Goal: Task Accomplishment & Management: Manage account settings

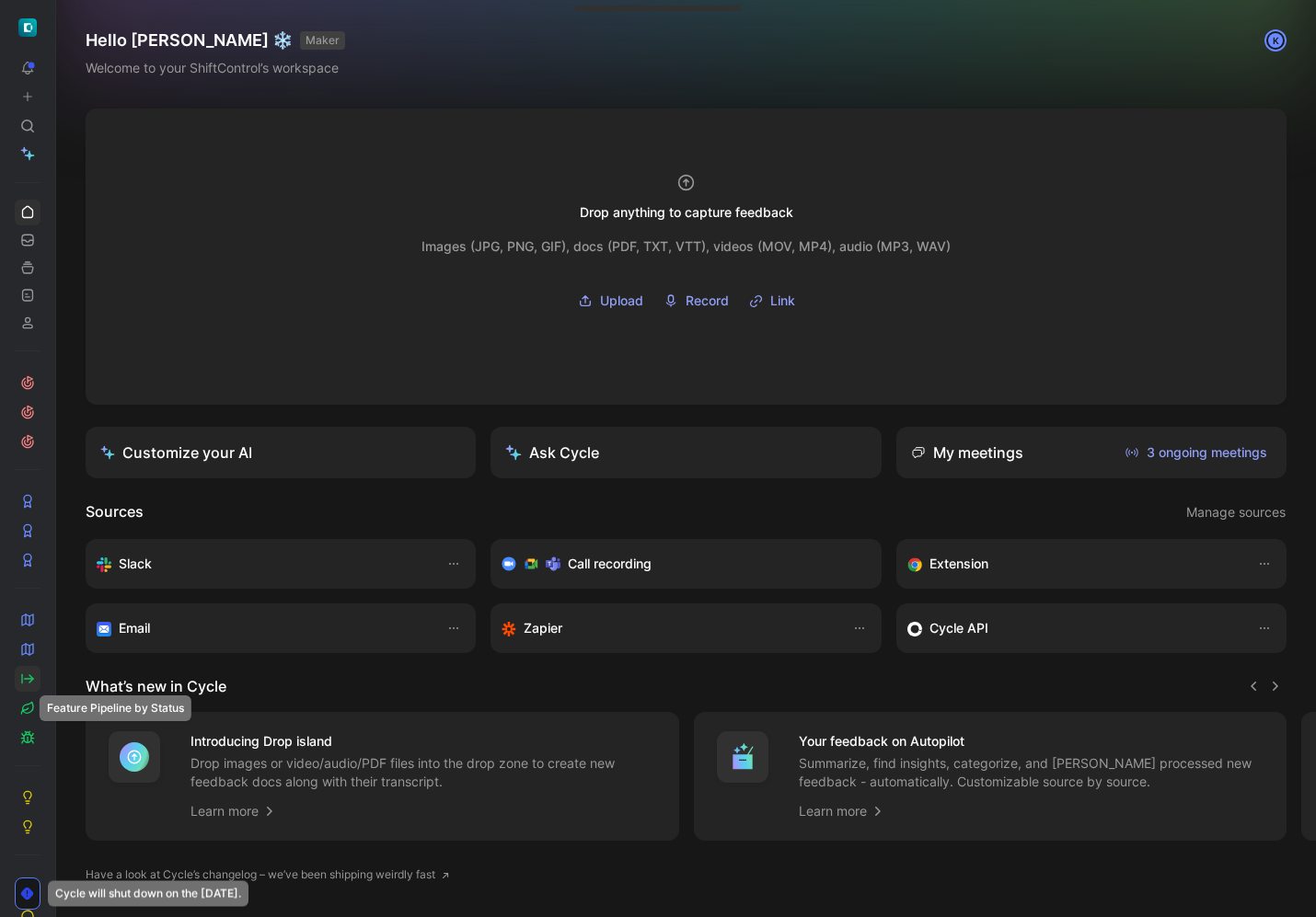
click at [27, 681] on icon at bounding box center [27, 679] width 14 height 14
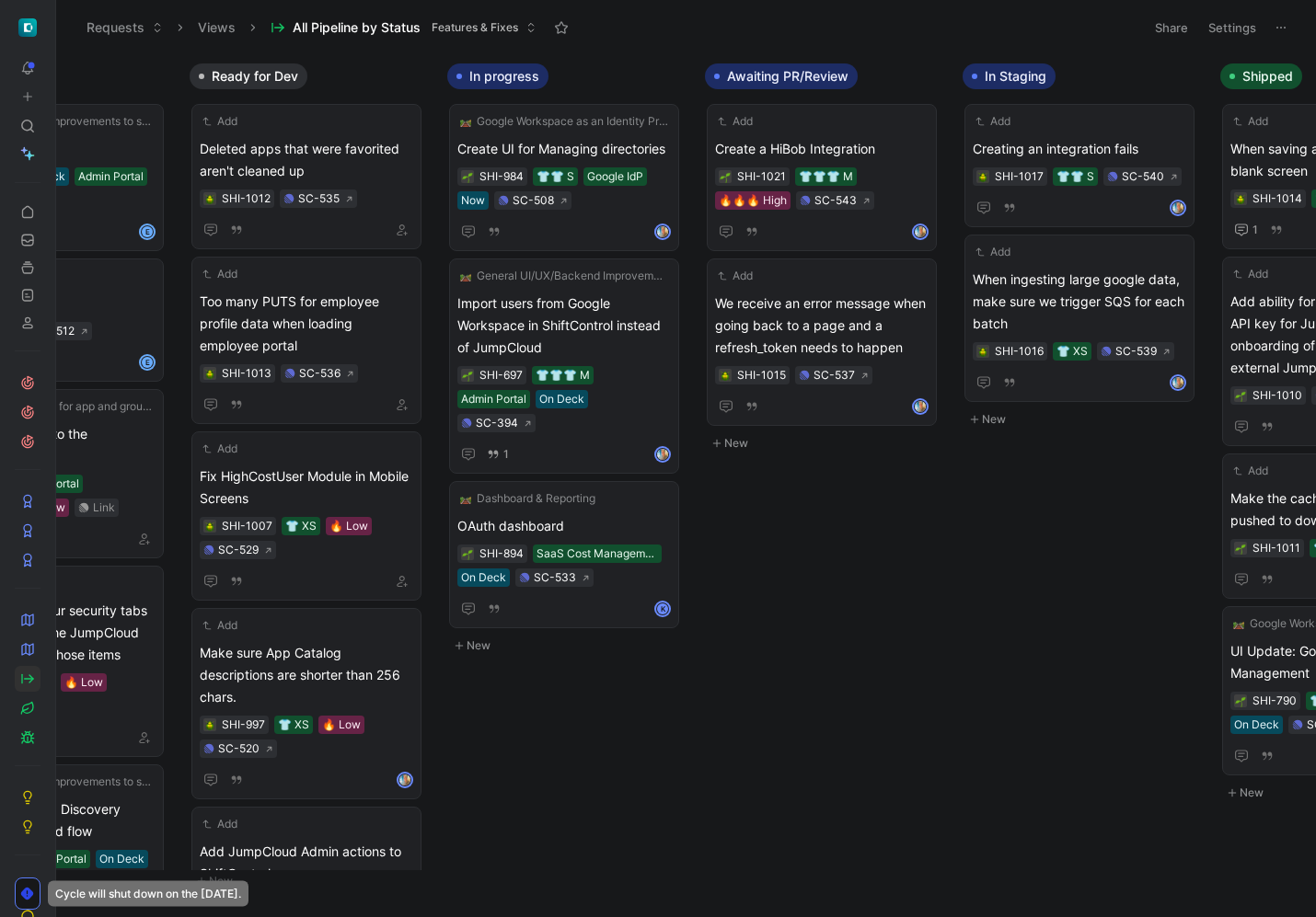
scroll to position [0, 1082]
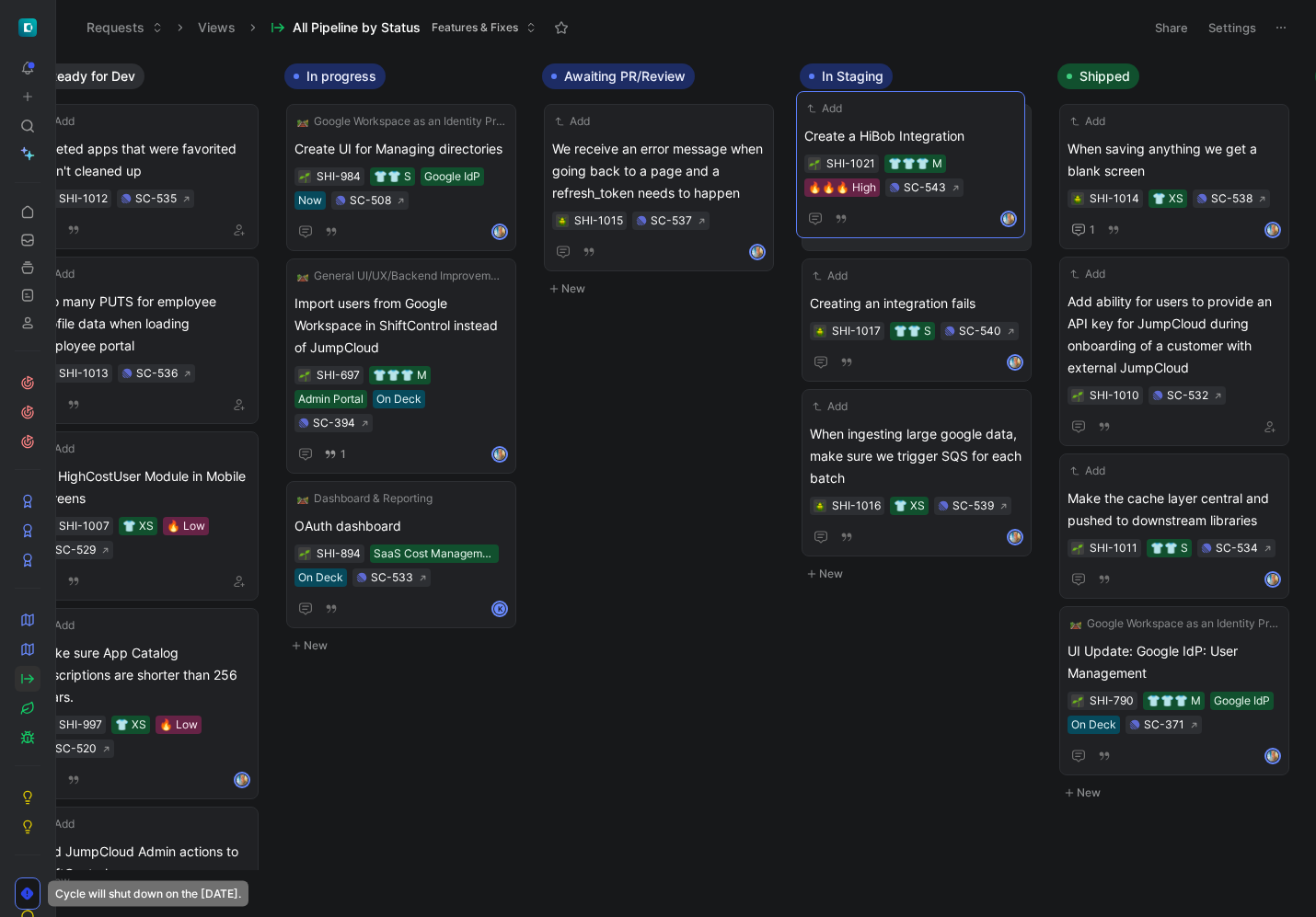
drag, startPoint x: 636, startPoint y: 146, endPoint x: 889, endPoint y: 132, distance: 253.4
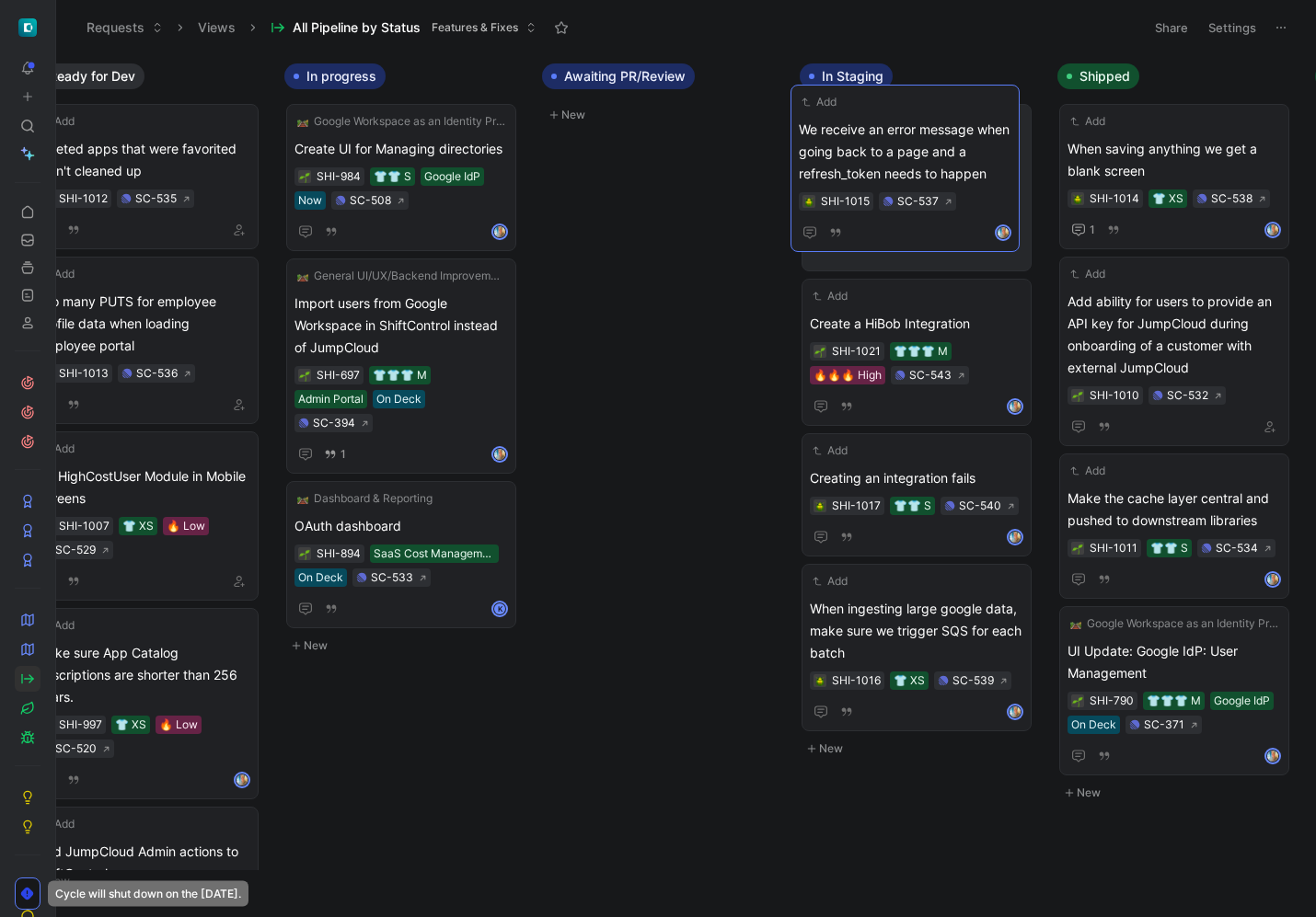
drag, startPoint x: 708, startPoint y: 153, endPoint x: 955, endPoint y: 134, distance: 247.7
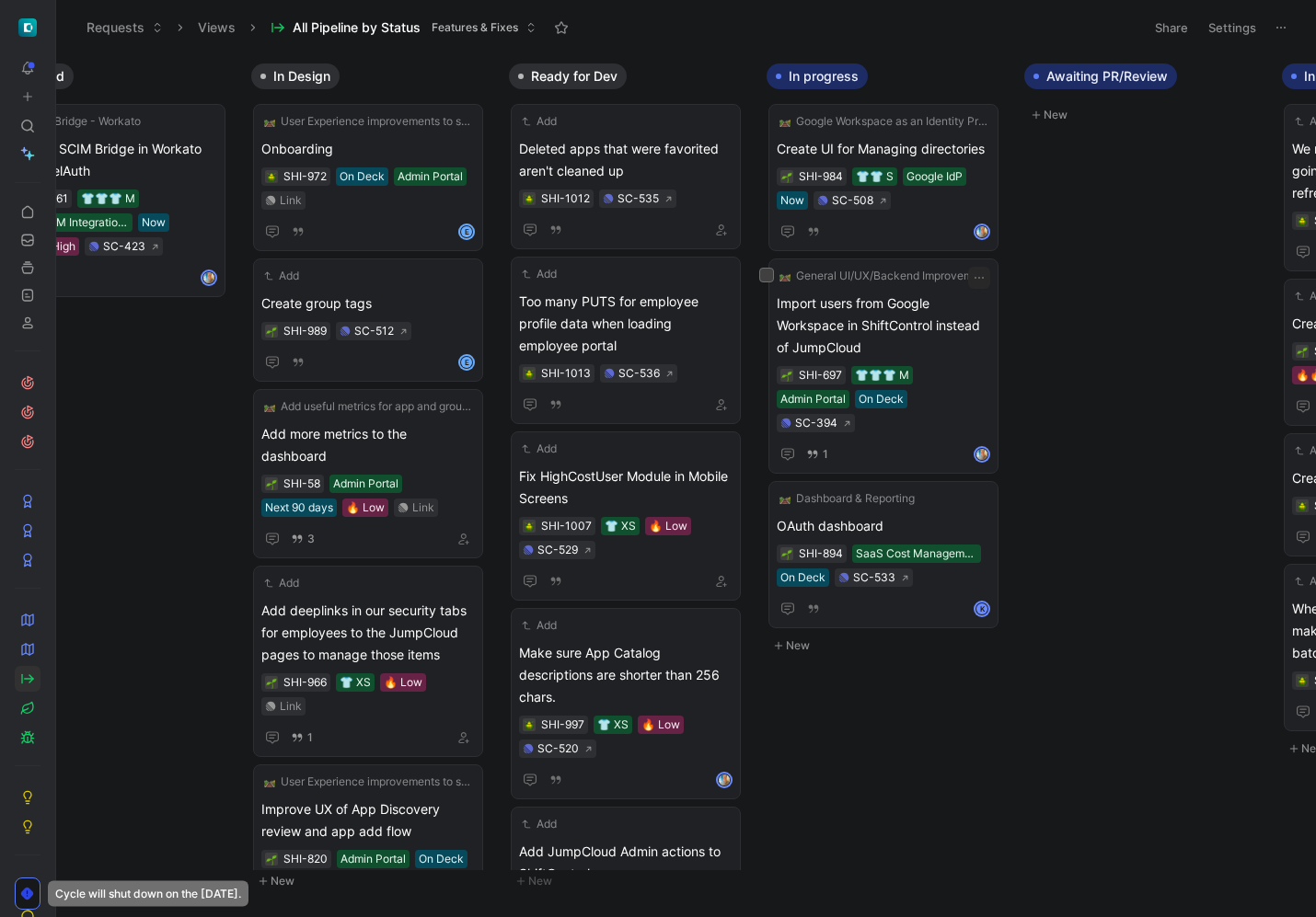
scroll to position [0, 0]
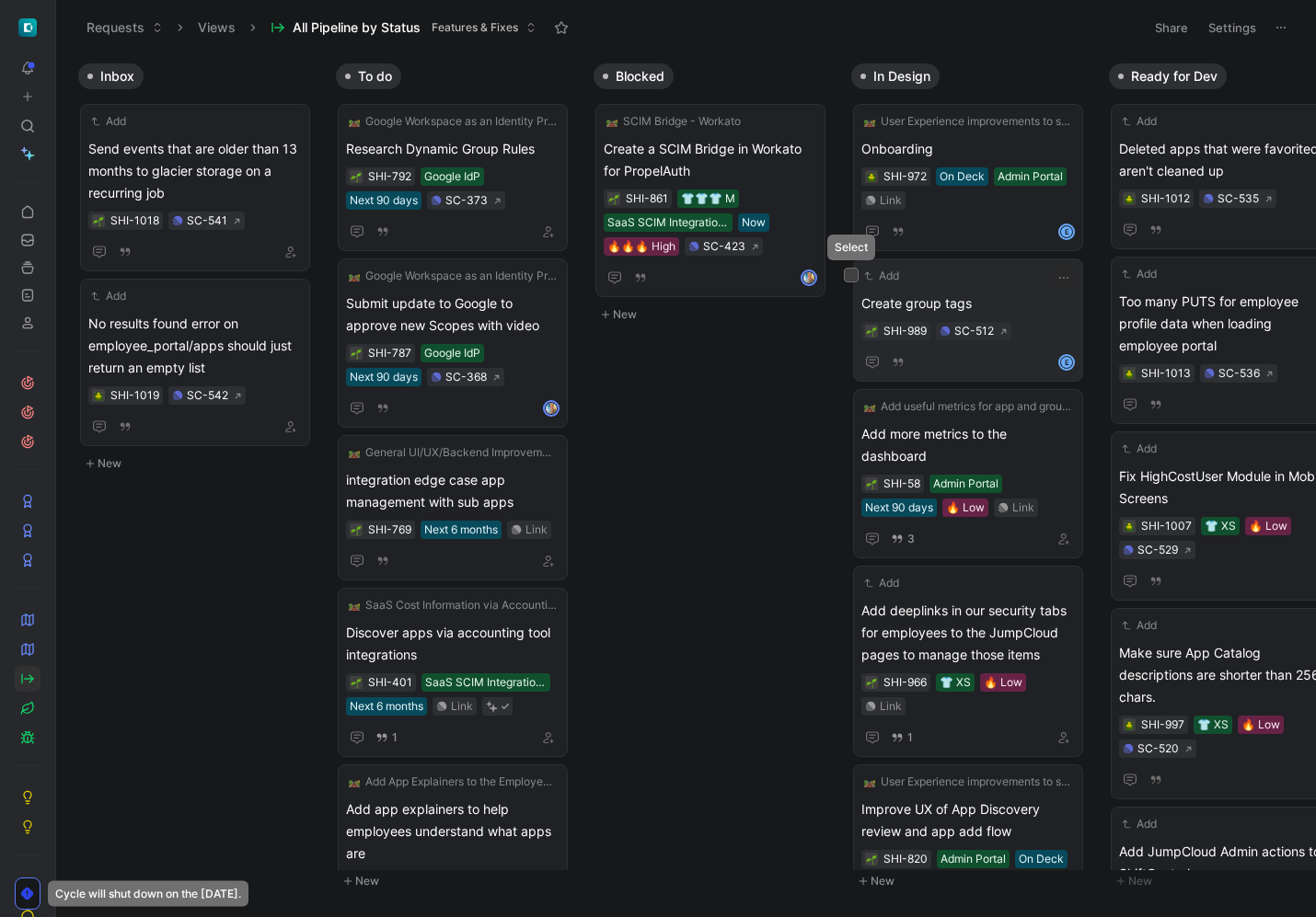
click at [853, 269] on button at bounding box center [851, 275] width 14 height 14
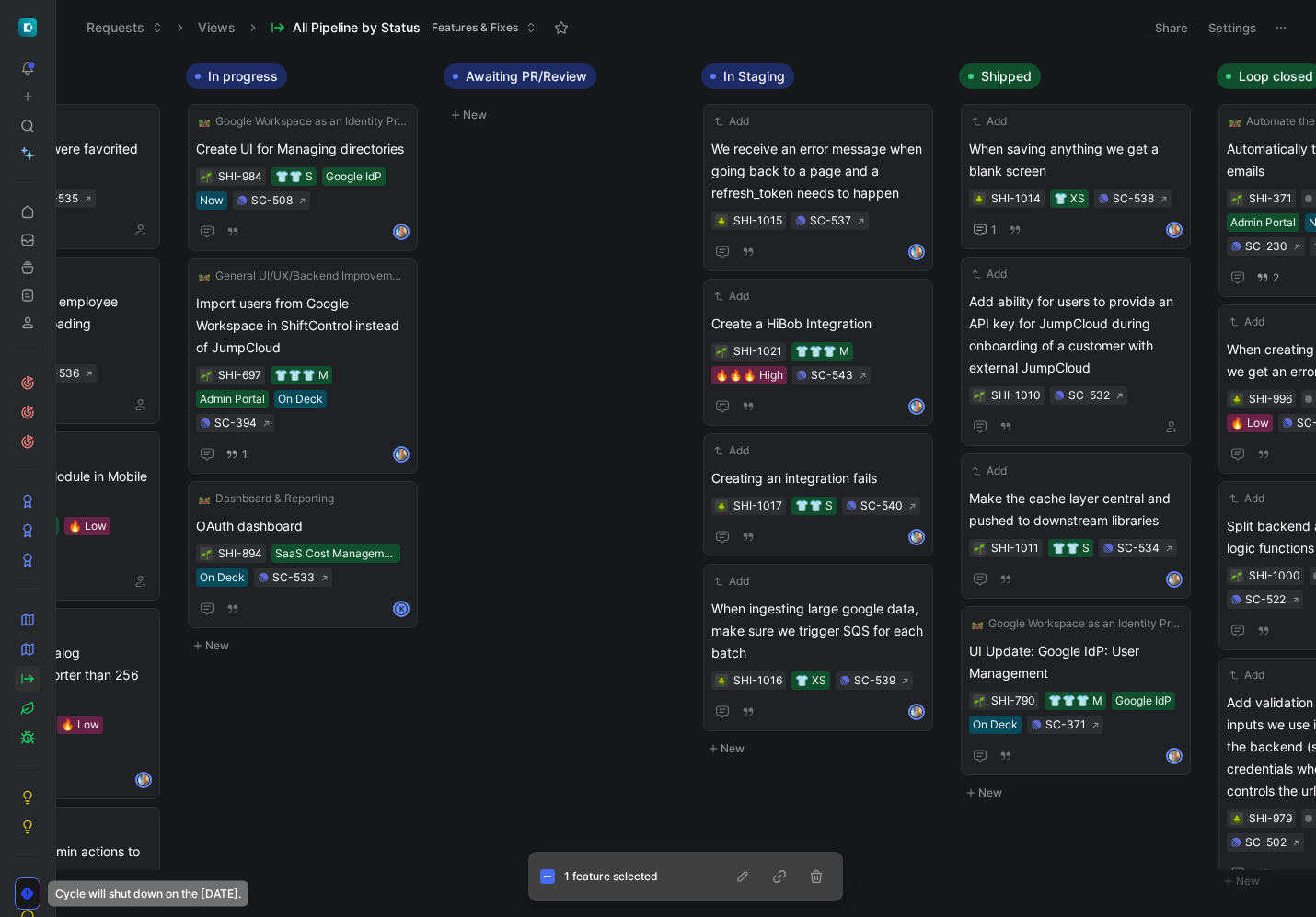
scroll to position [0, 1347]
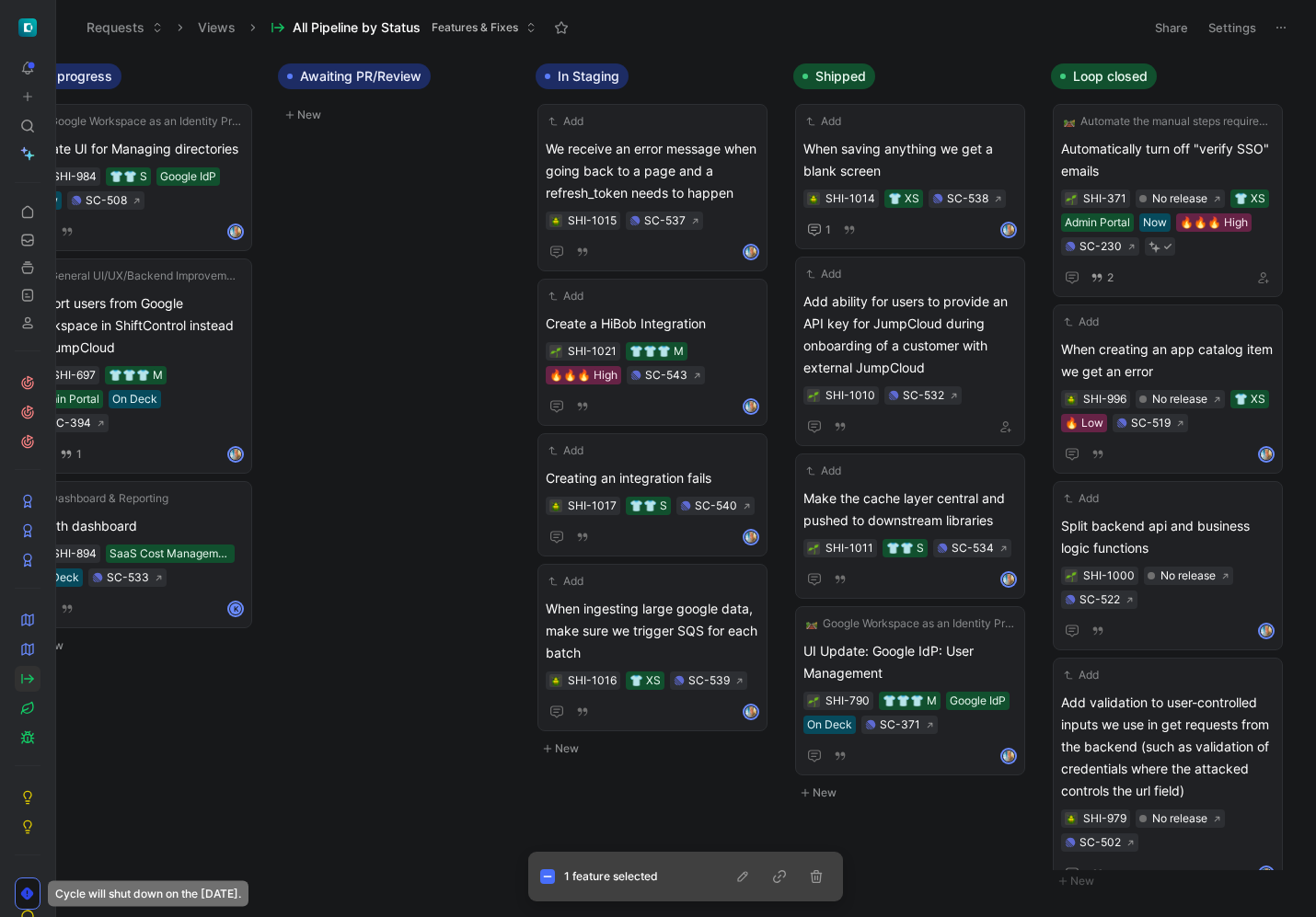
click at [619, 823] on div "Inbox New To do New Blocked SCIM Bridge - Workato Create a SCIM Bridge in Worka…" at bounding box center [687, 485] width 1261 height 863
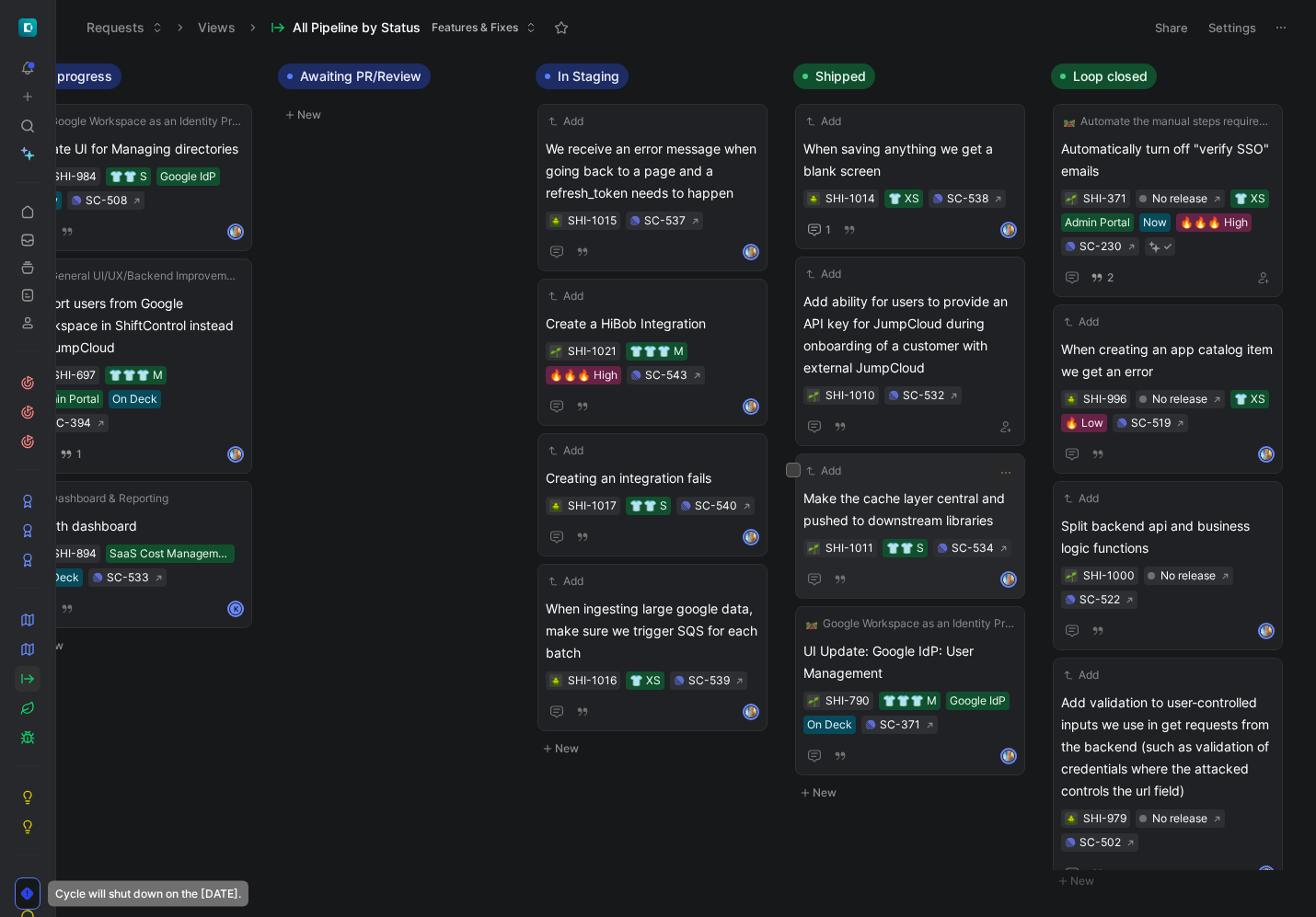
click at [923, 481] on div "Add Make the cache layer central and pushed to downstream libraries SHI-1011 👕👕…" at bounding box center [911, 526] width 214 height 129
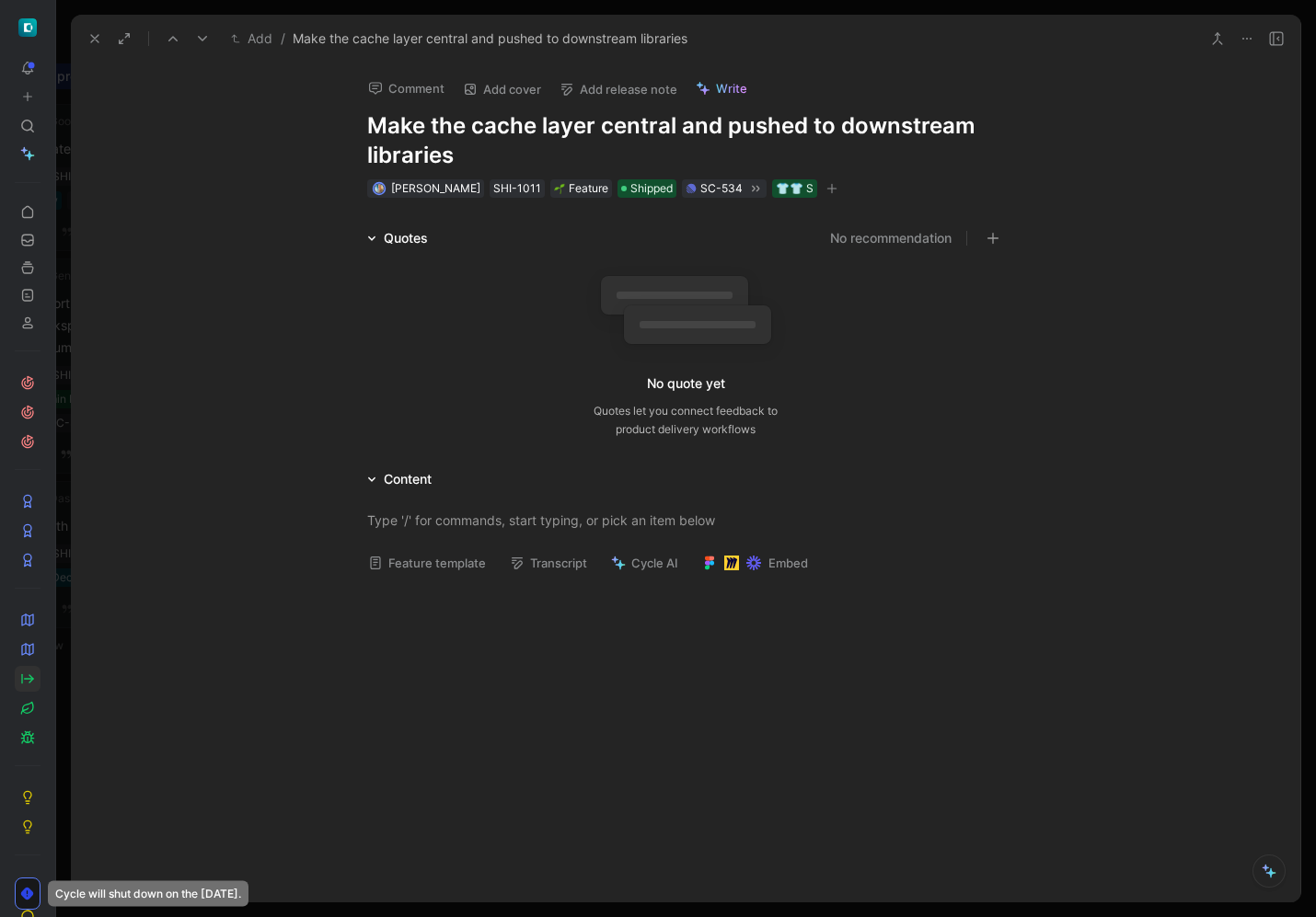
click at [623, 92] on button "Add release note" at bounding box center [618, 89] width 134 height 26
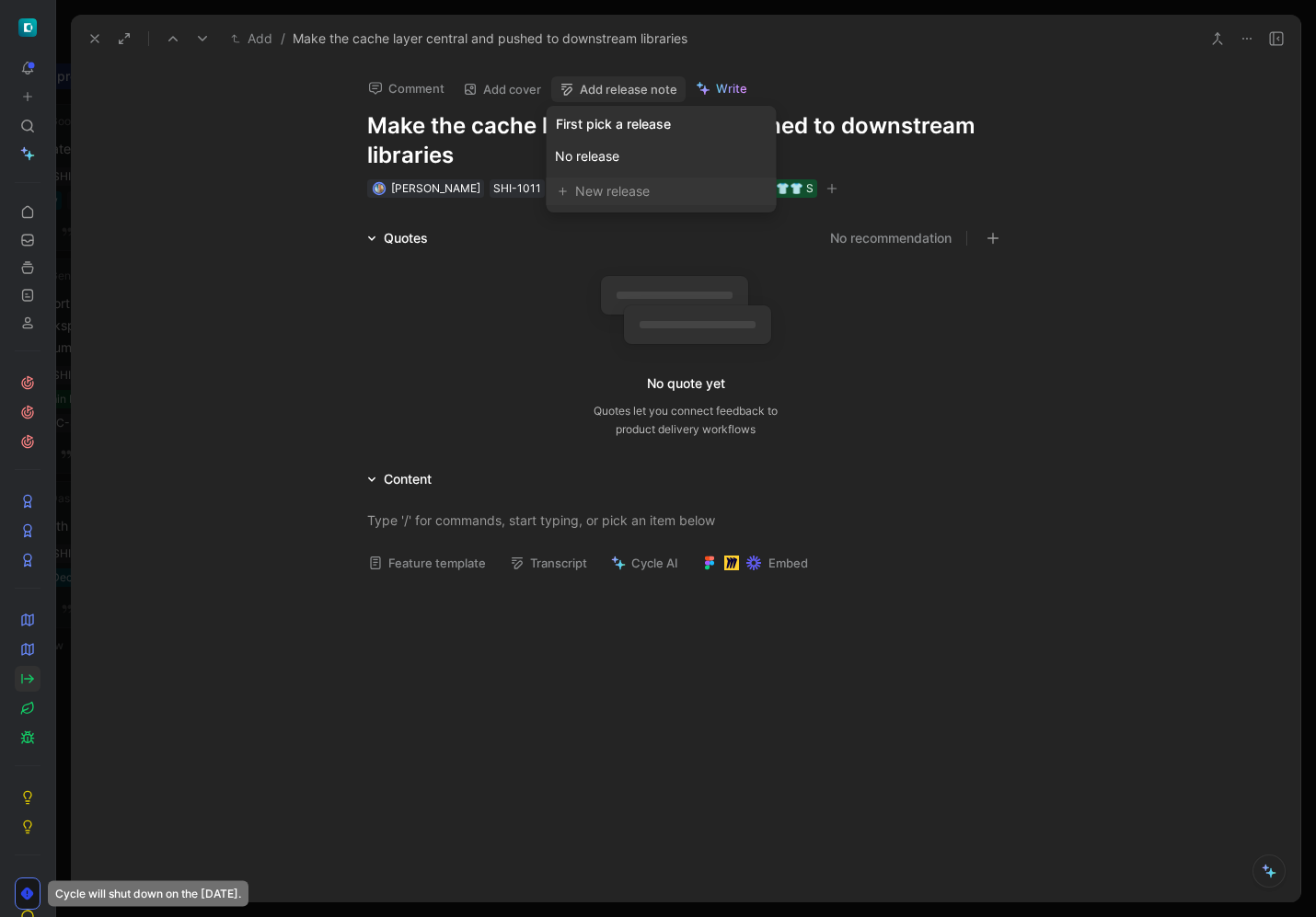
click at [611, 183] on div "New release" at bounding box center [669, 191] width 190 height 22
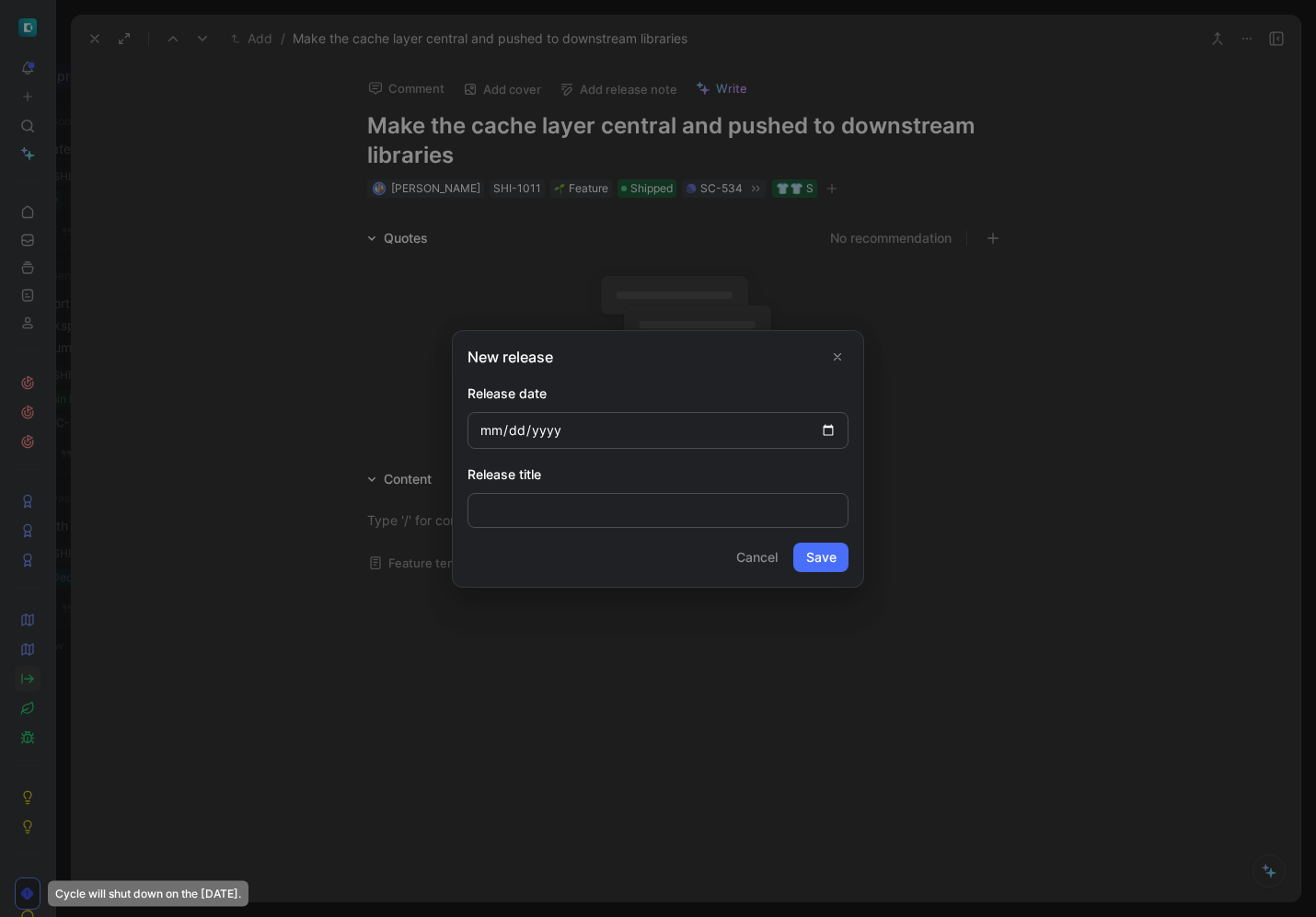
click at [830, 427] on input "date" at bounding box center [658, 430] width 381 height 37
type input "[DATE]"
click at [816, 555] on button "Save" at bounding box center [821, 558] width 55 height 30
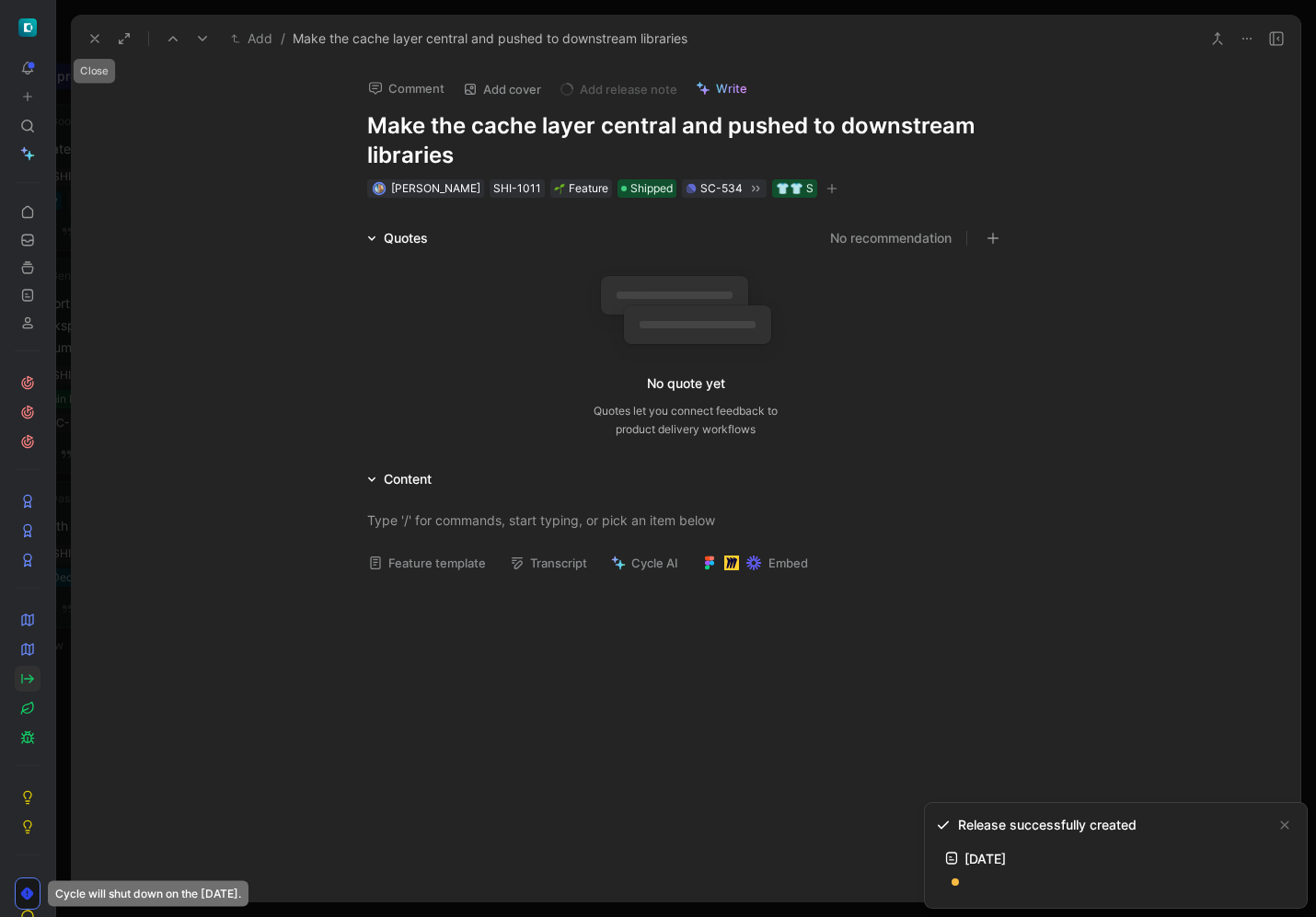
click at [94, 40] on use at bounding box center [95, 39] width 8 height 8
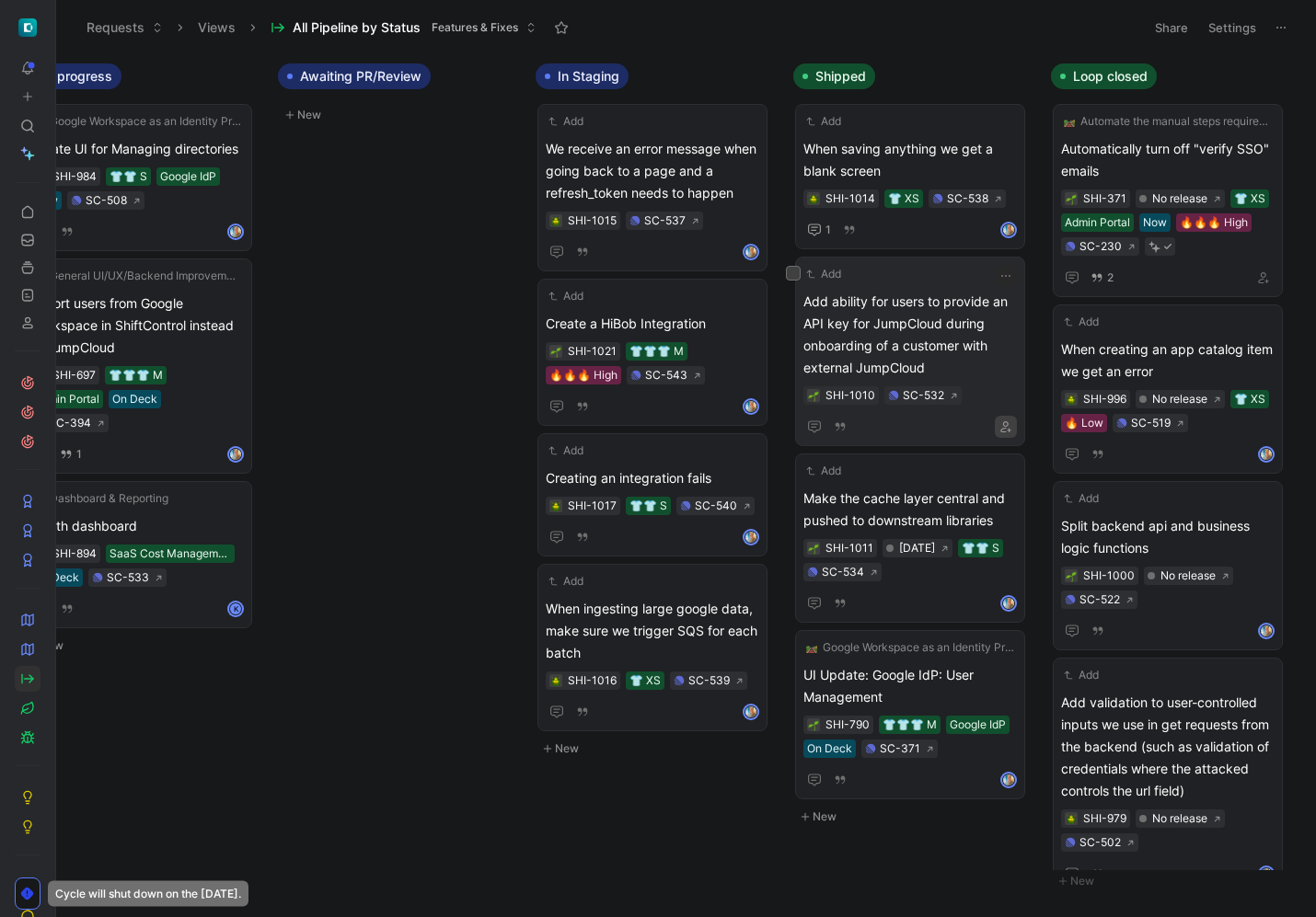
click at [1001, 426] on icon "button" at bounding box center [1006, 427] width 11 height 11
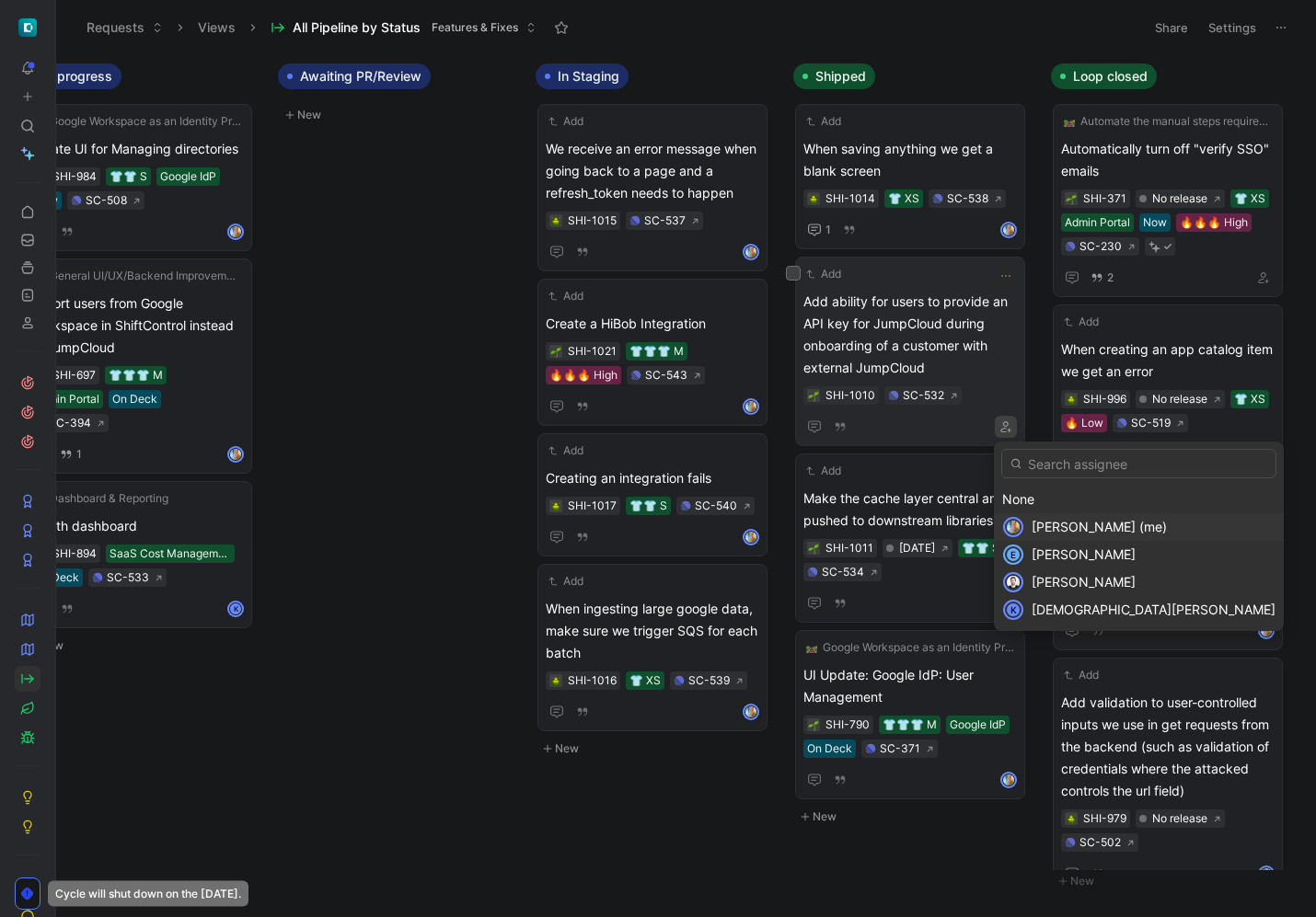
click at [1036, 517] on div "[PERSON_NAME] (me)" at bounding box center [1154, 527] width 244 height 22
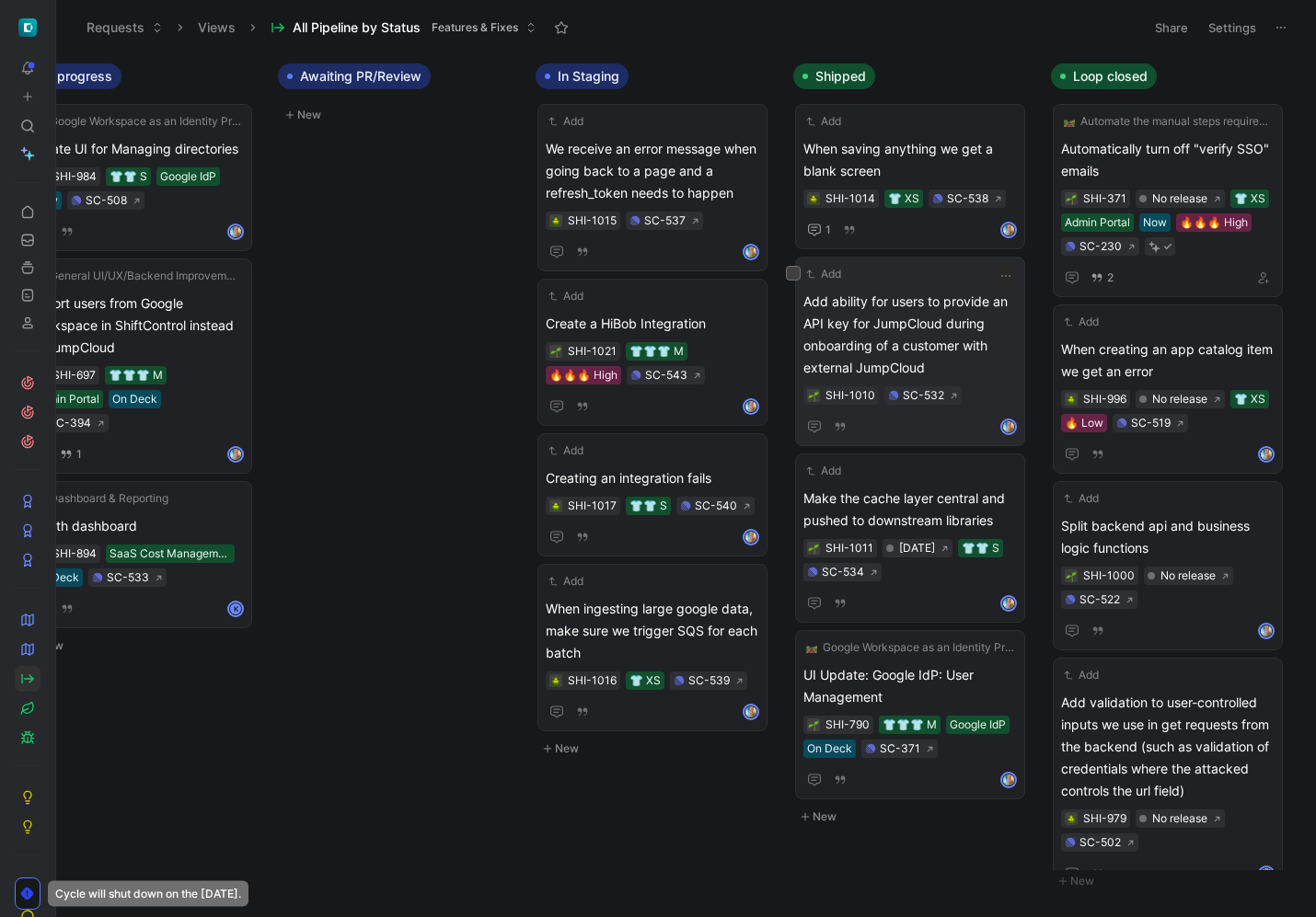
click at [949, 317] on span "Add ability for users to provide an API key for JumpCloud during onboarding of …" at bounding box center [911, 335] width 214 height 89
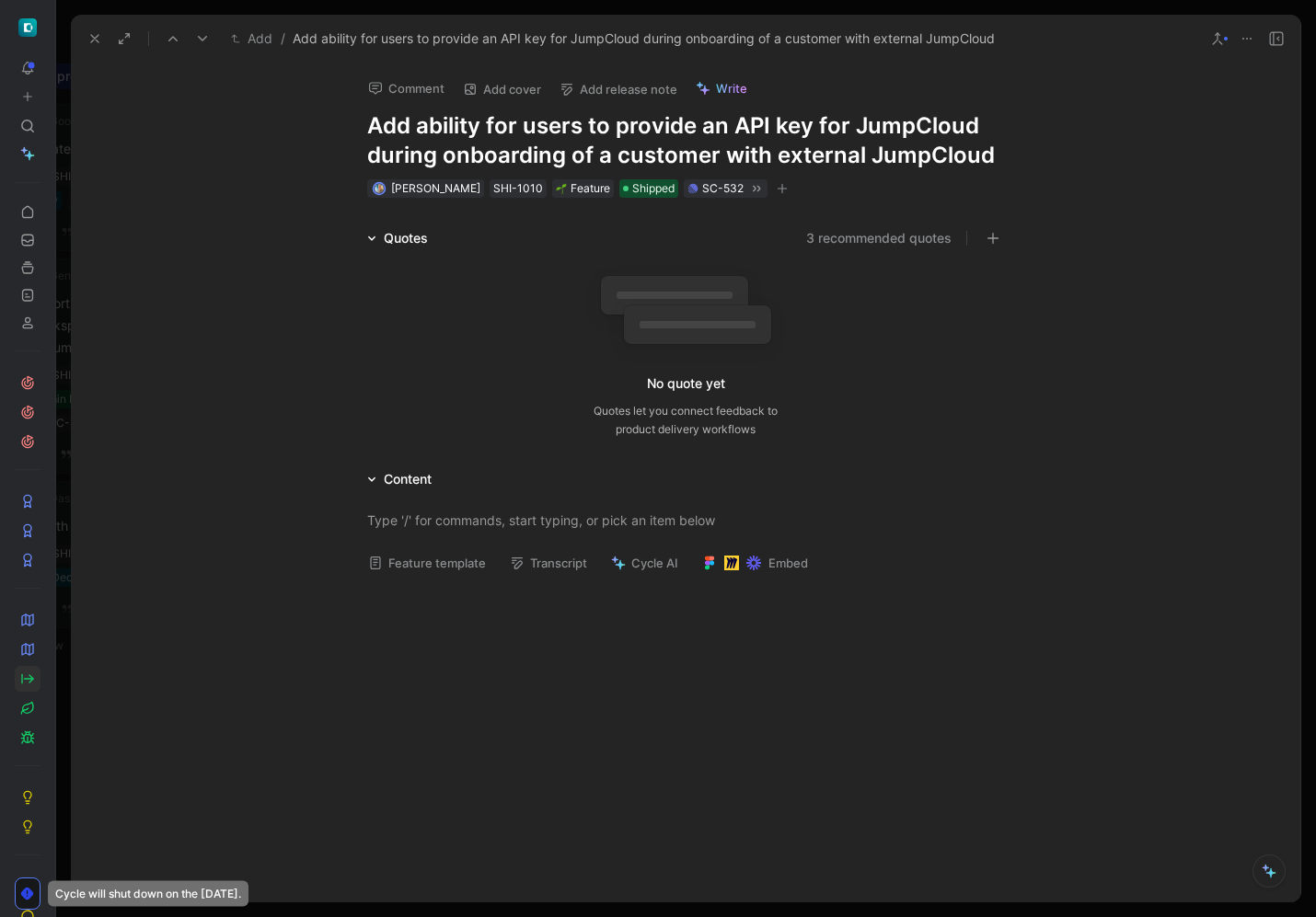
click at [637, 87] on button "Add release note" at bounding box center [618, 89] width 134 height 26
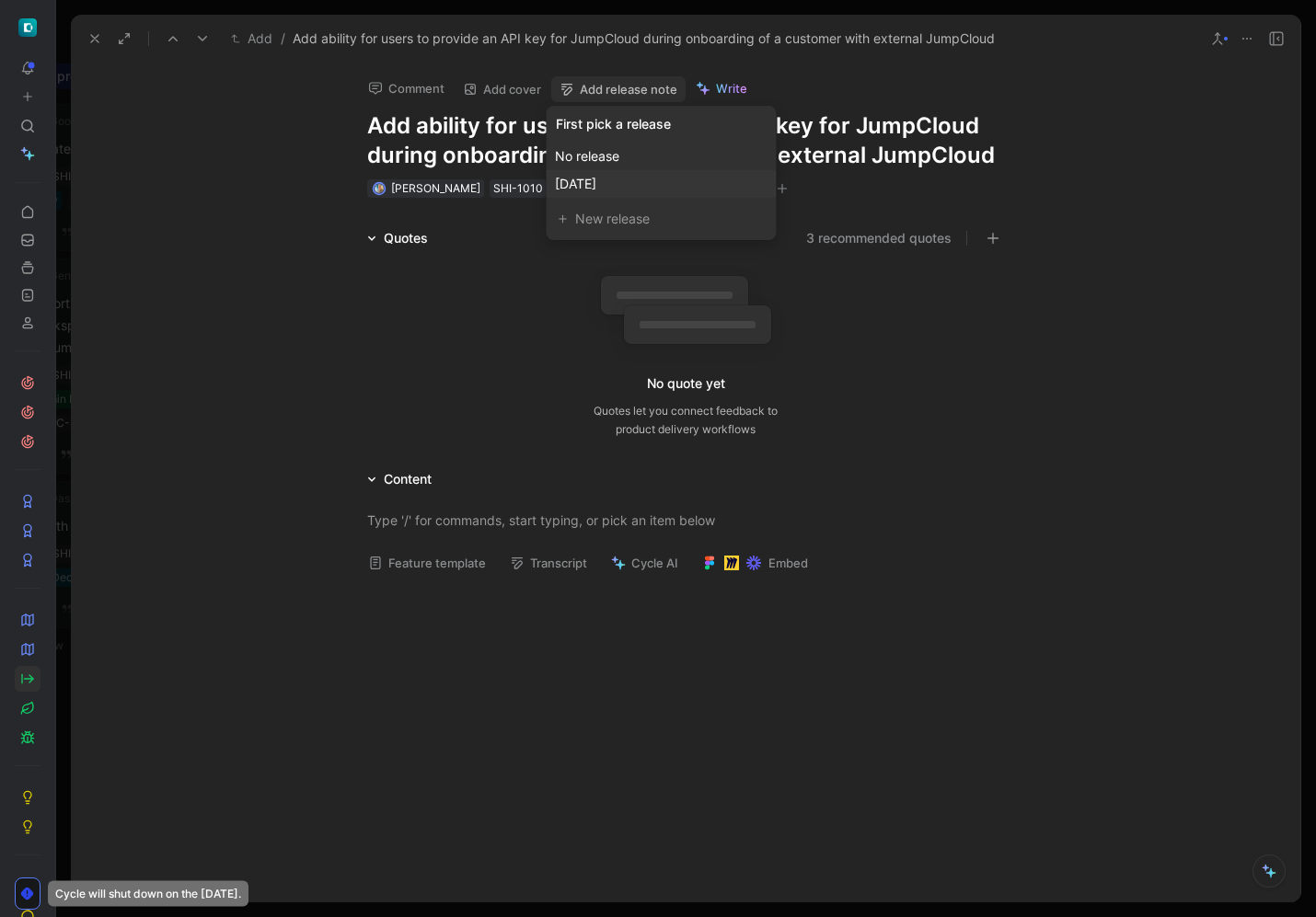
click at [597, 182] on span "[DATE]" at bounding box center [575, 183] width 41 height 15
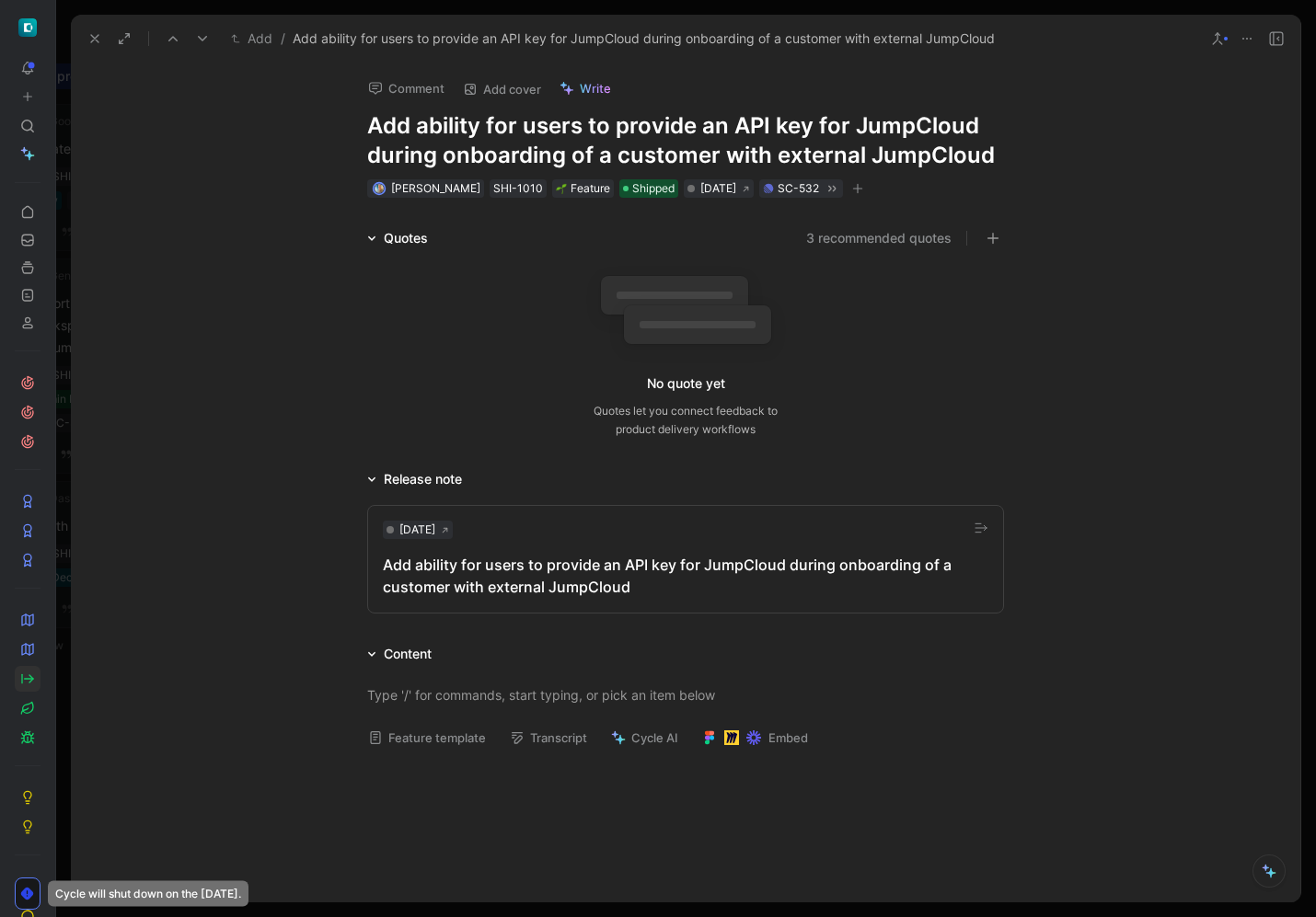
click at [93, 36] on use at bounding box center [95, 39] width 8 height 8
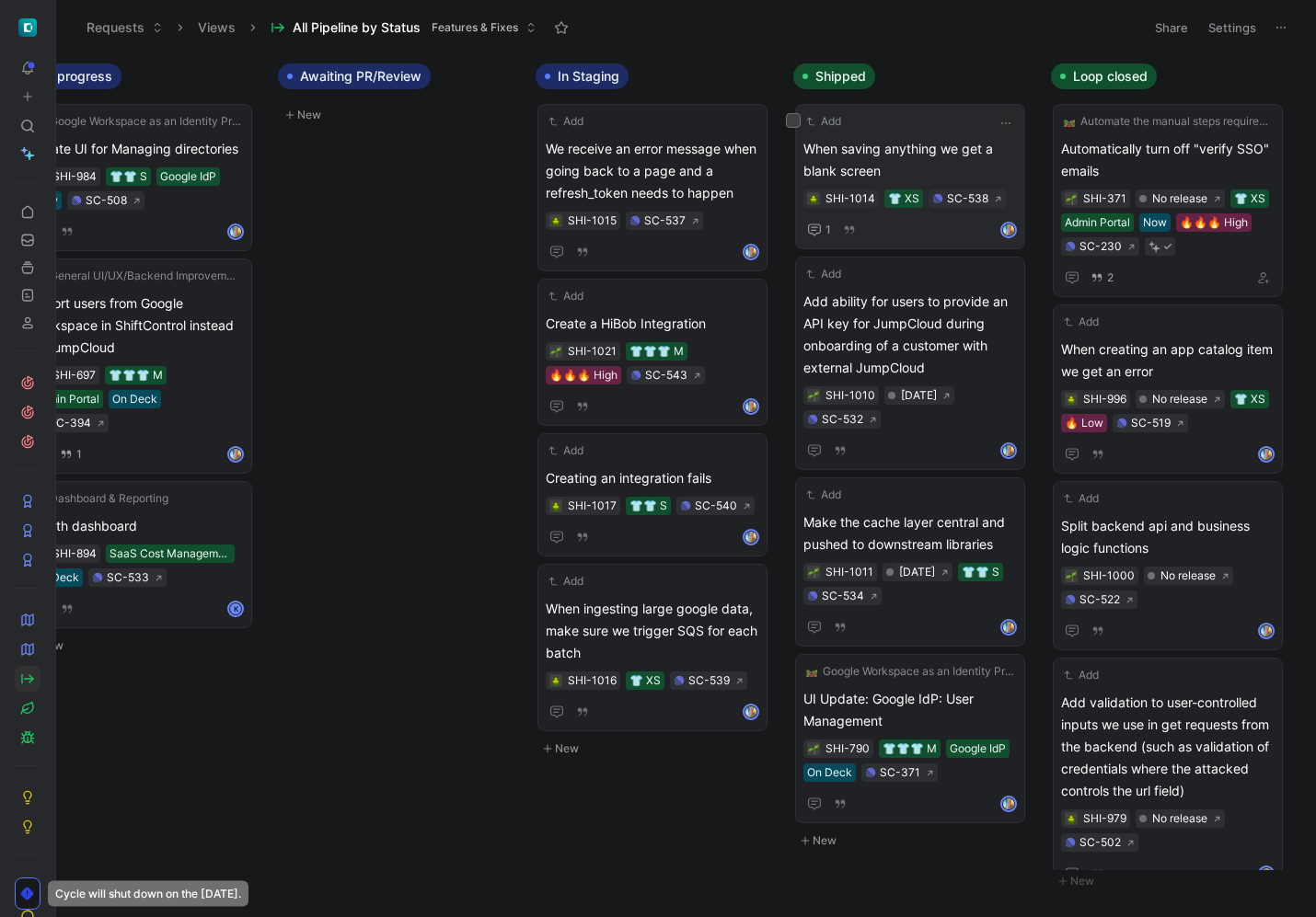
click at [917, 154] on span "When saving anything we get a blank screen" at bounding box center [911, 160] width 214 height 44
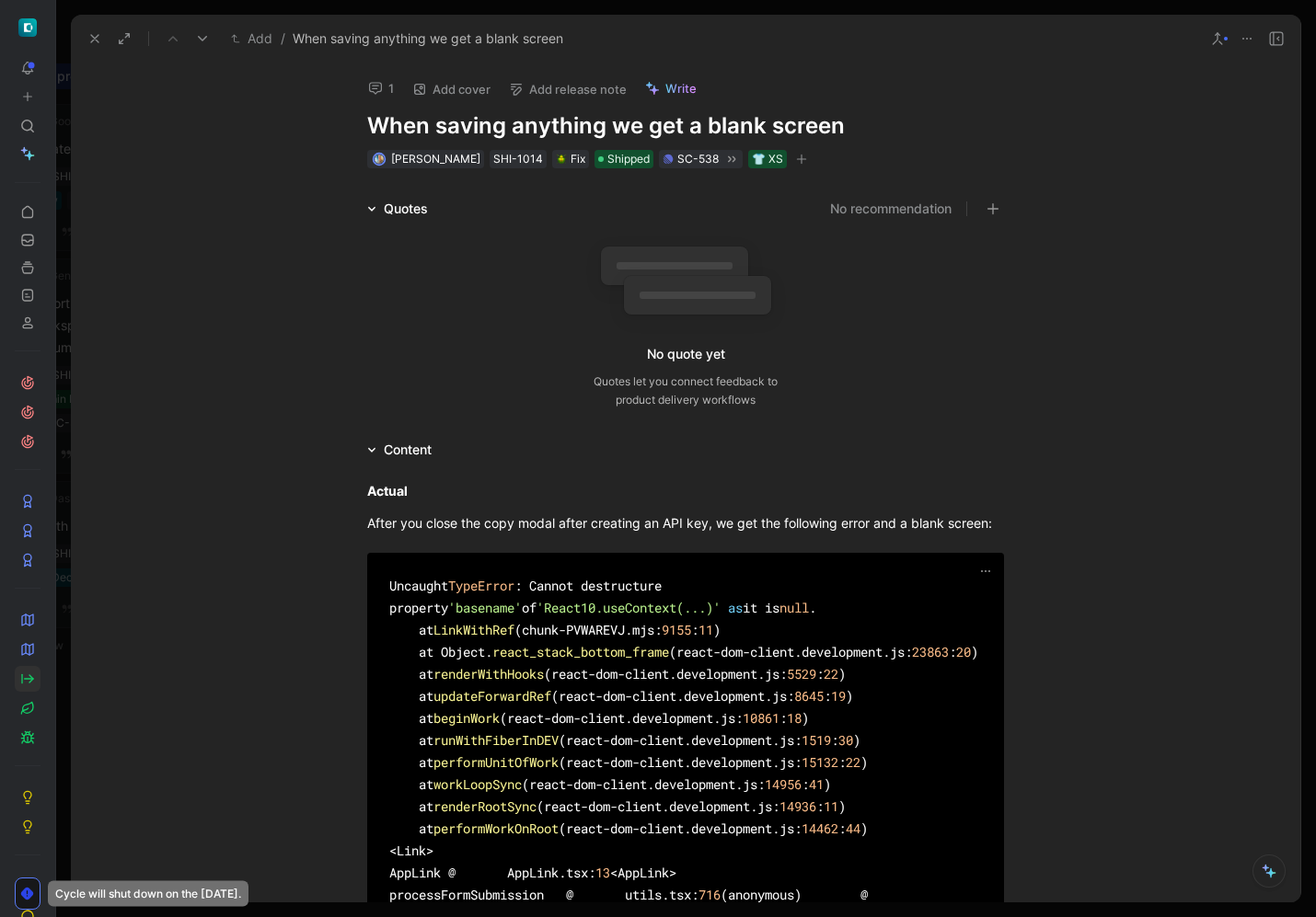
click at [620, 93] on button "Add release note" at bounding box center [567, 89] width 134 height 26
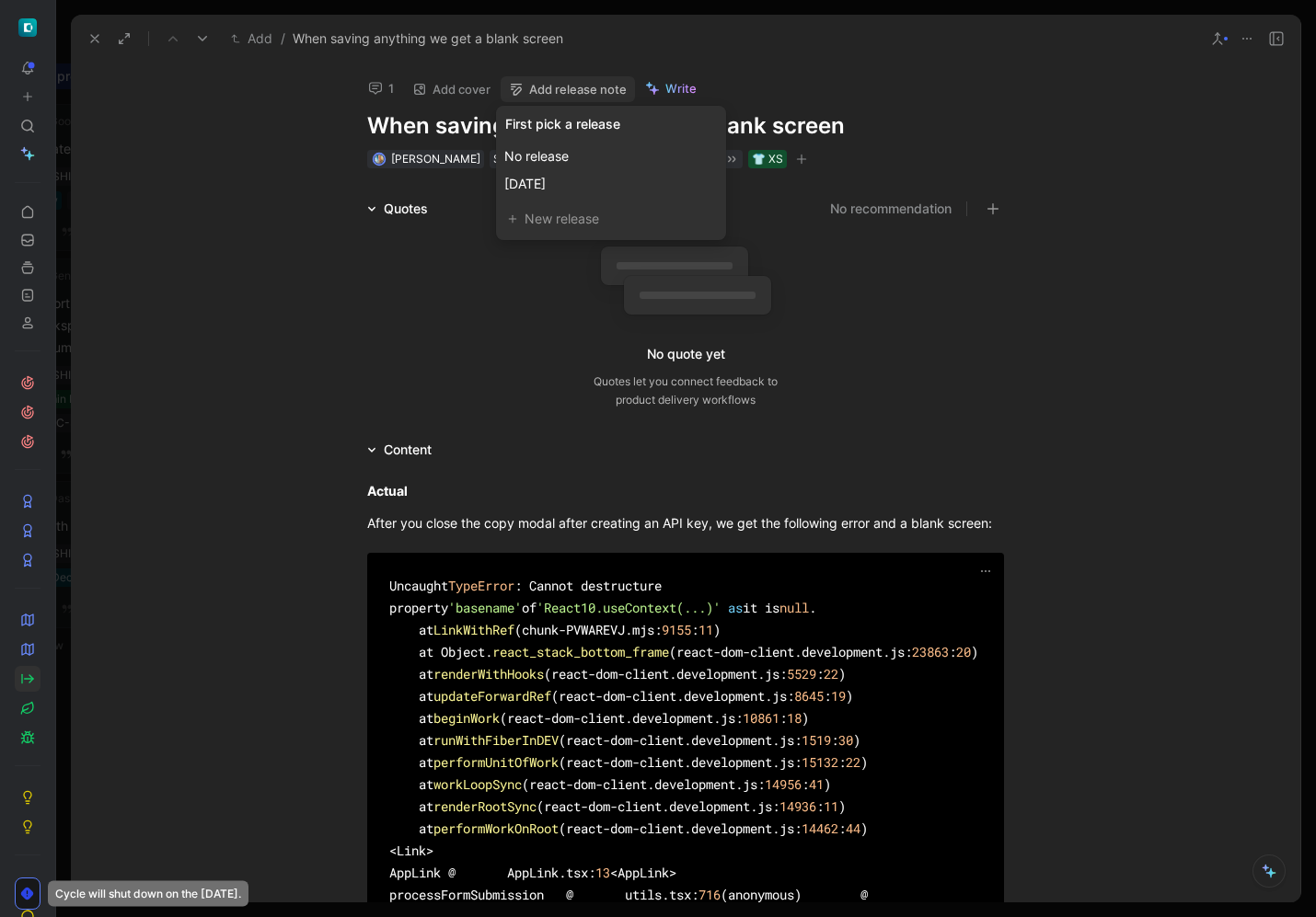
click at [598, 199] on div "First pick a release No release [DATE] New release" at bounding box center [610, 173] width 230 height 134
click at [600, 182] on div "[DATE]" at bounding box center [611, 183] width 214 height 22
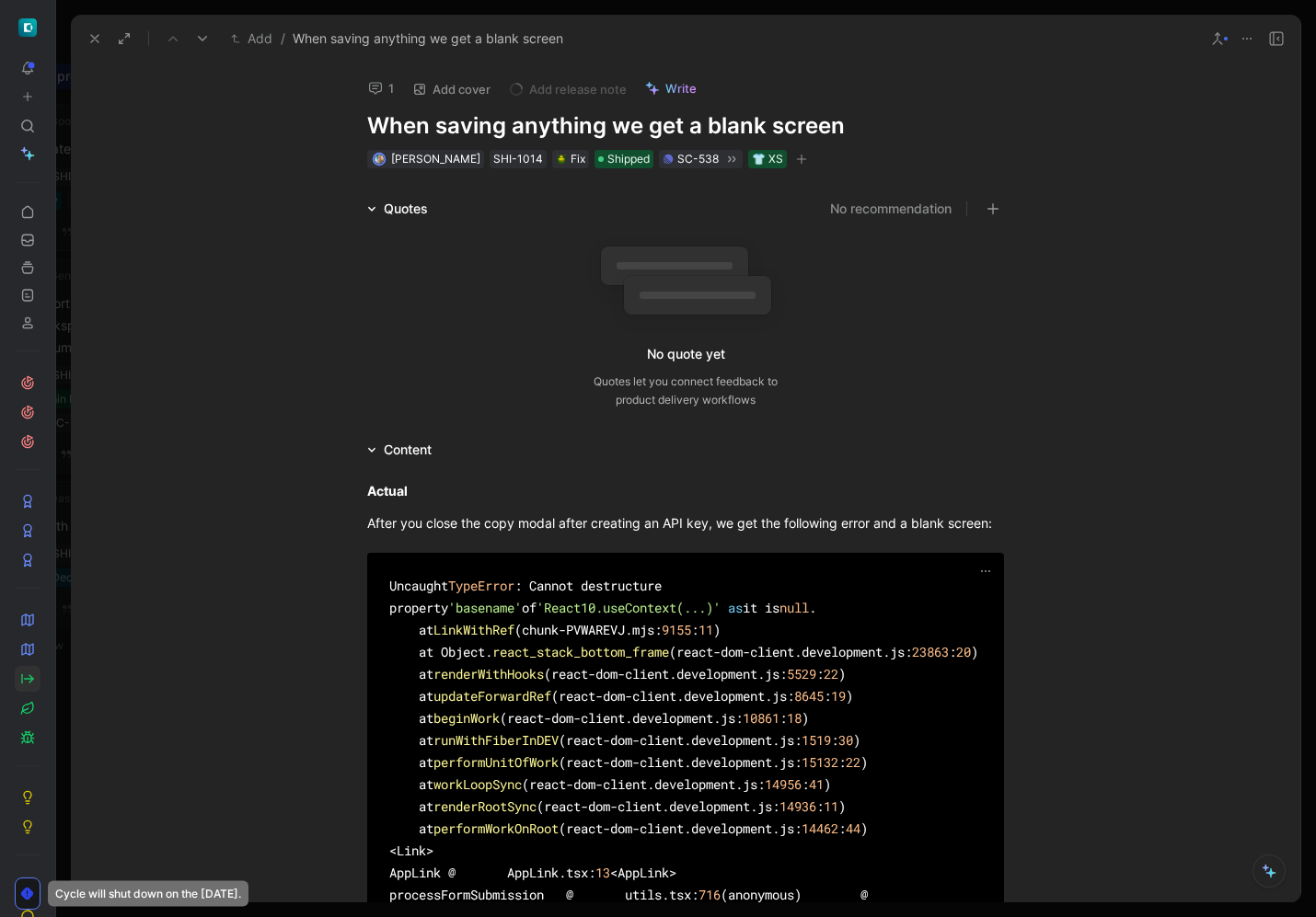
click at [84, 37] on button at bounding box center [94, 38] width 26 height 26
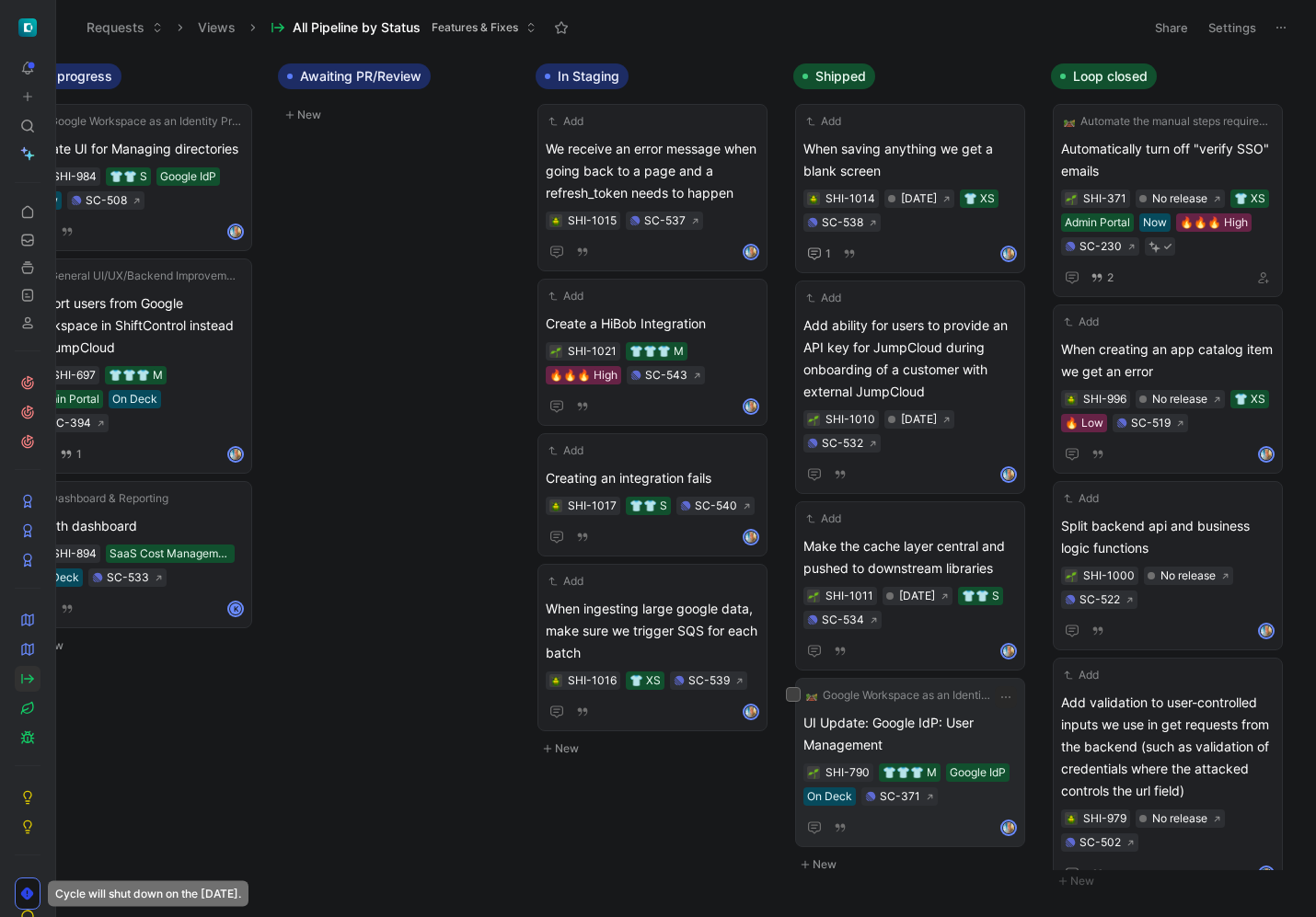
click at [957, 726] on span "UI Update: Google IdP: User Management" at bounding box center [911, 734] width 214 height 44
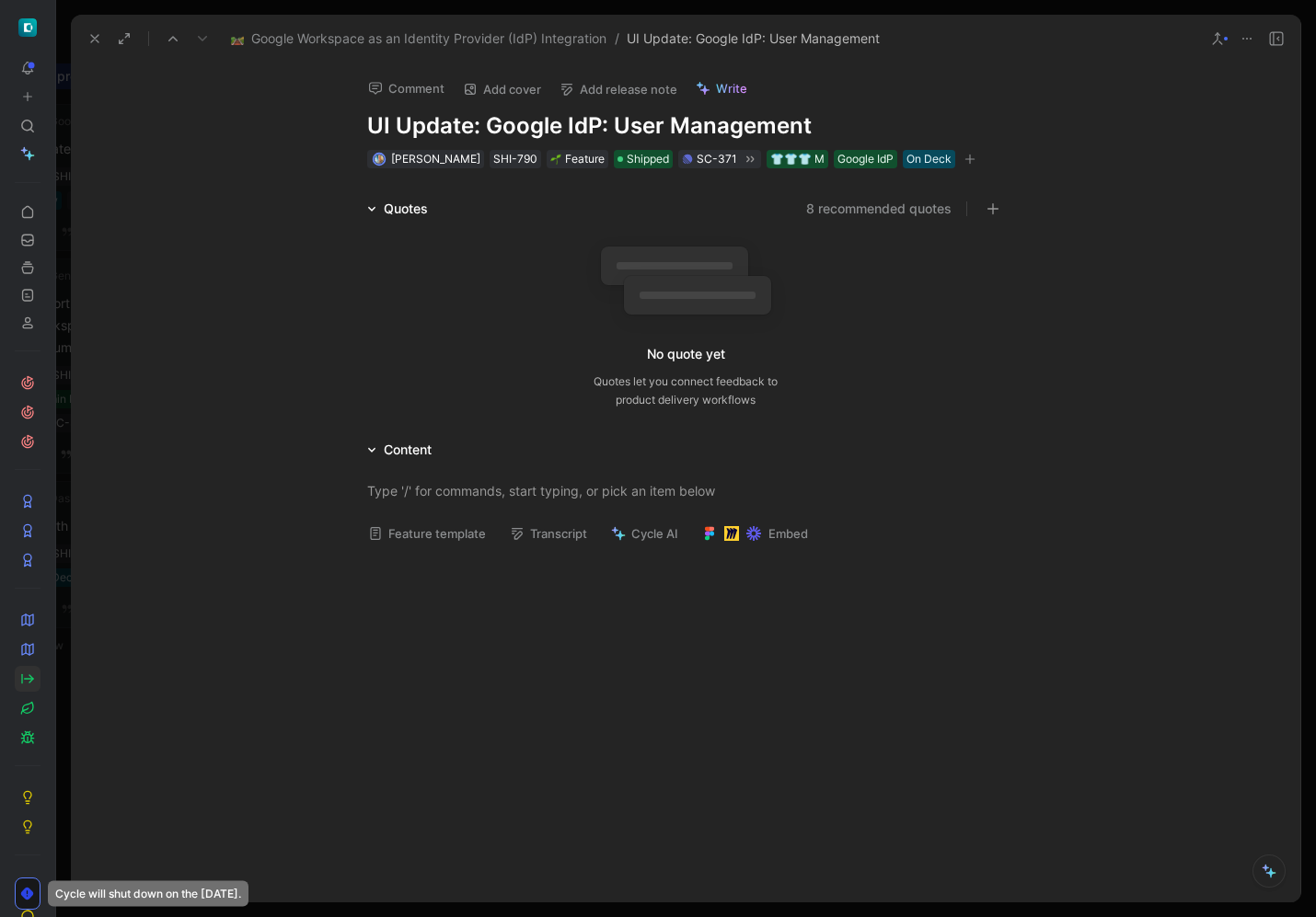
click at [88, 32] on icon at bounding box center [94, 38] width 14 height 14
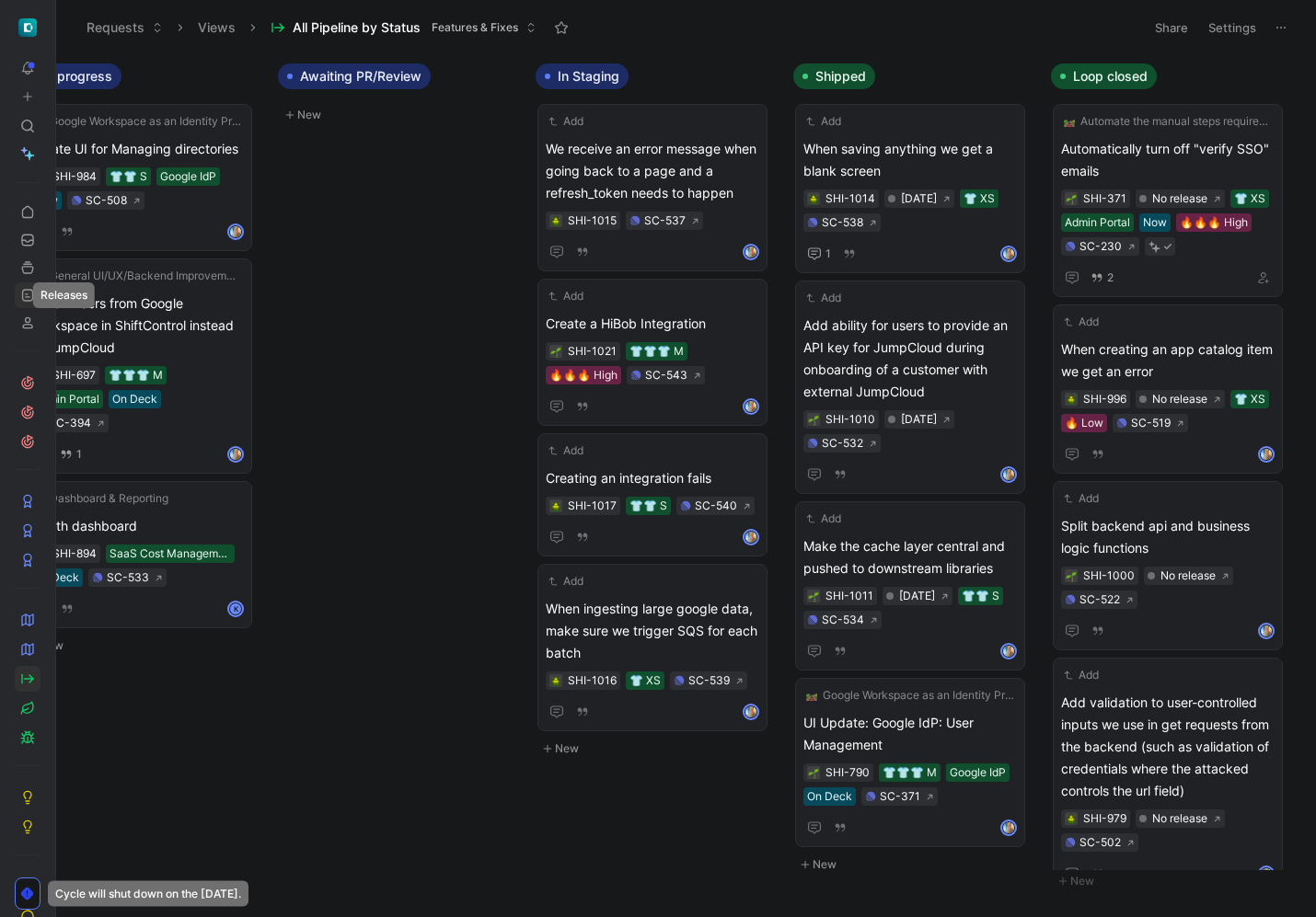
click at [29, 295] on icon at bounding box center [27, 295] width 14 height 14
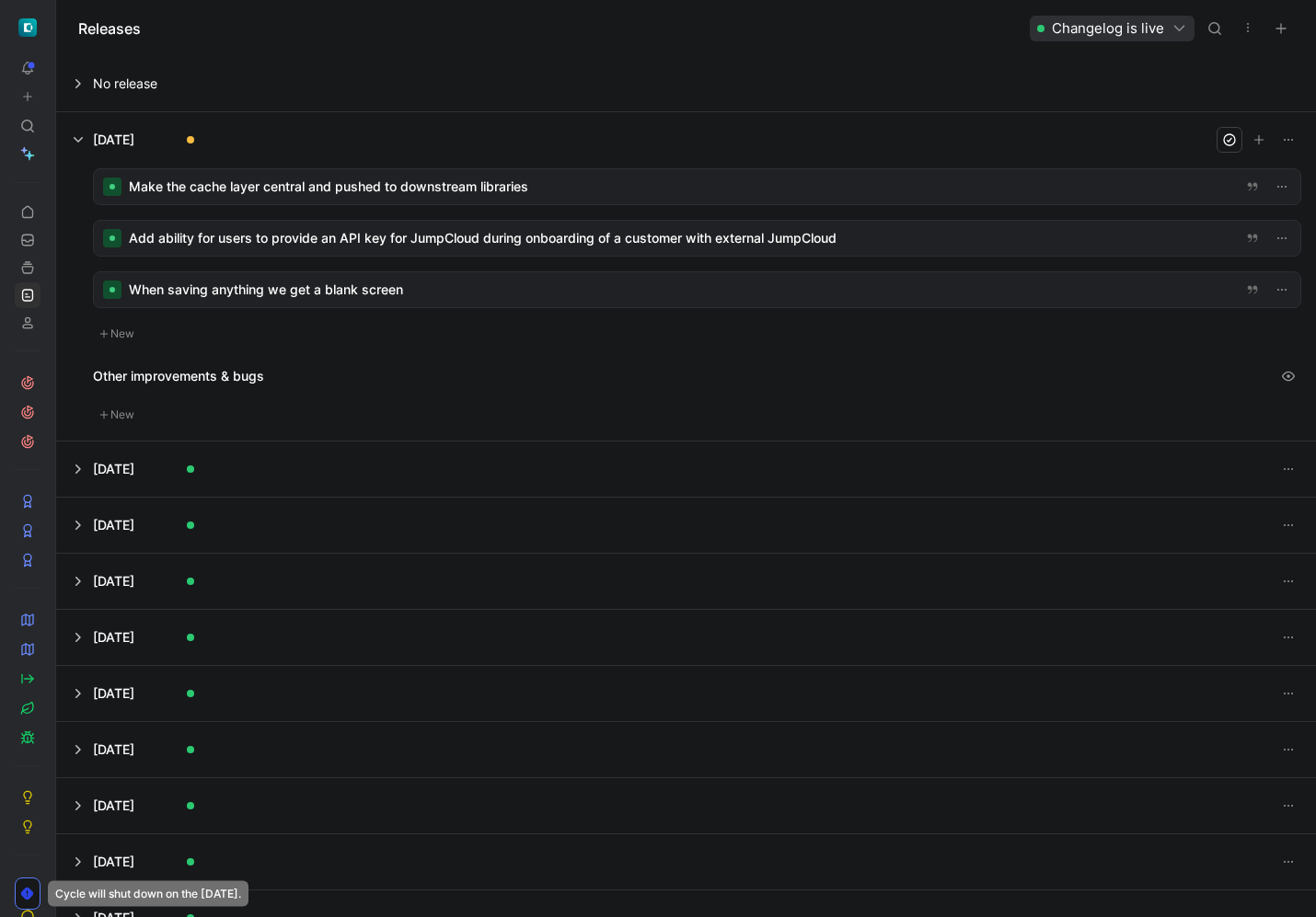
click at [292, 181] on div at bounding box center [697, 187] width 1207 height 35
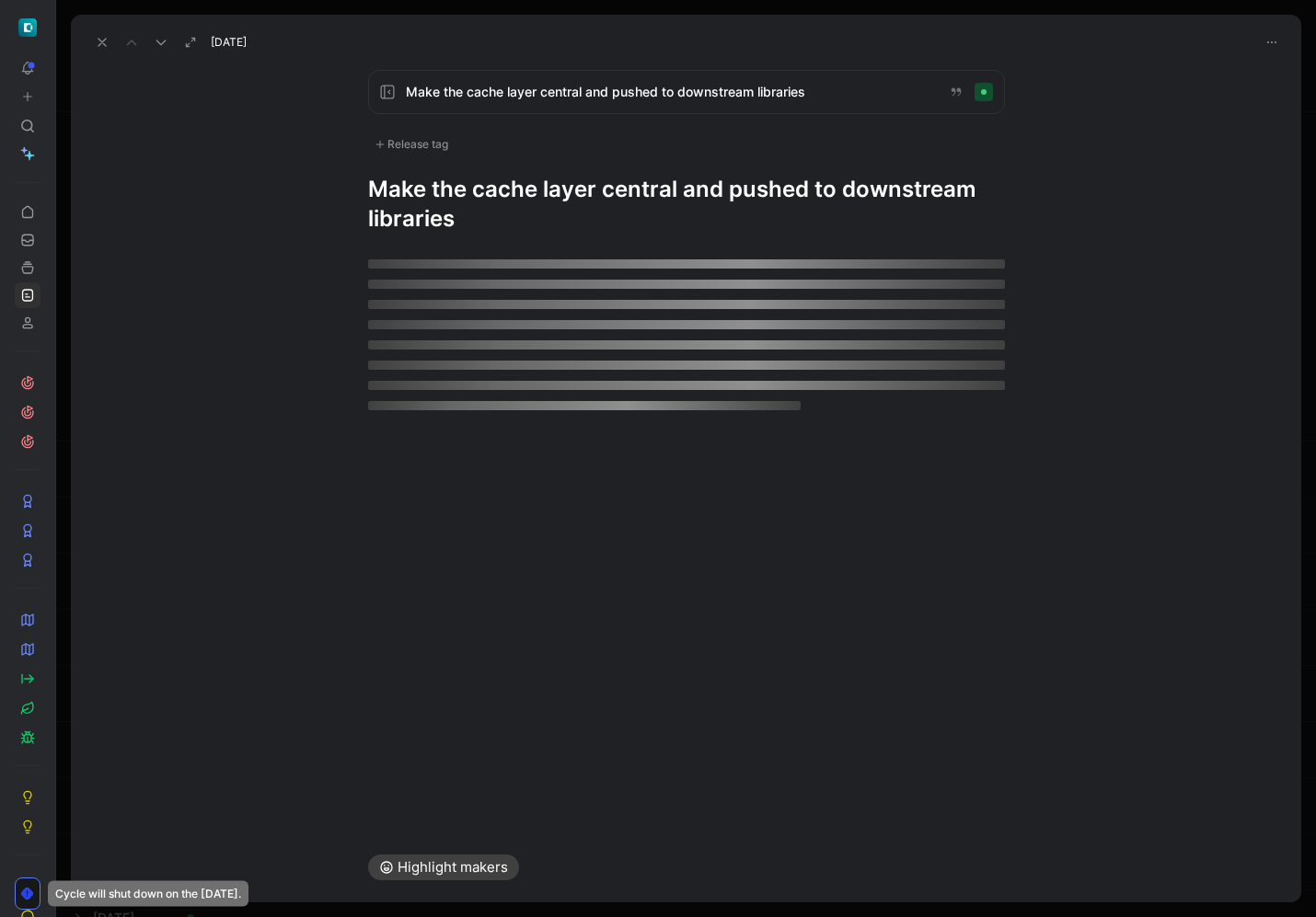
click at [574, 153] on div "Make the cache layer central and pushed to downstream libraries Release tag Mak…" at bounding box center [686, 152] width 707 height 164
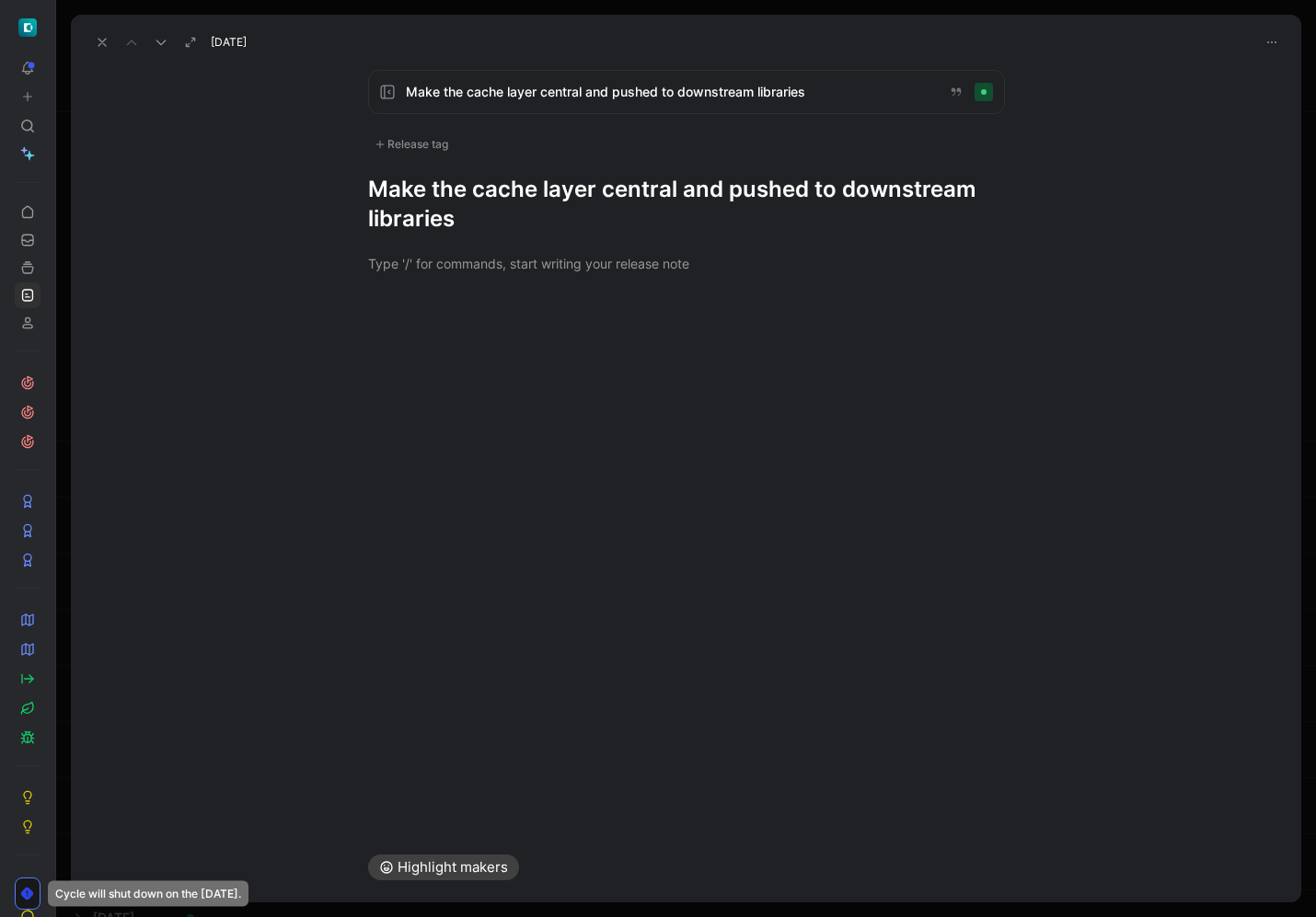
click at [574, 153] on div "Make the cache layer central and pushed to downstream libraries Release tag Mak…" at bounding box center [686, 152] width 707 height 164
click at [436, 142] on div "Release tag" at bounding box center [411, 144] width 87 height 22
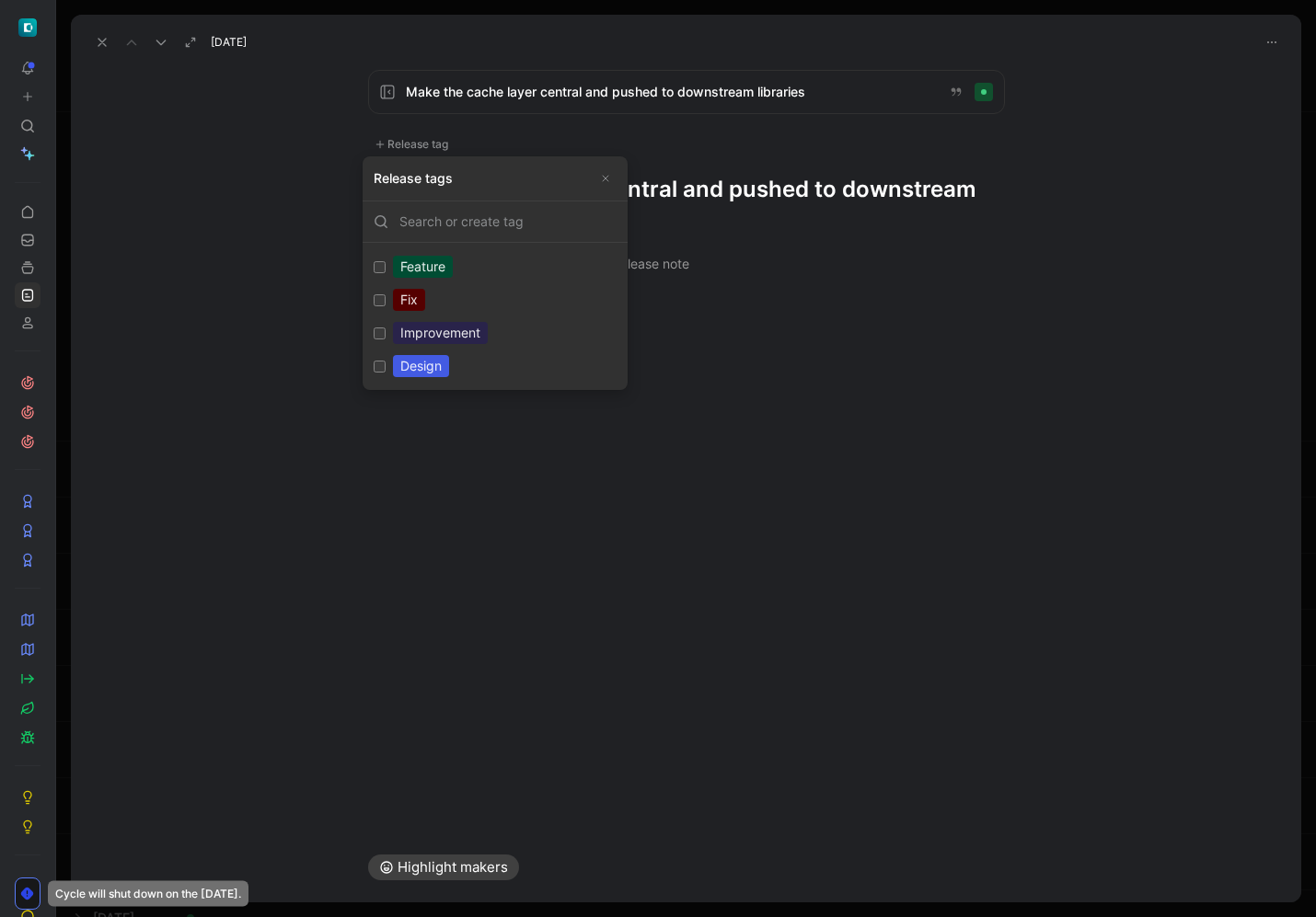
click at [415, 323] on div "Improvement" at bounding box center [440, 333] width 94 height 22
click at [385, 328] on input "Improvement Edit" at bounding box center [380, 334] width 12 height 12
checkbox input "true"
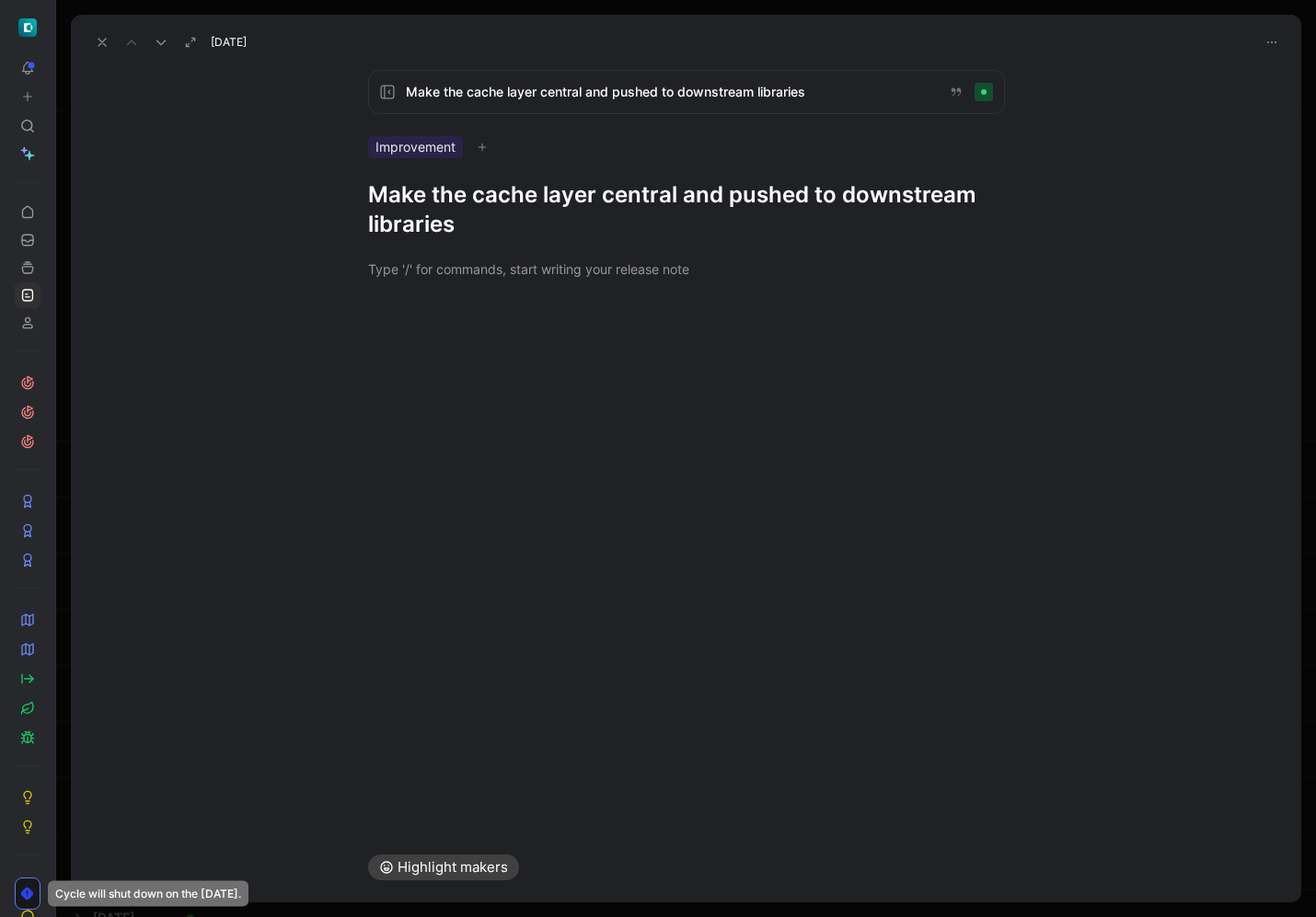
click at [571, 206] on h1 "Make the cache layer central and pushed to downstream libraries" at bounding box center [687, 210] width 637 height 59
drag, startPoint x: 672, startPoint y: 226, endPoint x: 833, endPoint y: 201, distance: 162.9
click at [833, 201] on h1 "We made a behind the scenes improvement to our secrets caching to optimize" at bounding box center [687, 210] width 637 height 59
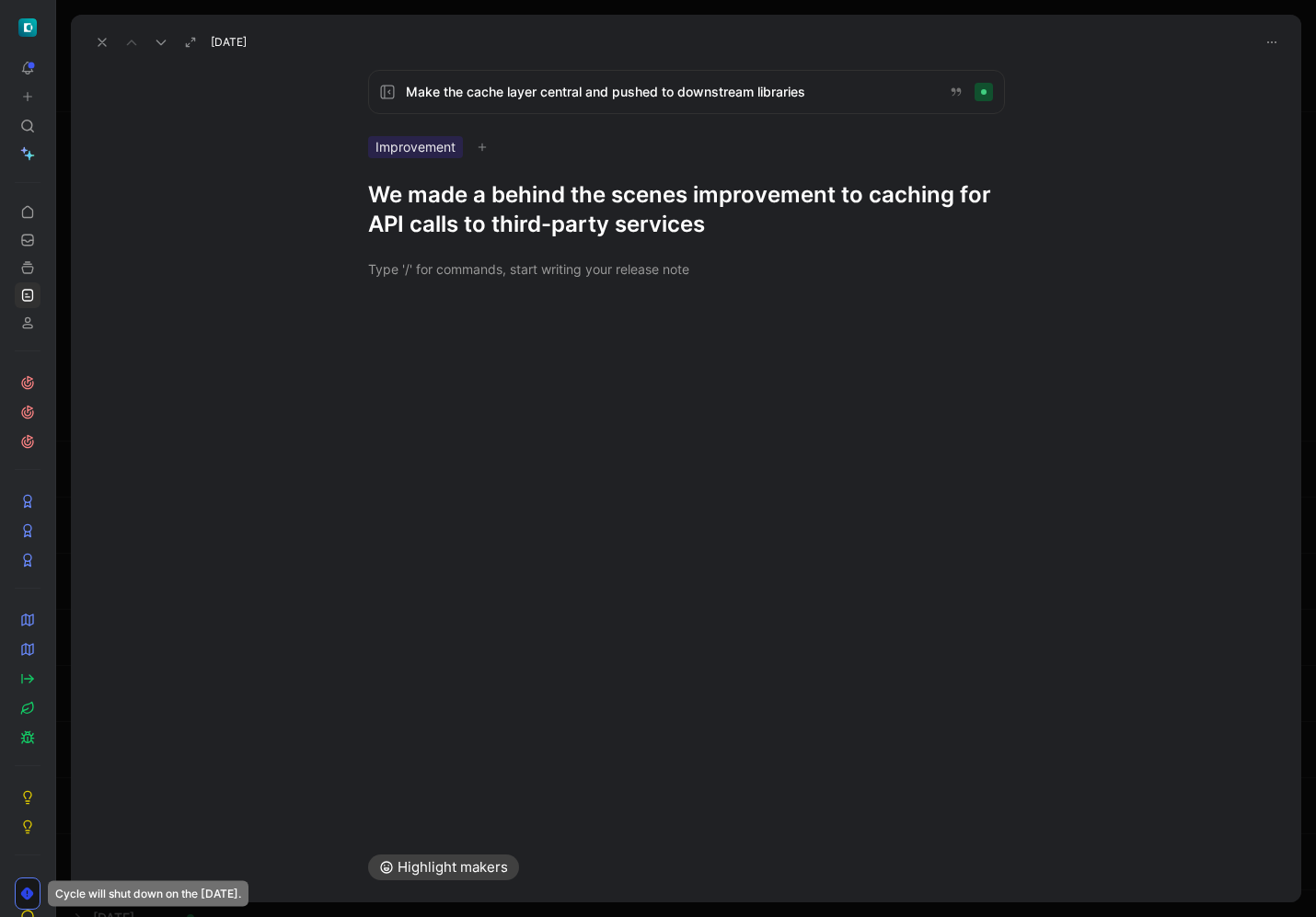
click at [107, 35] on icon at bounding box center [101, 42] width 14 height 14
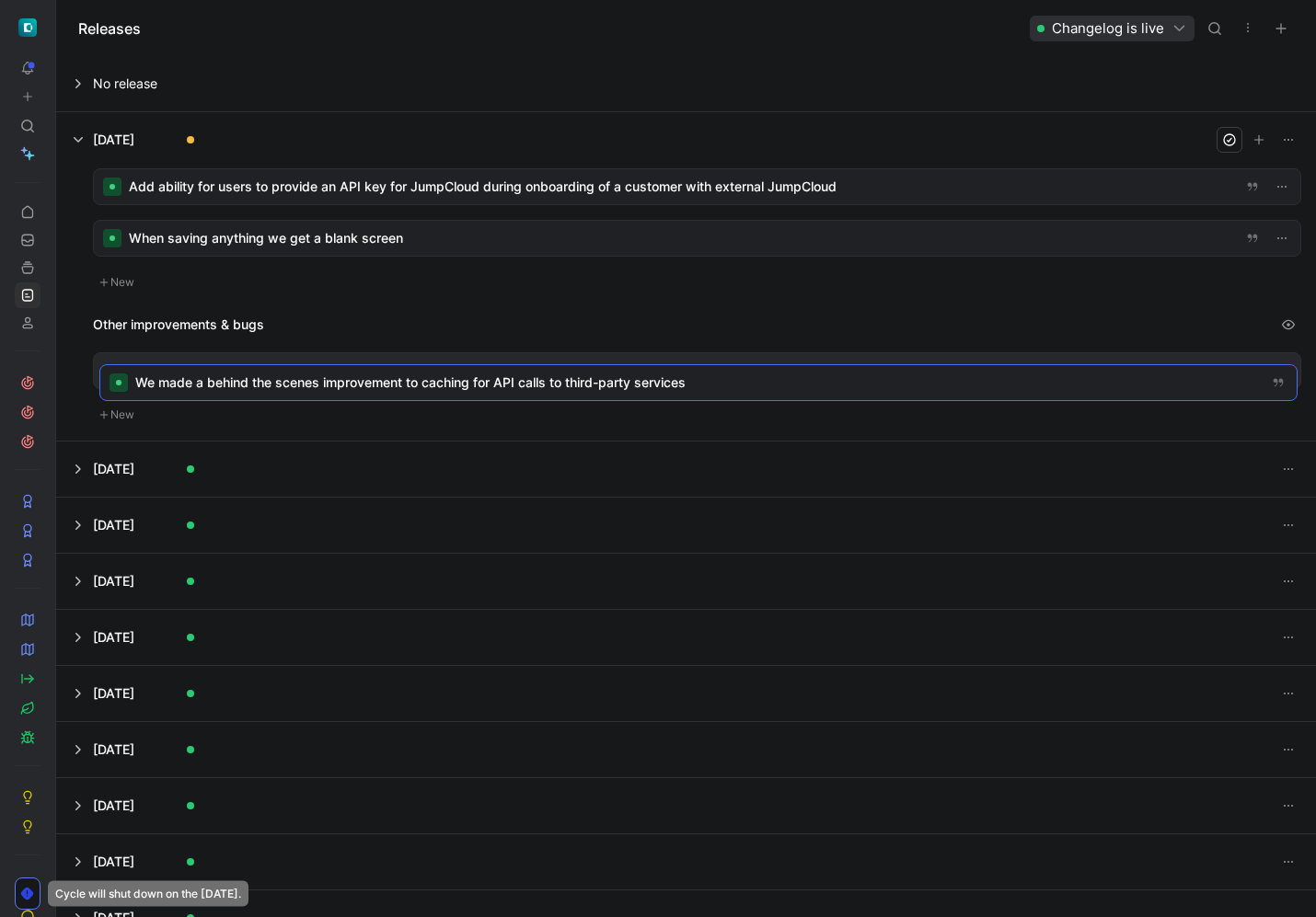
drag, startPoint x: 508, startPoint y: 183, endPoint x: 514, endPoint y: 376, distance: 193.1
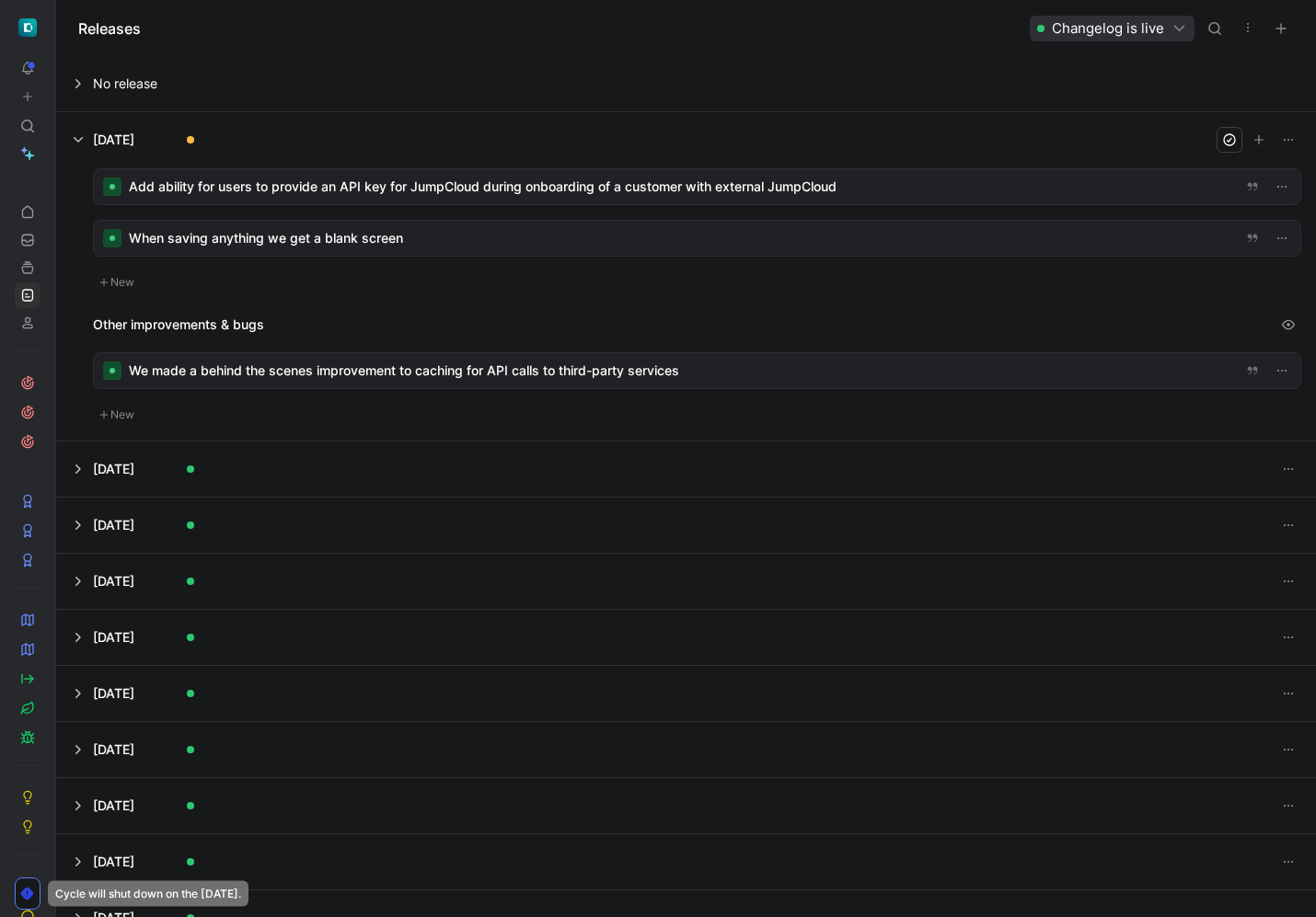
click at [481, 187] on div at bounding box center [697, 187] width 1207 height 35
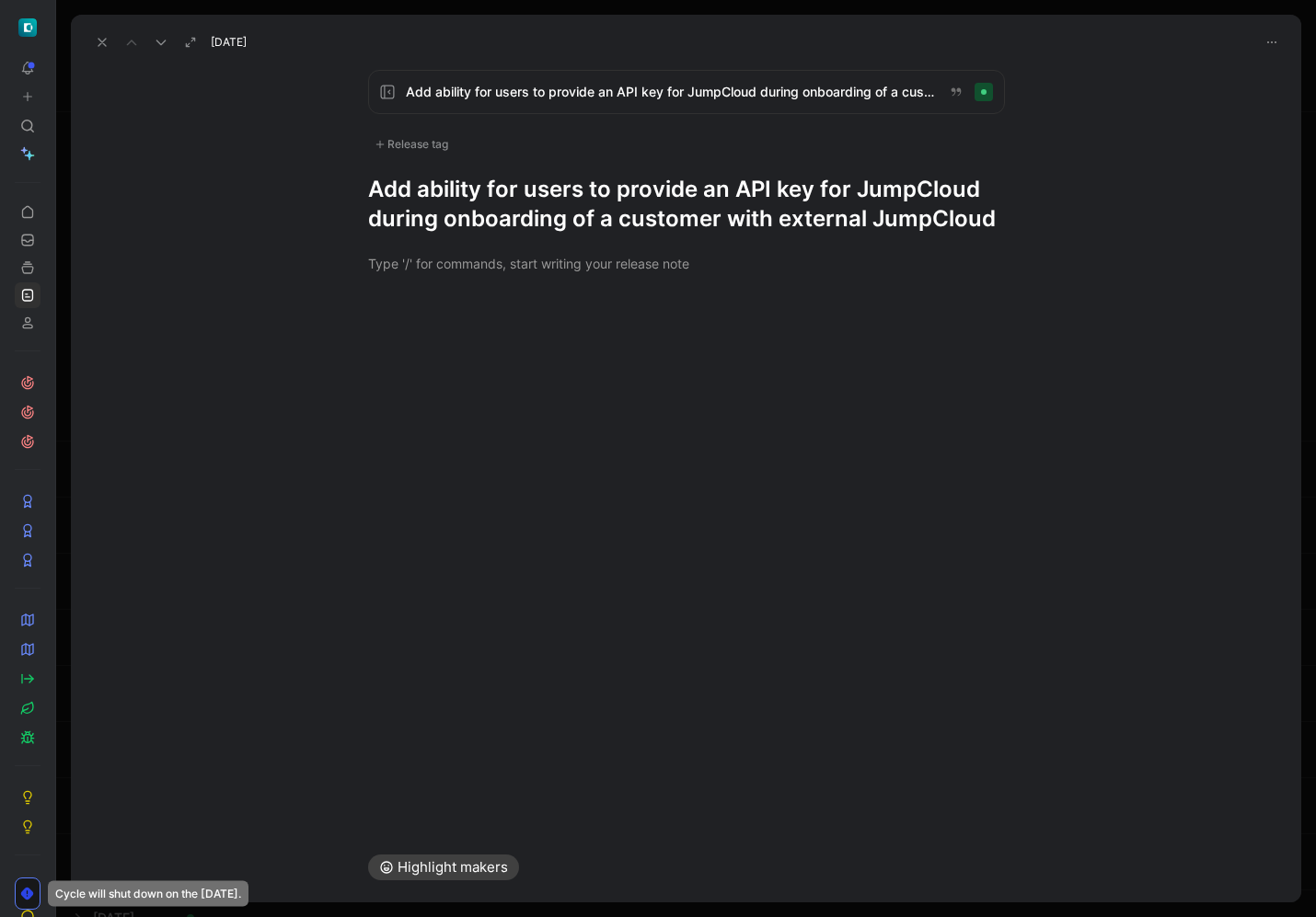
click at [625, 203] on h1 "Add ability for users to provide an API key for JumpCloud during onboarding of …" at bounding box center [687, 204] width 637 height 59
click at [418, 142] on div "Release tag" at bounding box center [411, 144] width 87 height 22
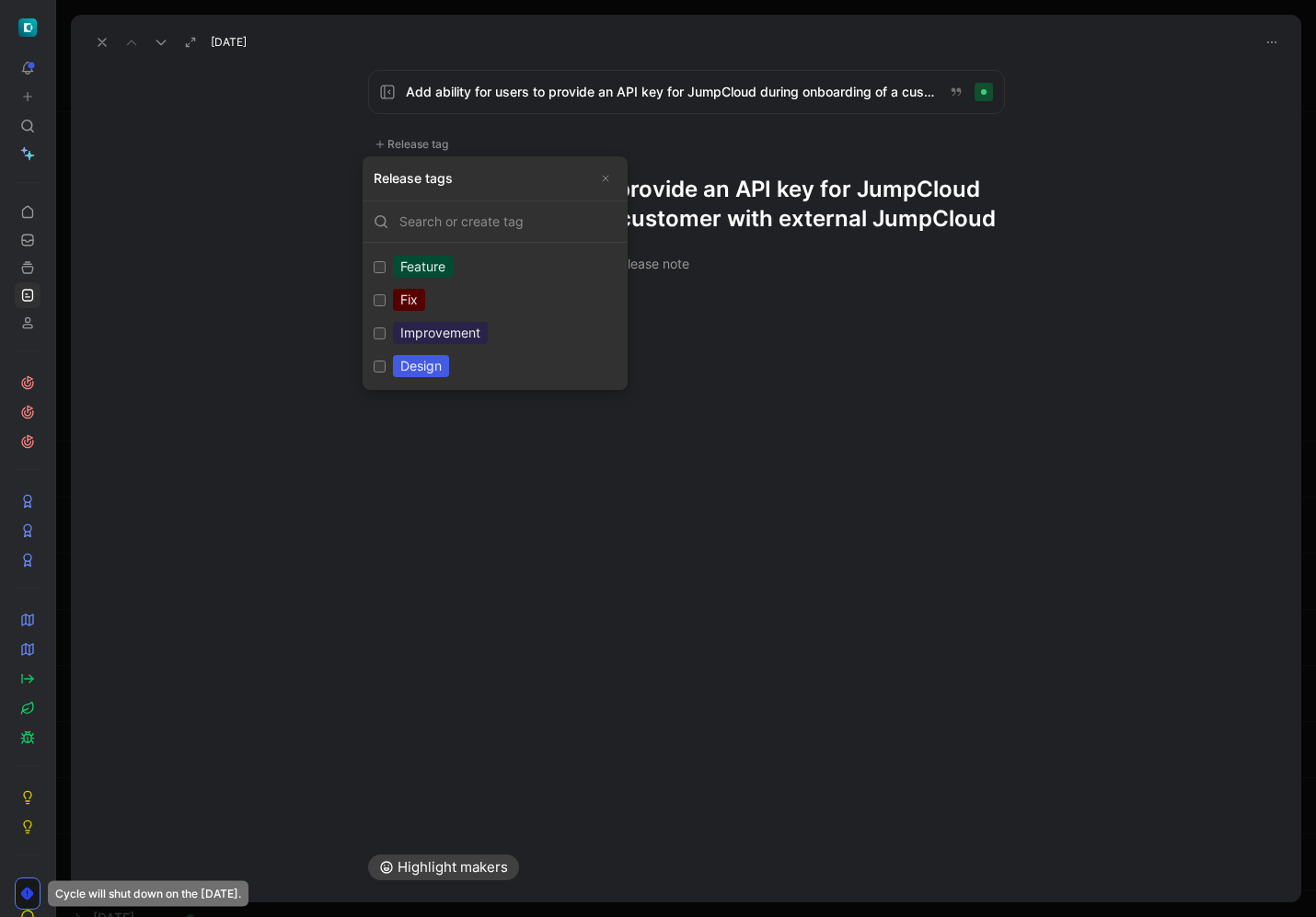
click at [428, 275] on div "Feature" at bounding box center [422, 266] width 60 height 22
click at [385, 274] on input "Feature Edit" at bounding box center [380, 267] width 12 height 12
checkbox input "true"
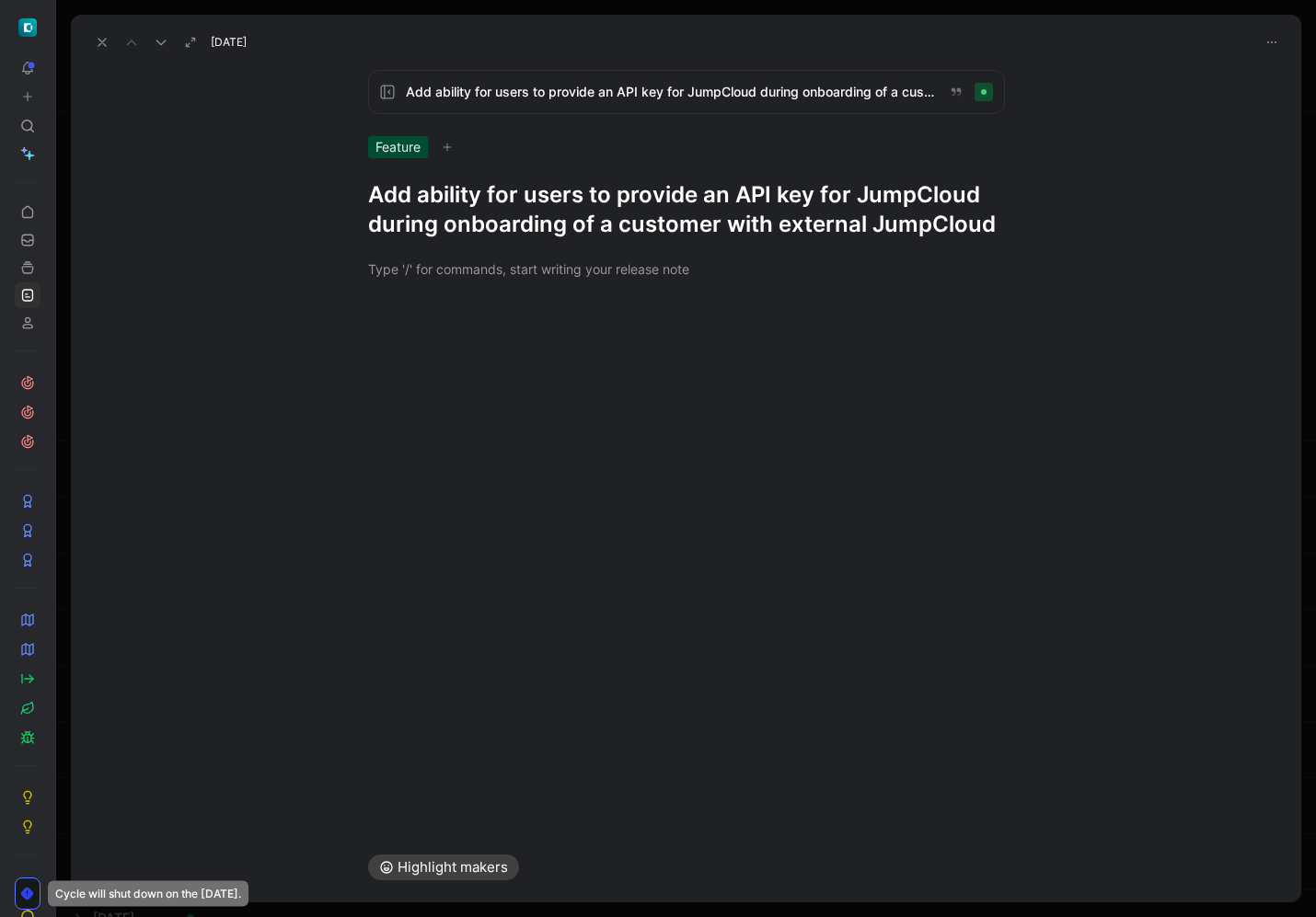
click at [687, 206] on h1 "Add ability for users to provide an API key for JumpCloud during onboarding of …" at bounding box center [687, 210] width 637 height 59
click at [410, 149] on div "Feature" at bounding box center [398, 147] width 60 height 22
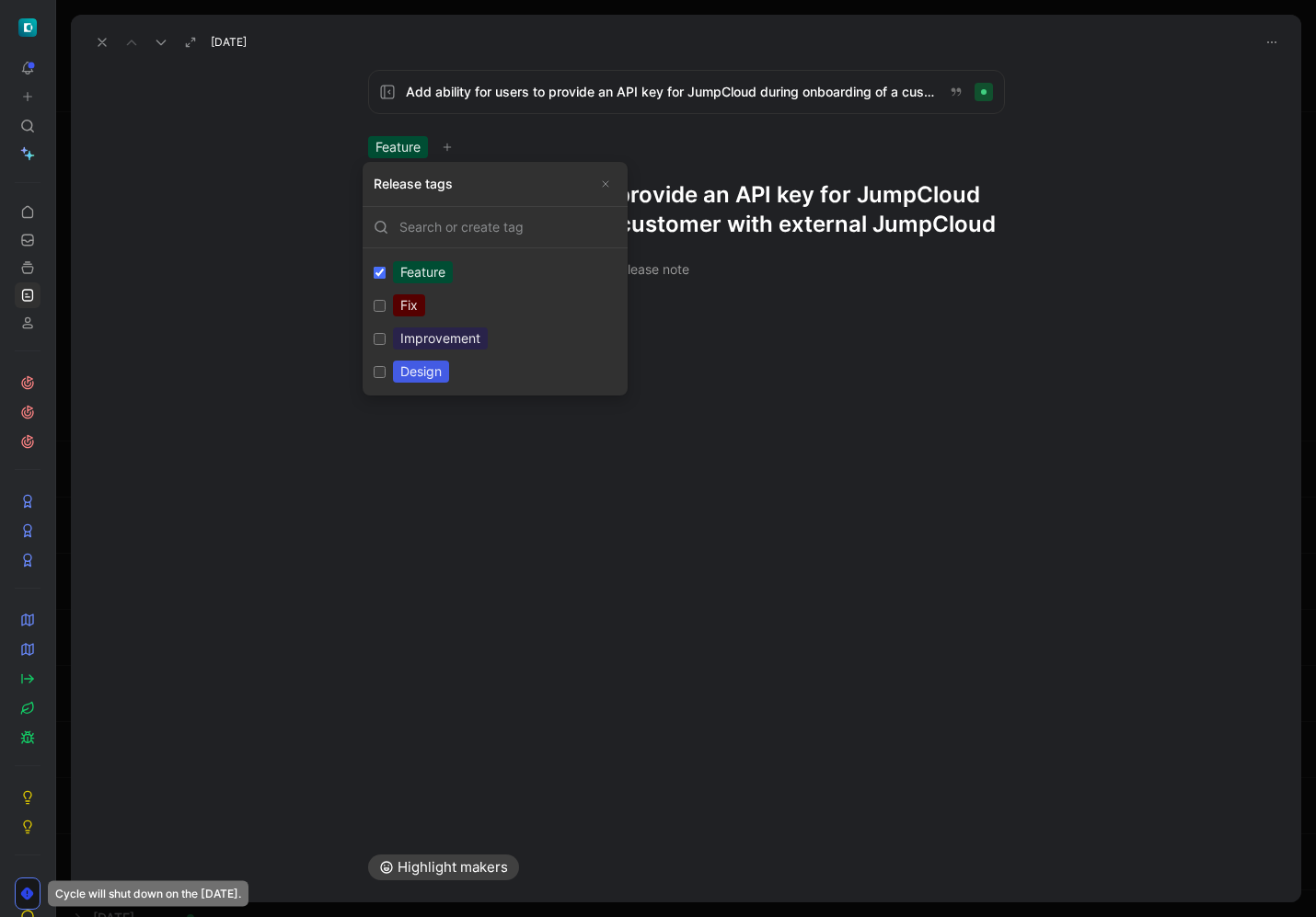
click at [458, 335] on div "Improvement" at bounding box center [440, 338] width 94 height 22
click at [385, 335] on input "Improvement Edit" at bounding box center [380, 338] width 12 height 12
checkbox input "true"
click at [439, 276] on div "Feature" at bounding box center [422, 272] width 60 height 22
click at [385, 276] on input "Feature Edit" at bounding box center [380, 273] width 12 height 12
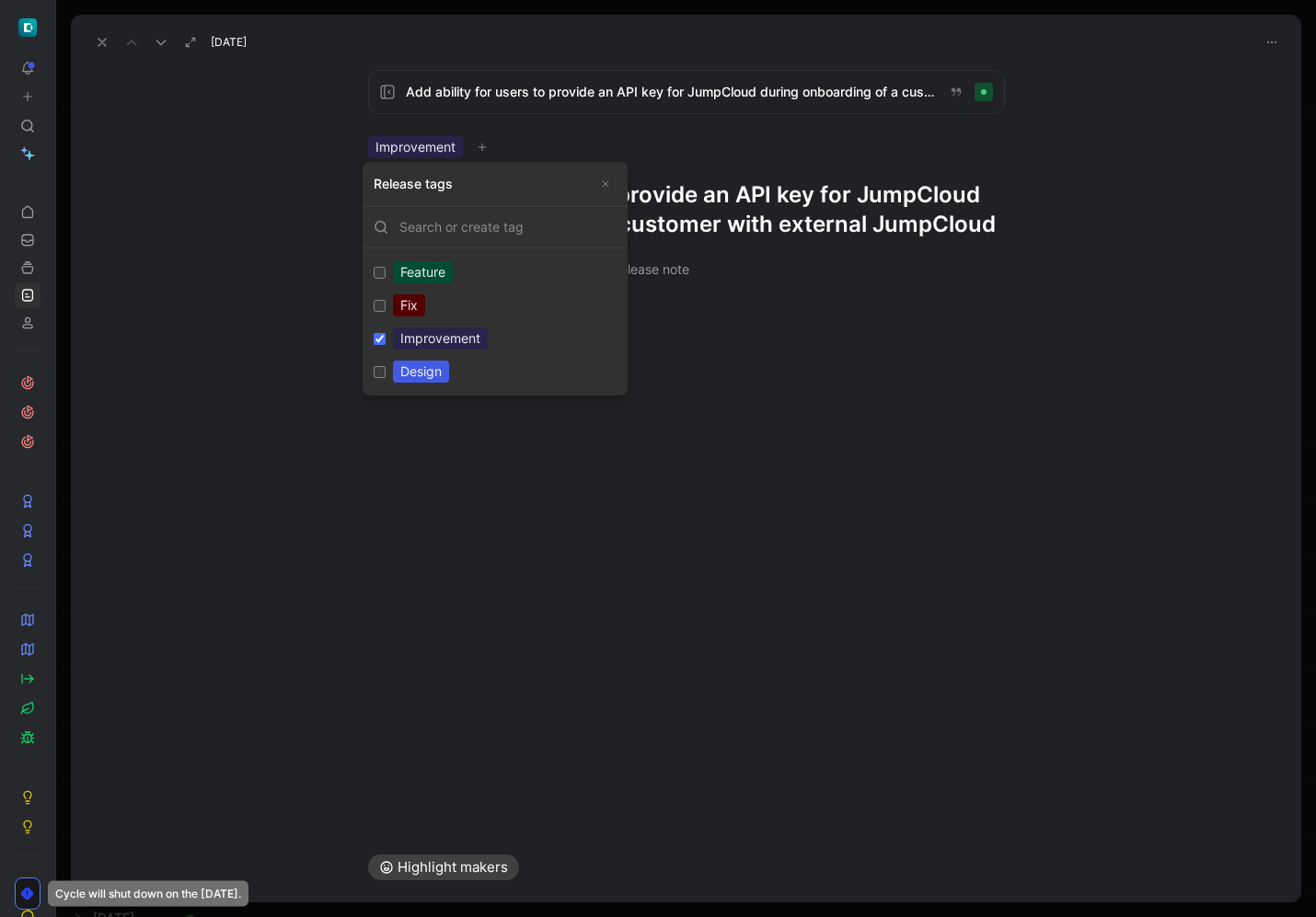
click at [480, 273] on label "Feature Edit" at bounding box center [495, 272] width 257 height 33
click at [385, 273] on input "Feature Edit" at bounding box center [380, 273] width 12 height 12
click at [507, 272] on label "Feature Edit" at bounding box center [495, 272] width 257 height 33
click at [385, 272] on input "Feature Edit" at bounding box center [380, 273] width 12 height 12
checkbox input "false"
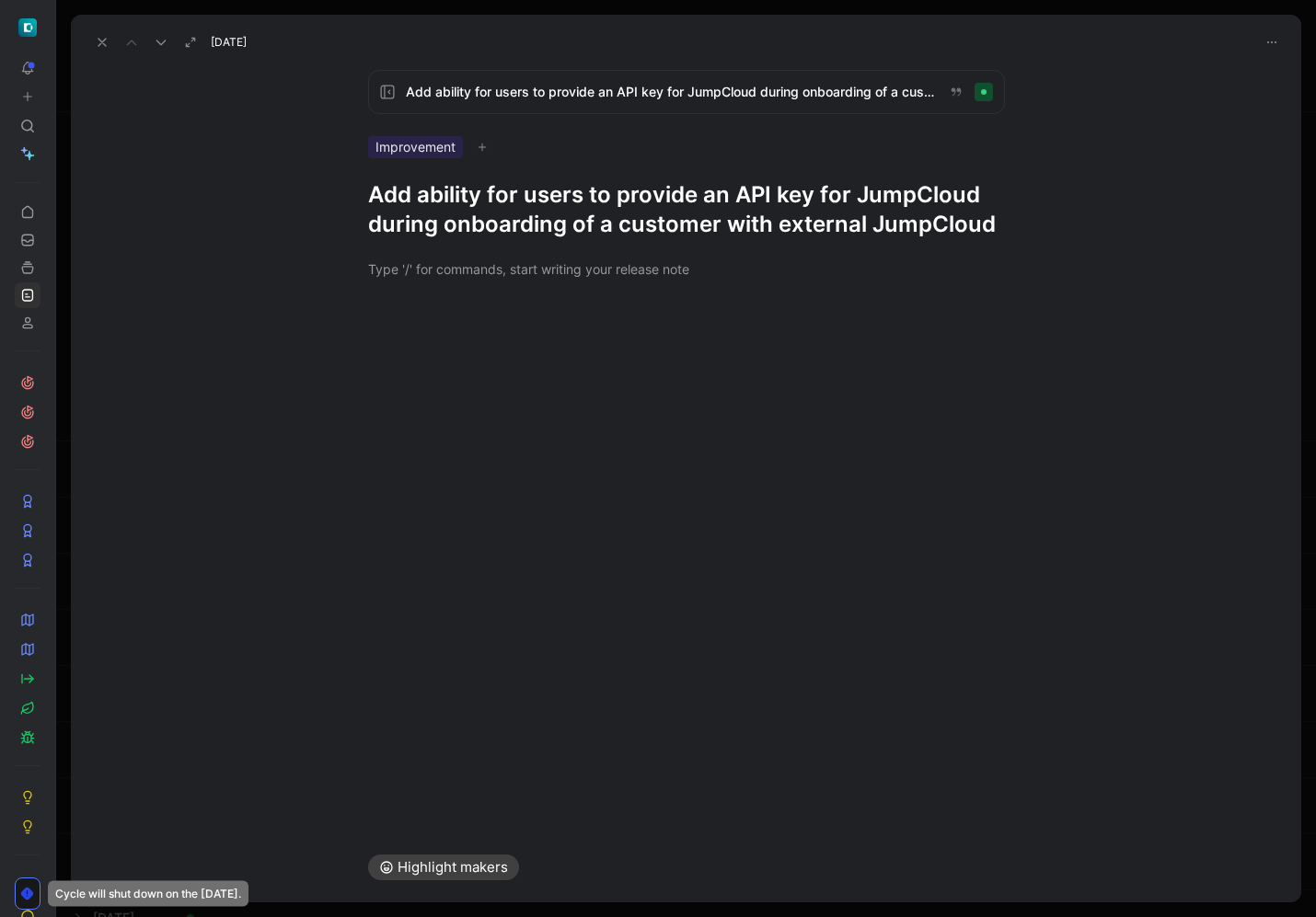
click at [780, 199] on h1 "Add ability for users to provide an API key for JumpCloud during onboarding of …" at bounding box center [687, 210] width 637 height 59
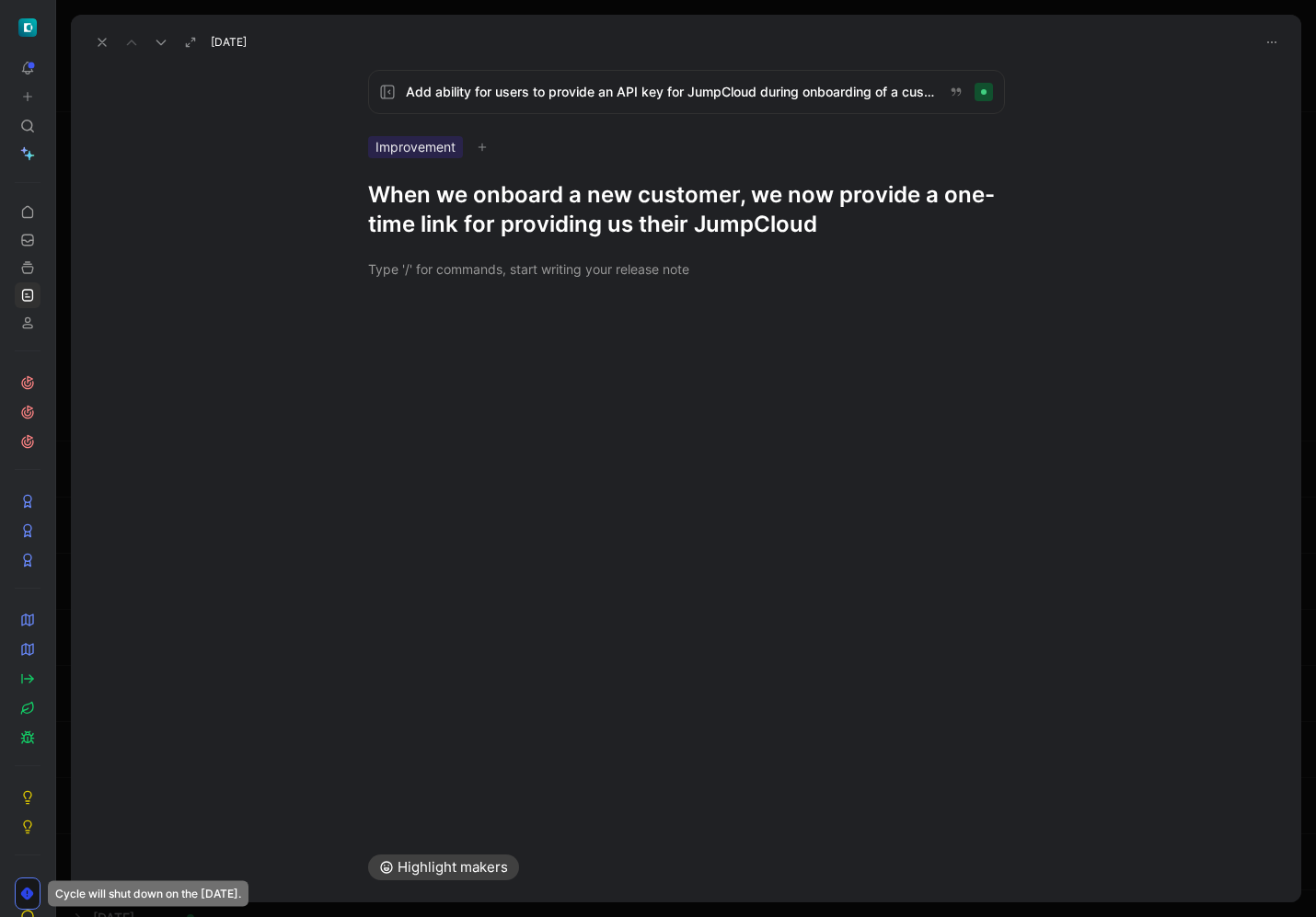
click at [730, 194] on h1 "When we onboard a new customer, we now provide a one-time link for providing us…" at bounding box center [687, 210] width 637 height 59
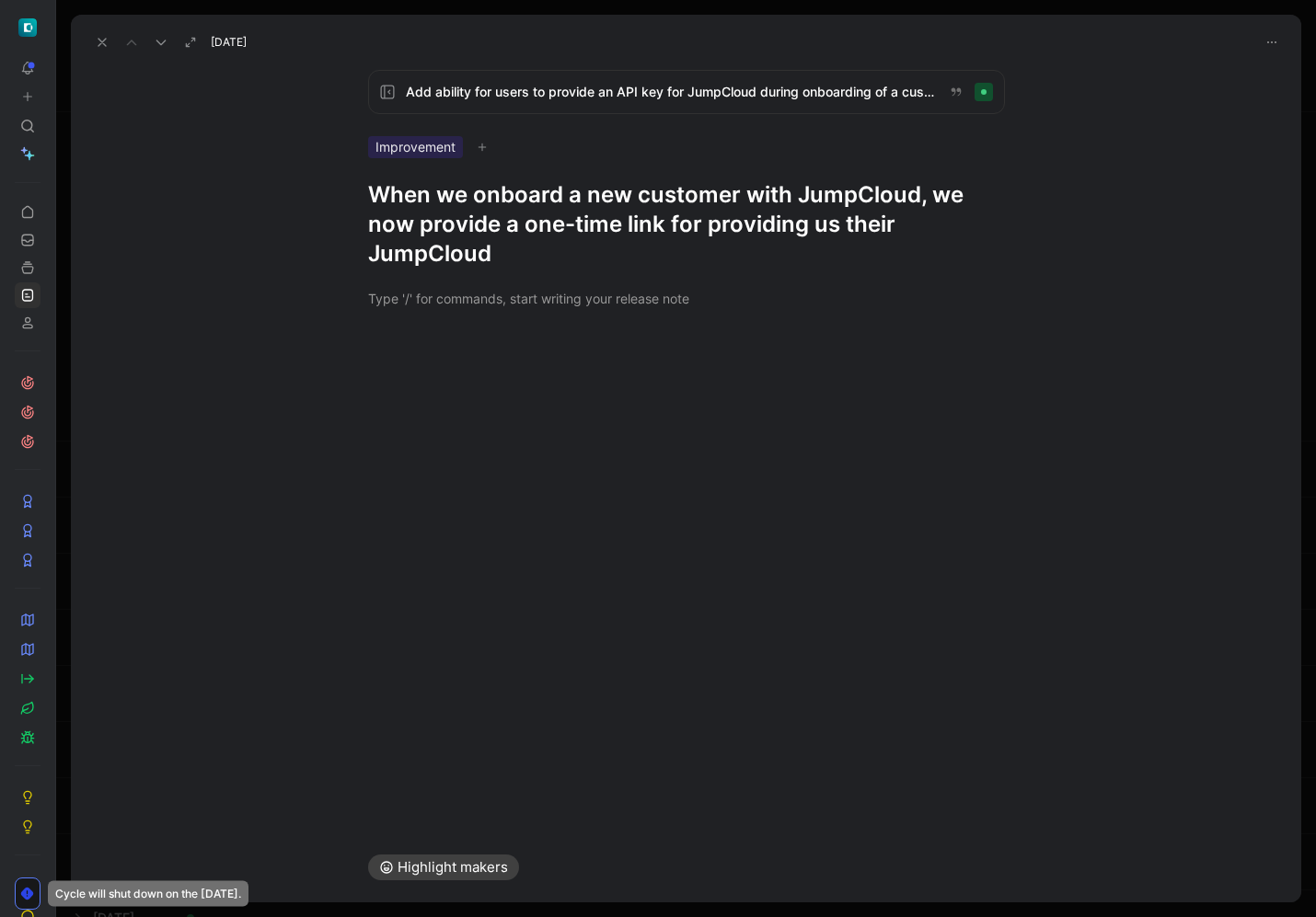
click at [463, 235] on h1 "When we onboard a new customer with JumpCloud, we now provide a one-time link f…" at bounding box center [687, 224] width 637 height 89
click at [454, 258] on h1 "When we onboard a new customer with JumpCloud, we now provide a one-time link f…" at bounding box center [687, 224] width 637 height 89
click at [106, 36] on icon at bounding box center [101, 42] width 14 height 14
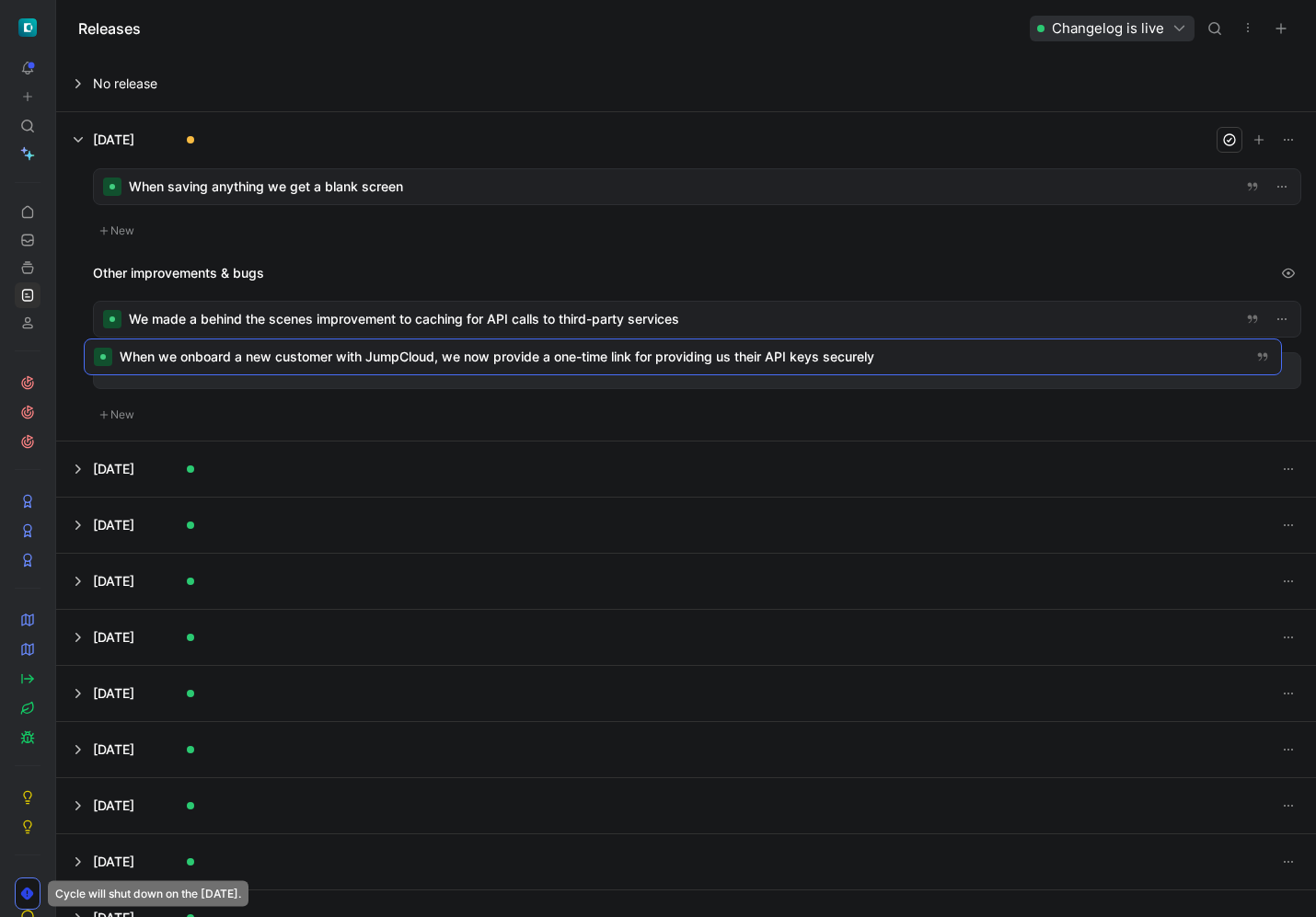
drag, startPoint x: 553, startPoint y: 187, endPoint x: 545, endPoint y: 351, distance: 164.2
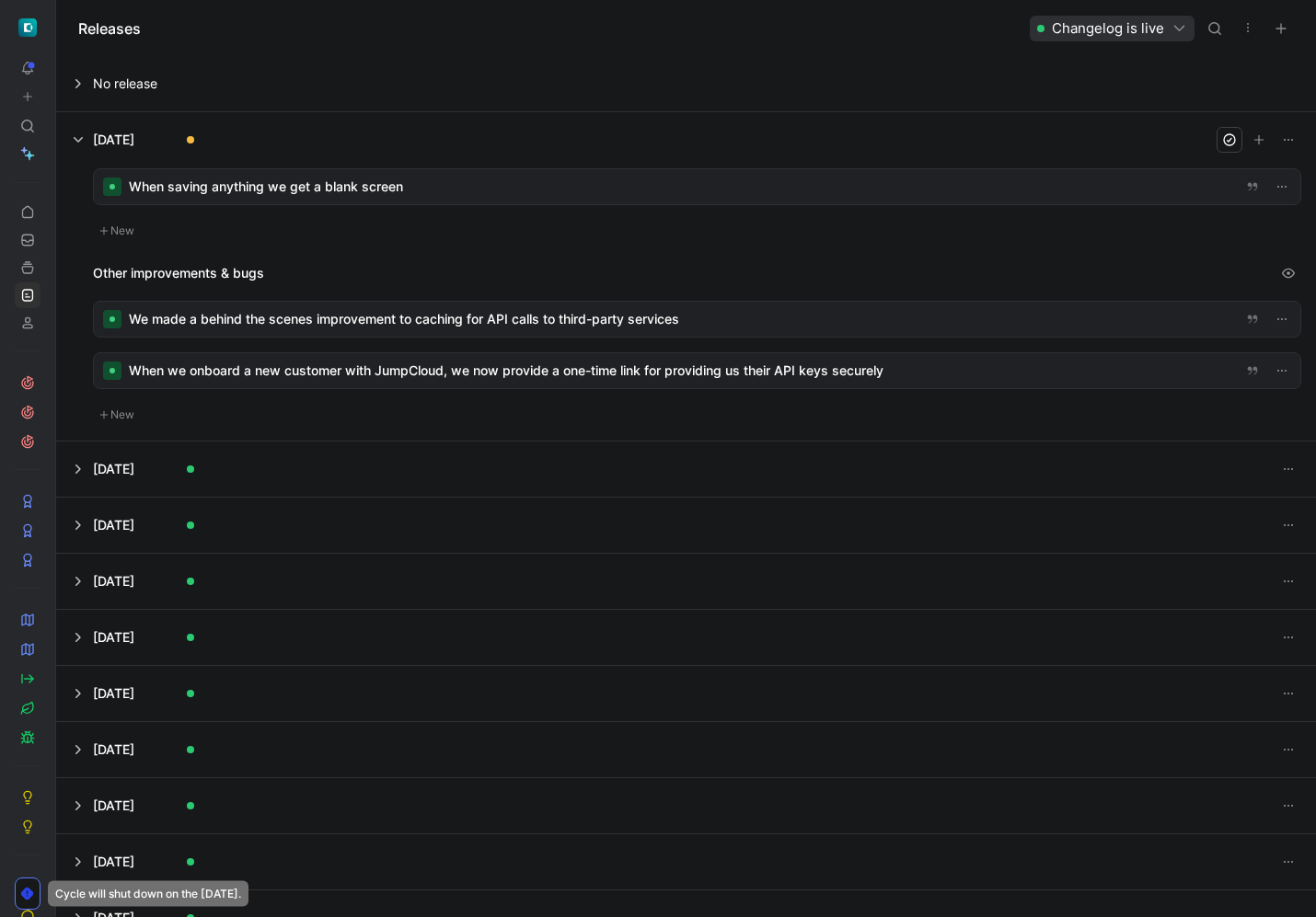
click at [468, 177] on div at bounding box center [697, 187] width 1207 height 35
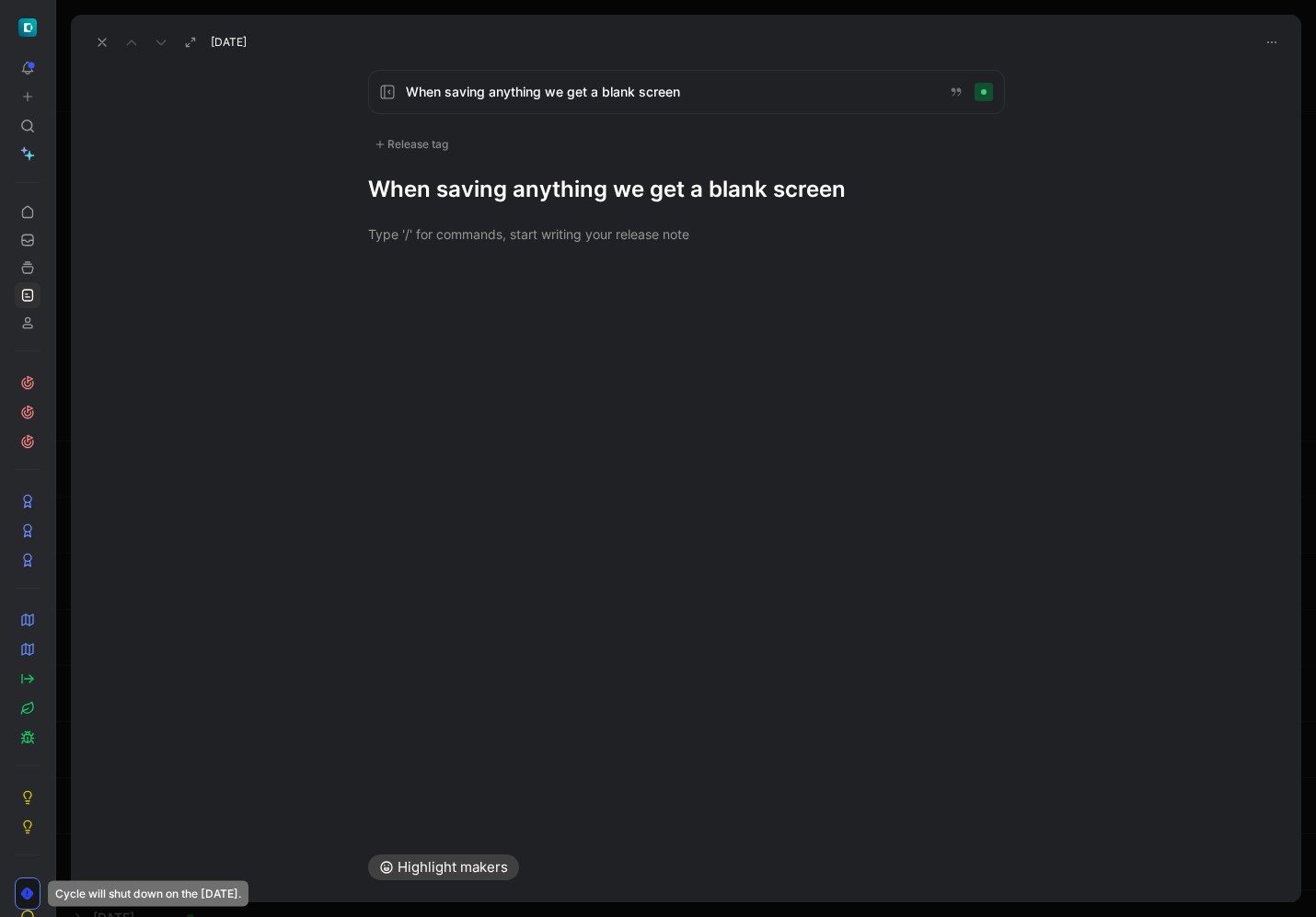
click at [689, 177] on h1 "When saving anything we get a blank screen" at bounding box center [687, 189] width 637 height 30
click at [447, 151] on div "Release tag" at bounding box center [411, 144] width 87 height 22
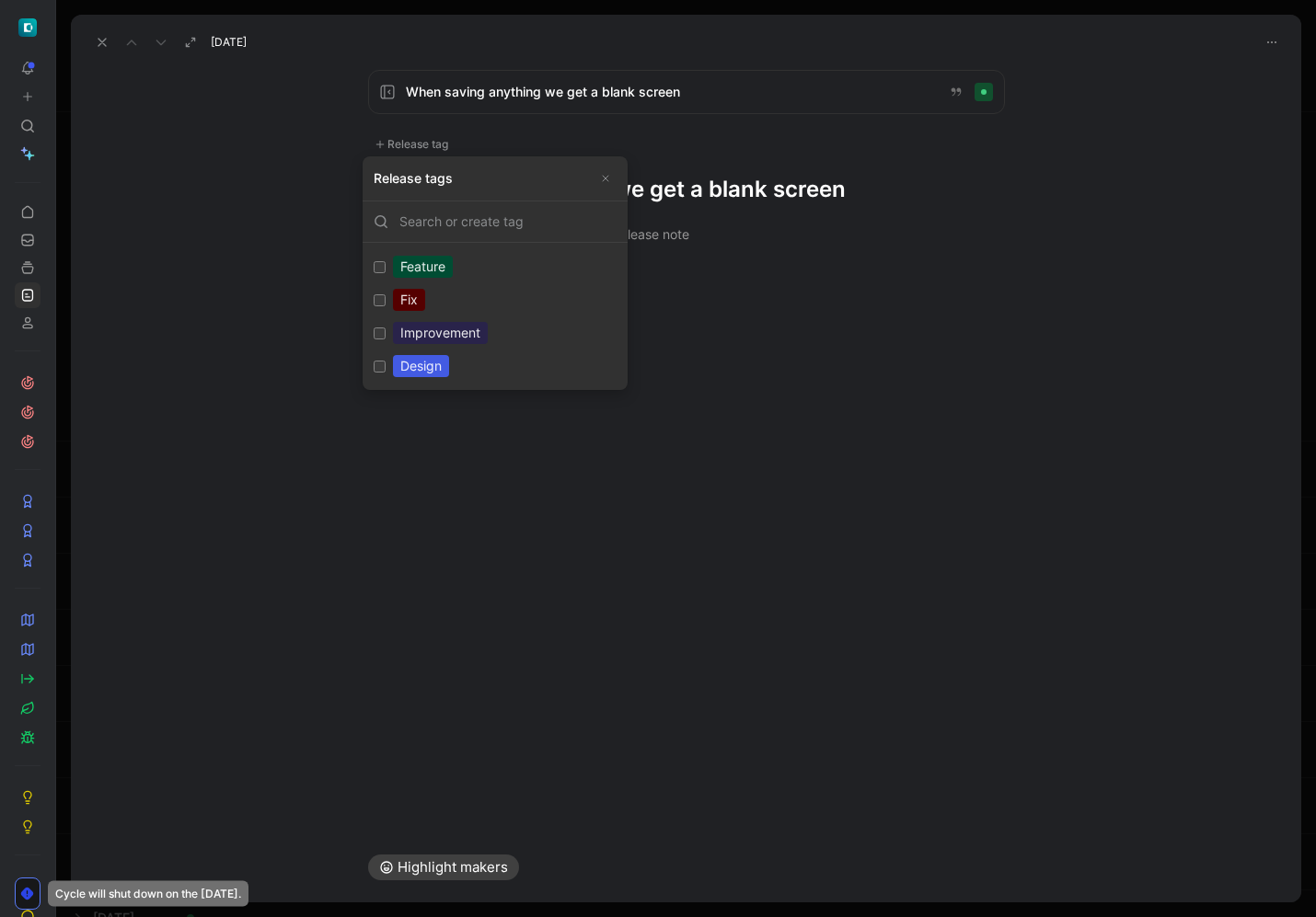
click at [403, 293] on div "Fix" at bounding box center [409, 299] width 32 height 22
click at [385, 295] on input "Fix Edit" at bounding box center [380, 300] width 12 height 12
checkbox input "true"
click at [670, 203] on h1 "When saving anything we get a blank screen" at bounding box center [687, 194] width 637 height 30
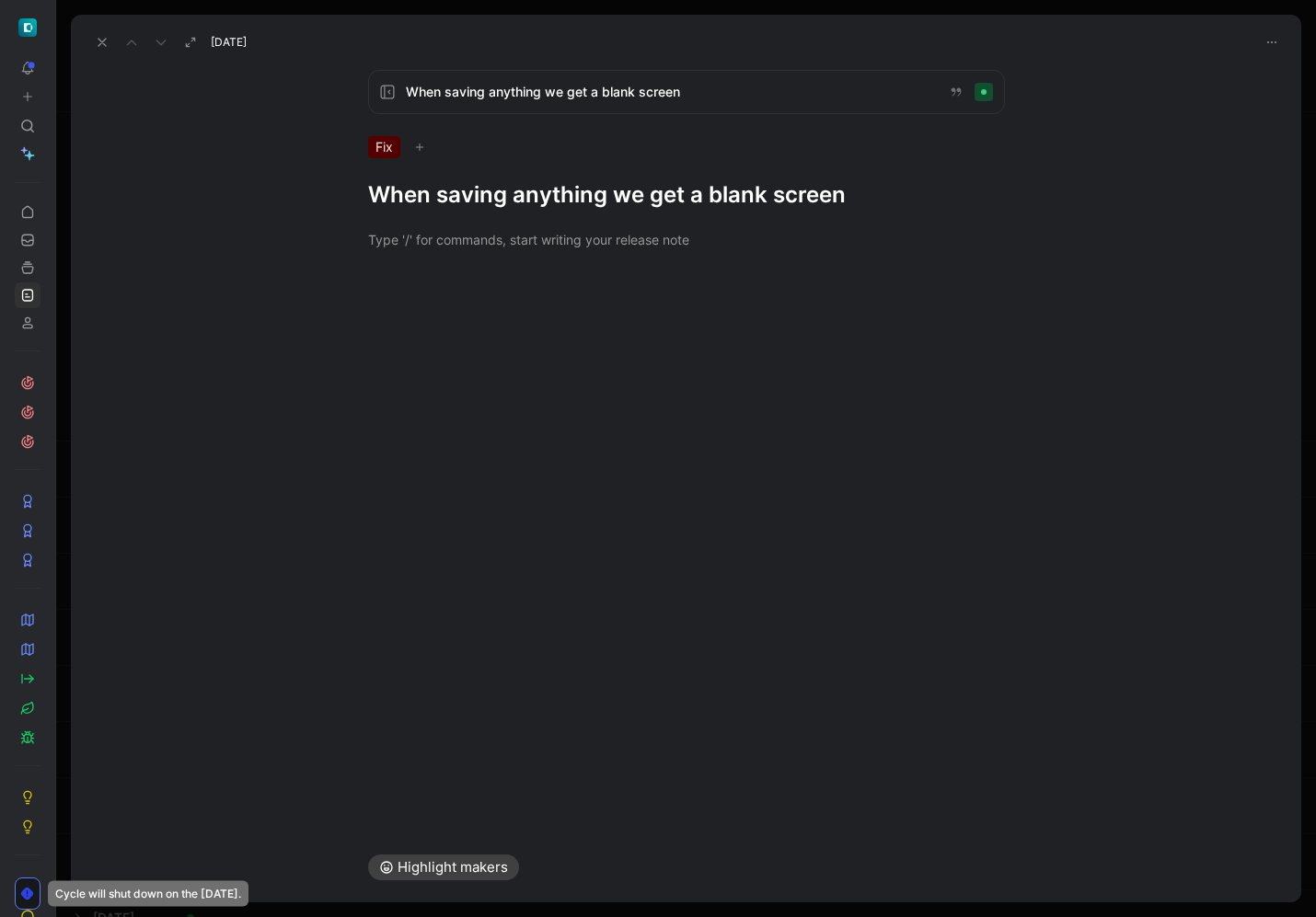
click at [670, 203] on h1 "When saving anything we get a blank screen" at bounding box center [687, 194] width 637 height 30
click at [98, 33] on button at bounding box center [102, 42] width 26 height 26
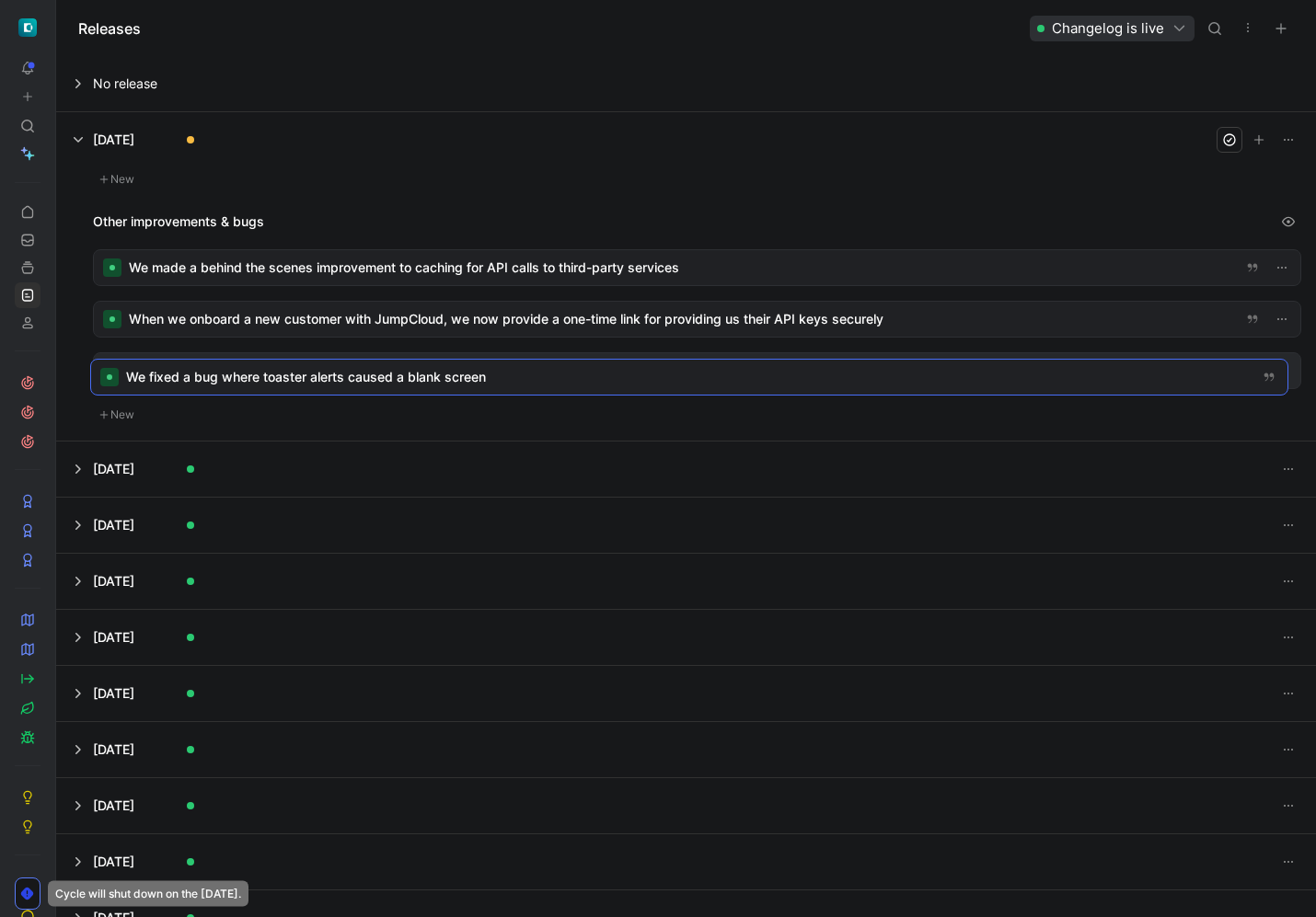
drag, startPoint x: 731, startPoint y: 194, endPoint x: 730, endPoint y: 371, distance: 177.0
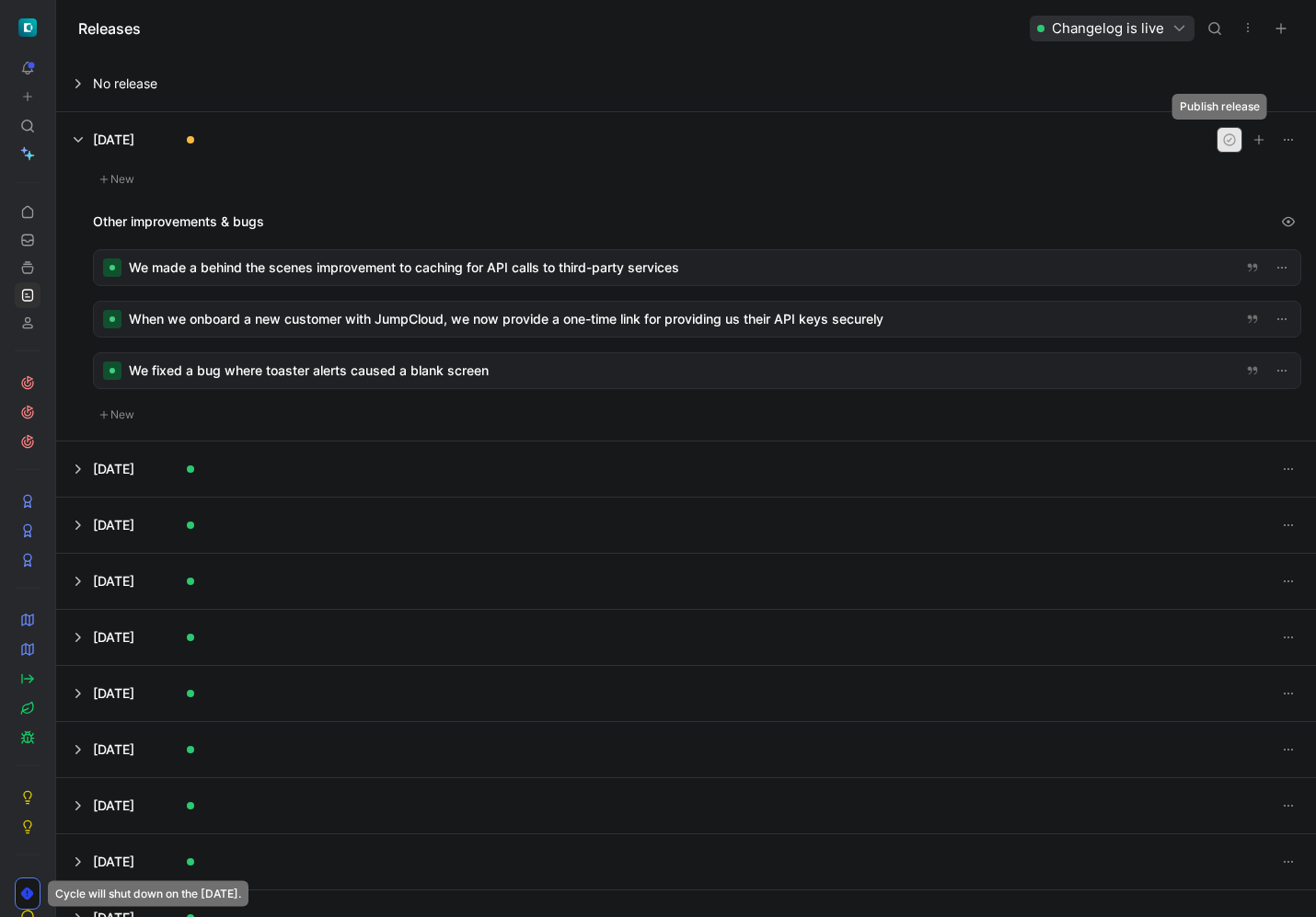
click at [1224, 138] on icon "button" at bounding box center [1230, 140] width 11 height 11
click at [28, 684] on icon at bounding box center [27, 679] width 14 height 14
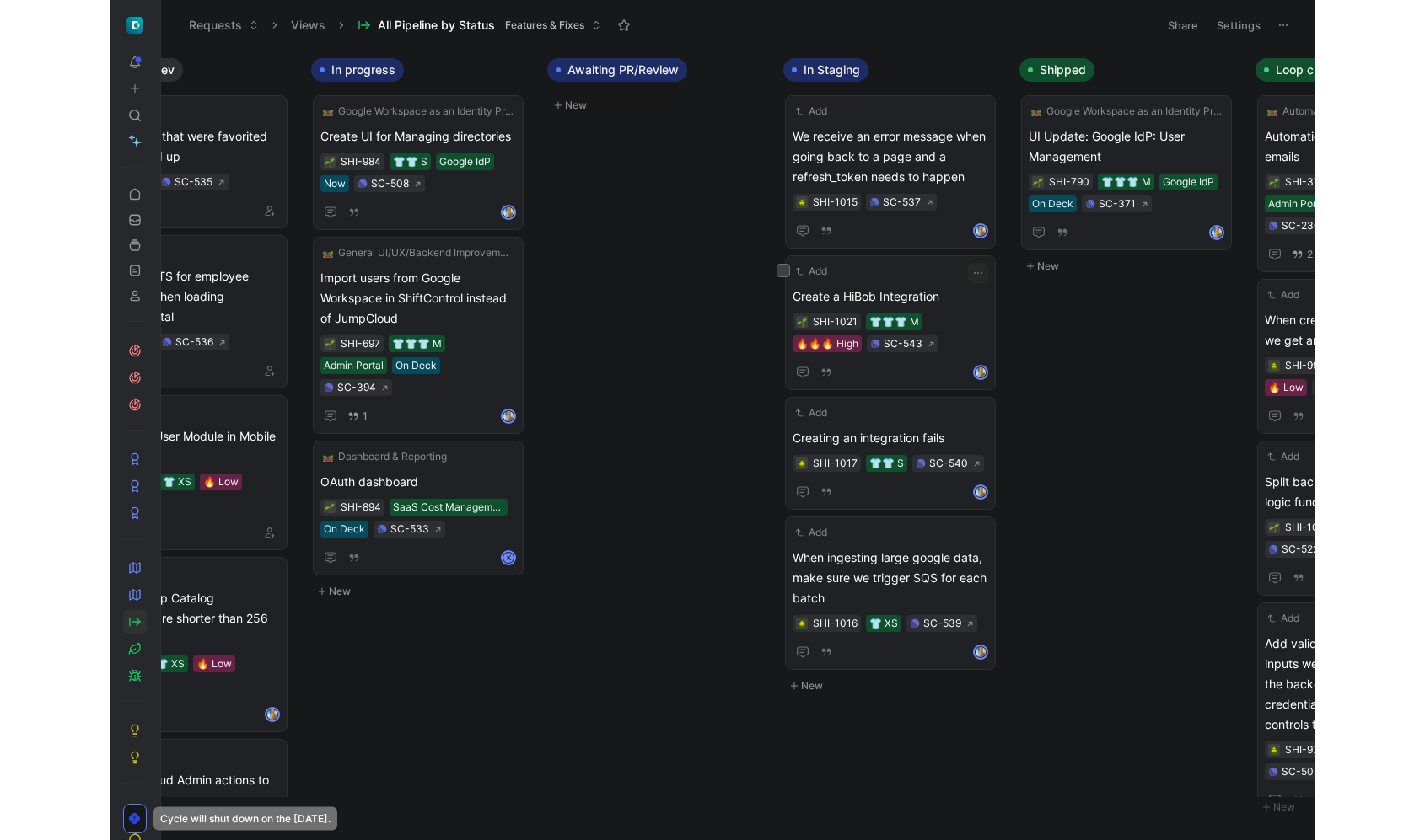
scroll to position [0, 1223]
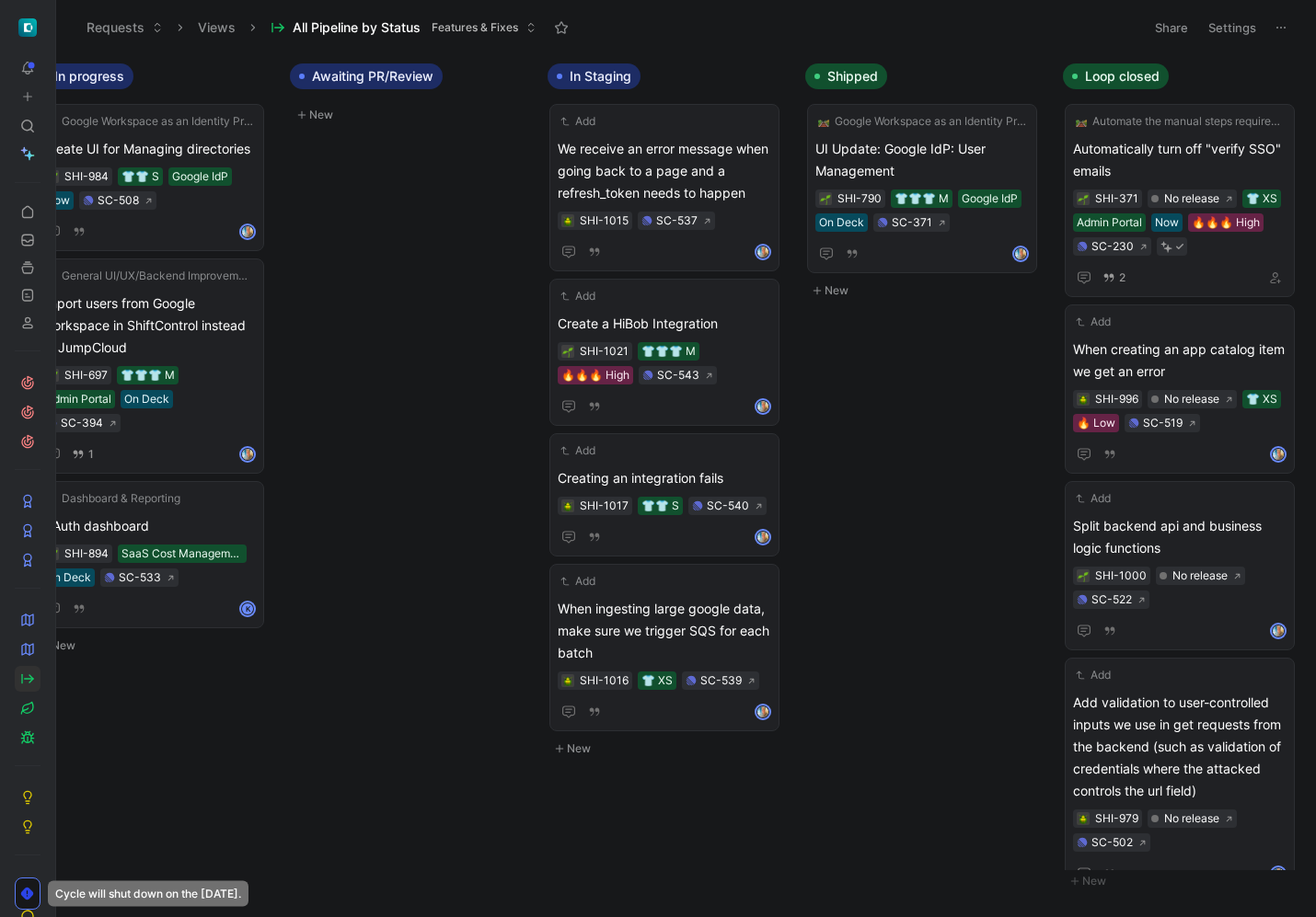
click at [458, 346] on div "Inbox New To do New Blocked SCIM Bridge - Workato Create a SCIM Bridge in Worka…" at bounding box center [687, 485] width 1261 height 863
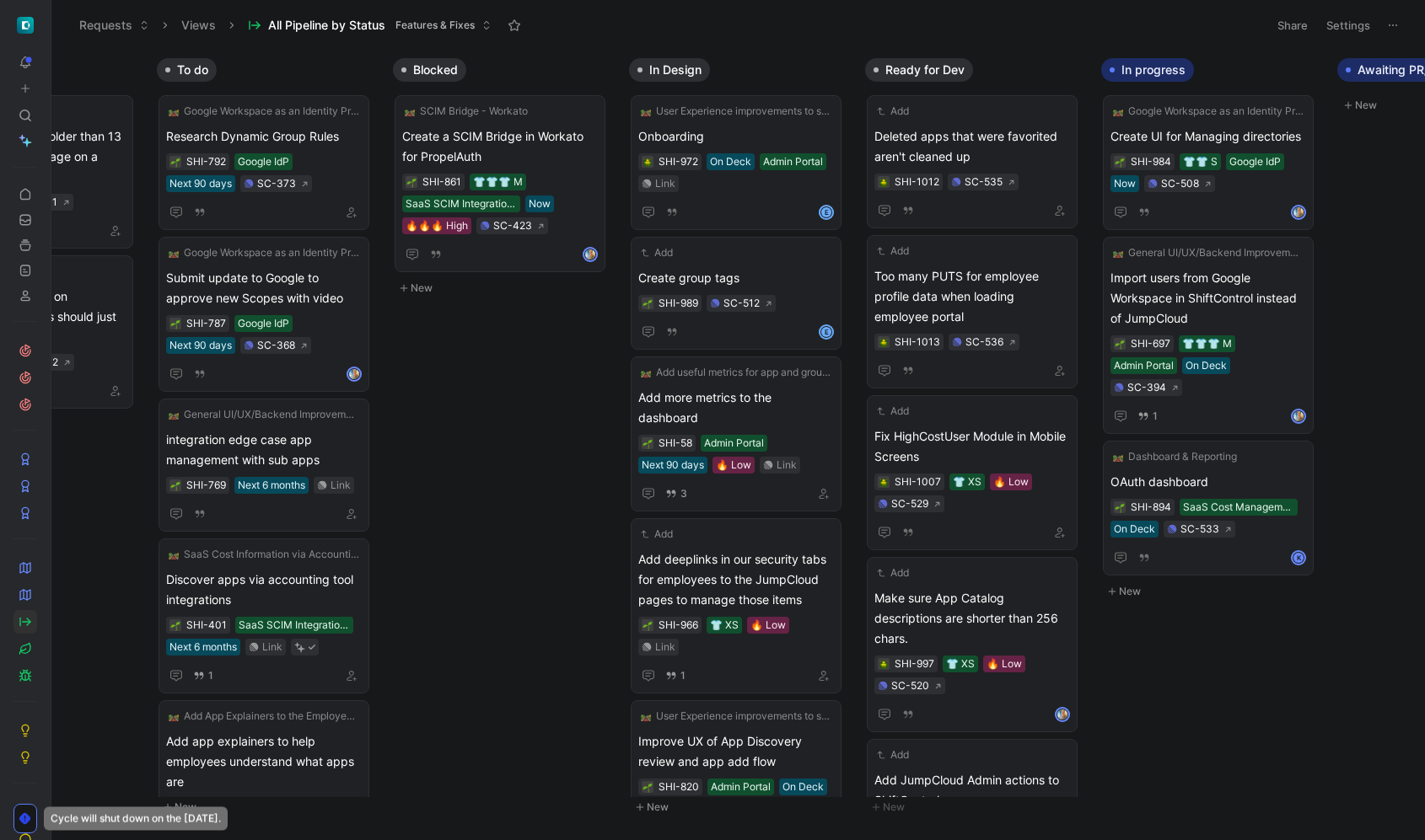
scroll to position [0, 0]
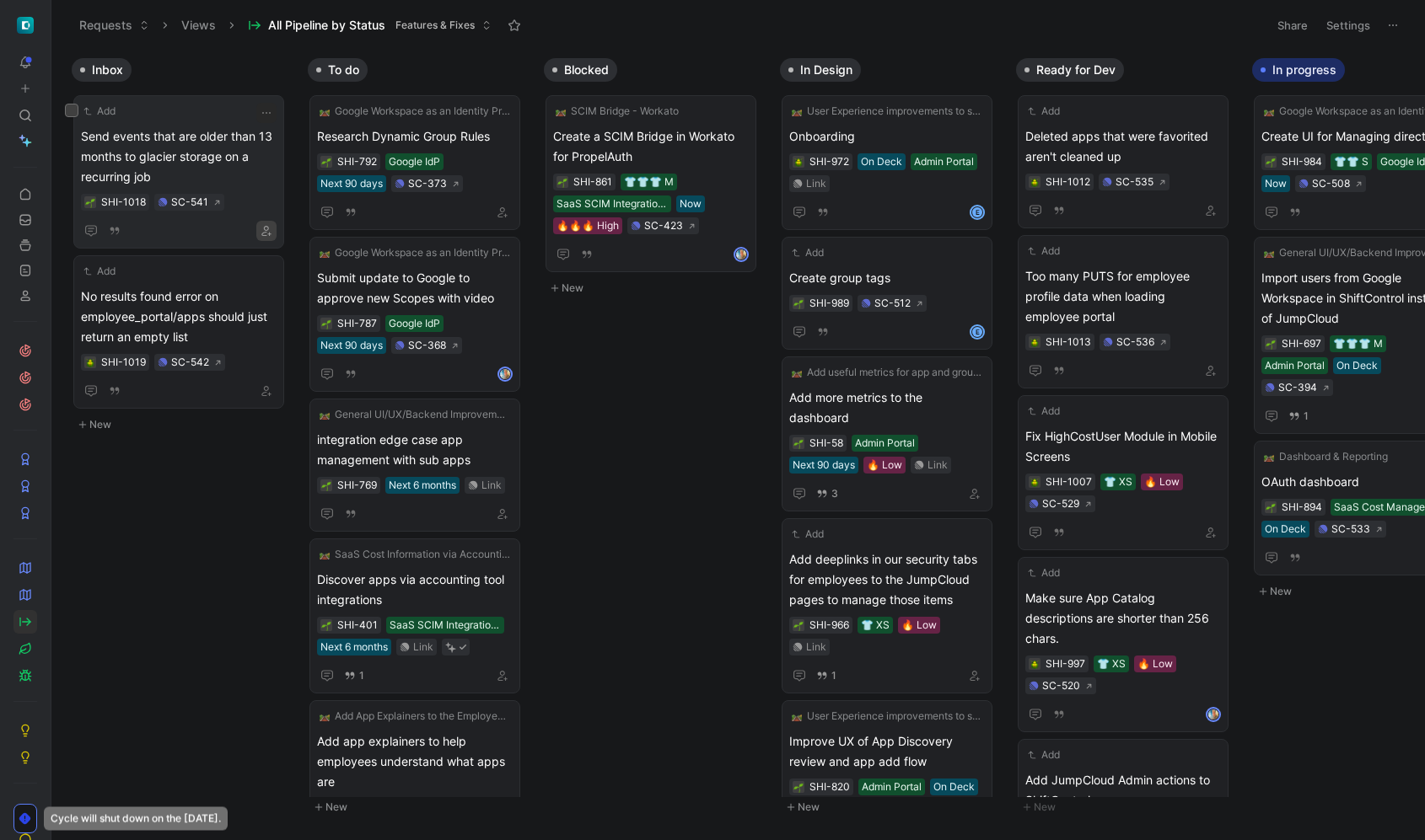
click at [273, 235] on button "button" at bounding box center [266, 231] width 20 height 20
click at [271, 115] on icon "button" at bounding box center [266, 113] width 13 height 13
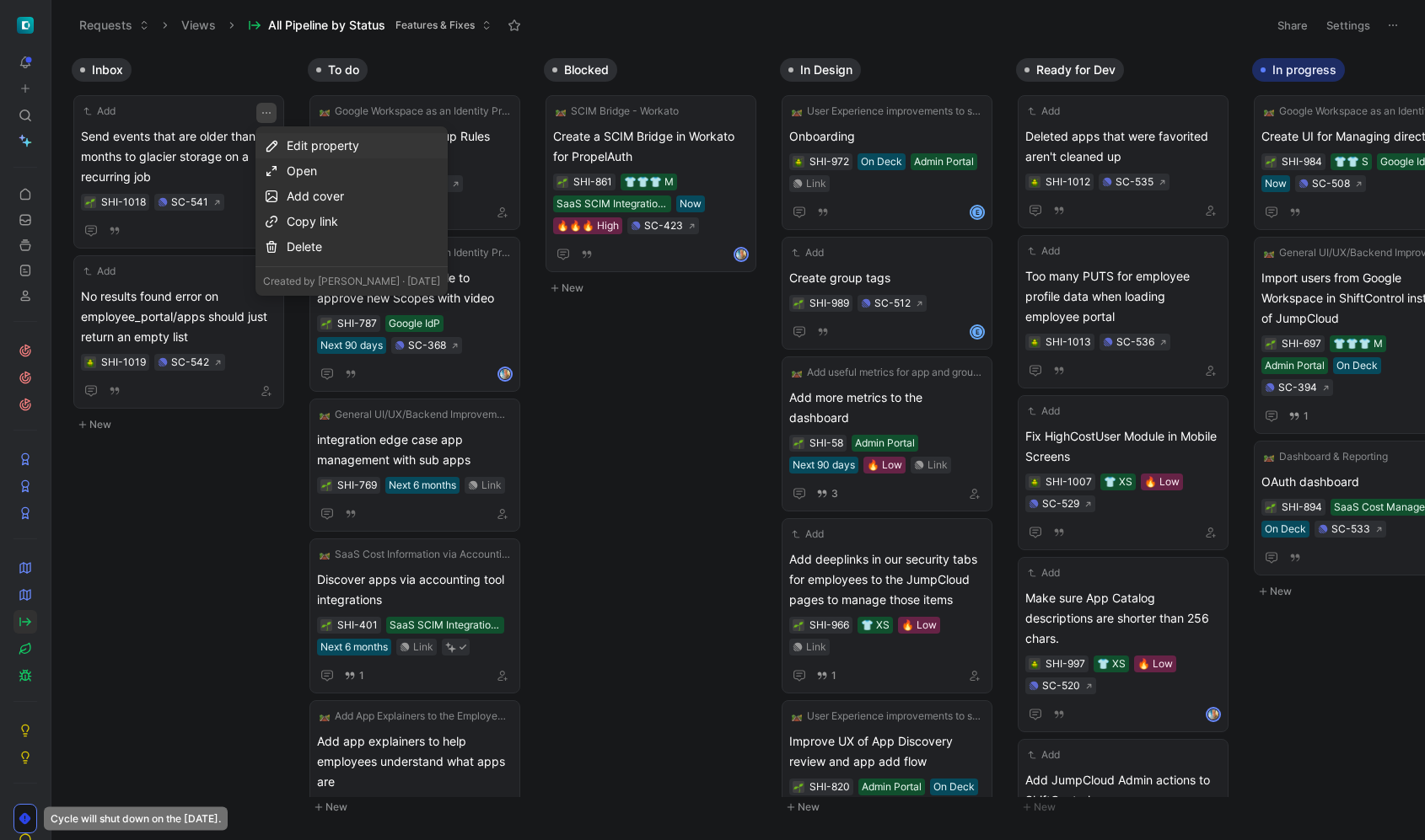
click at [383, 145] on div "Edit property" at bounding box center [363, 145] width 154 height 20
click at [360, 204] on div "Effort" at bounding box center [383, 206] width 200 height 20
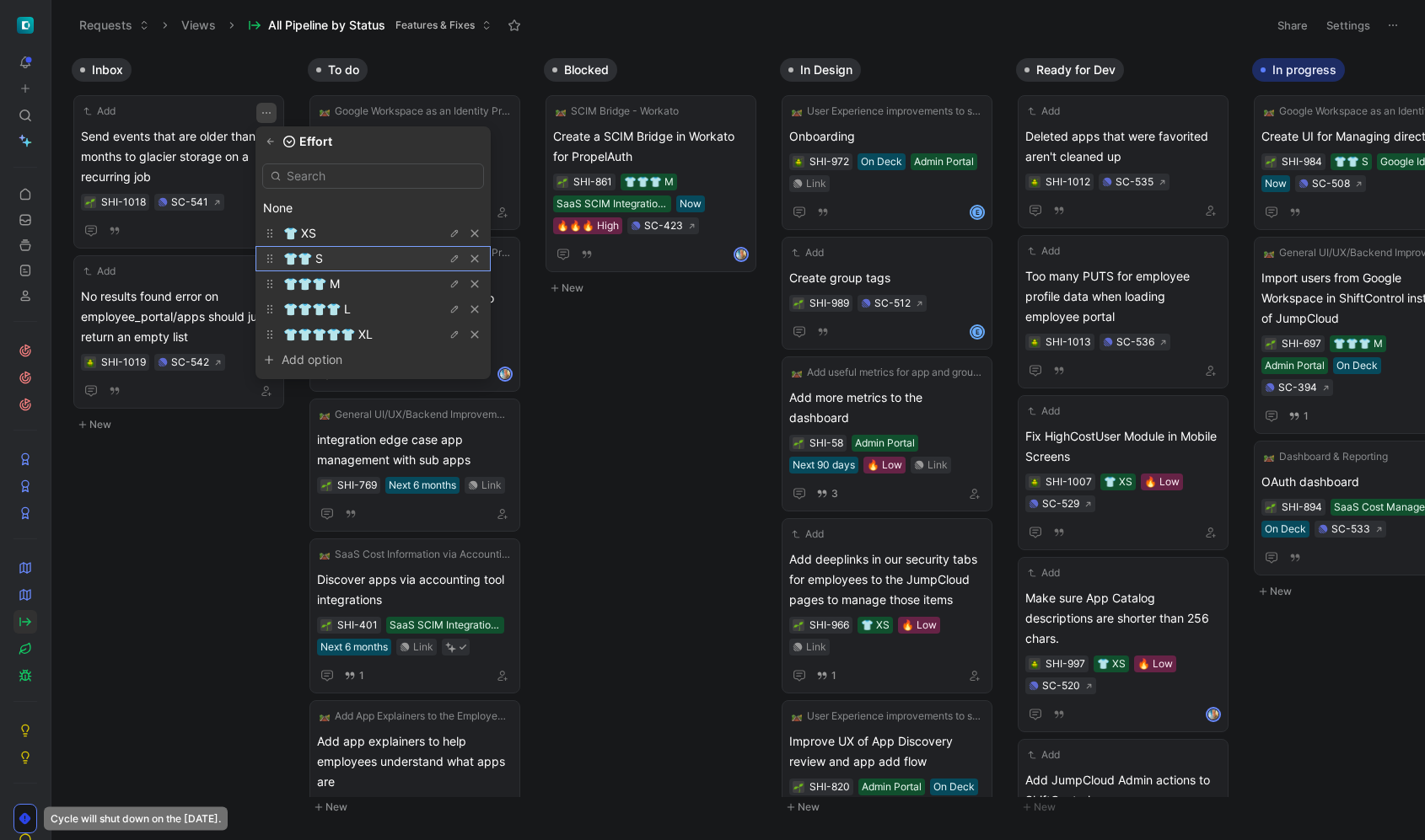
click at [338, 251] on div "👕👕 S" at bounding box center [346, 258] width 127 height 20
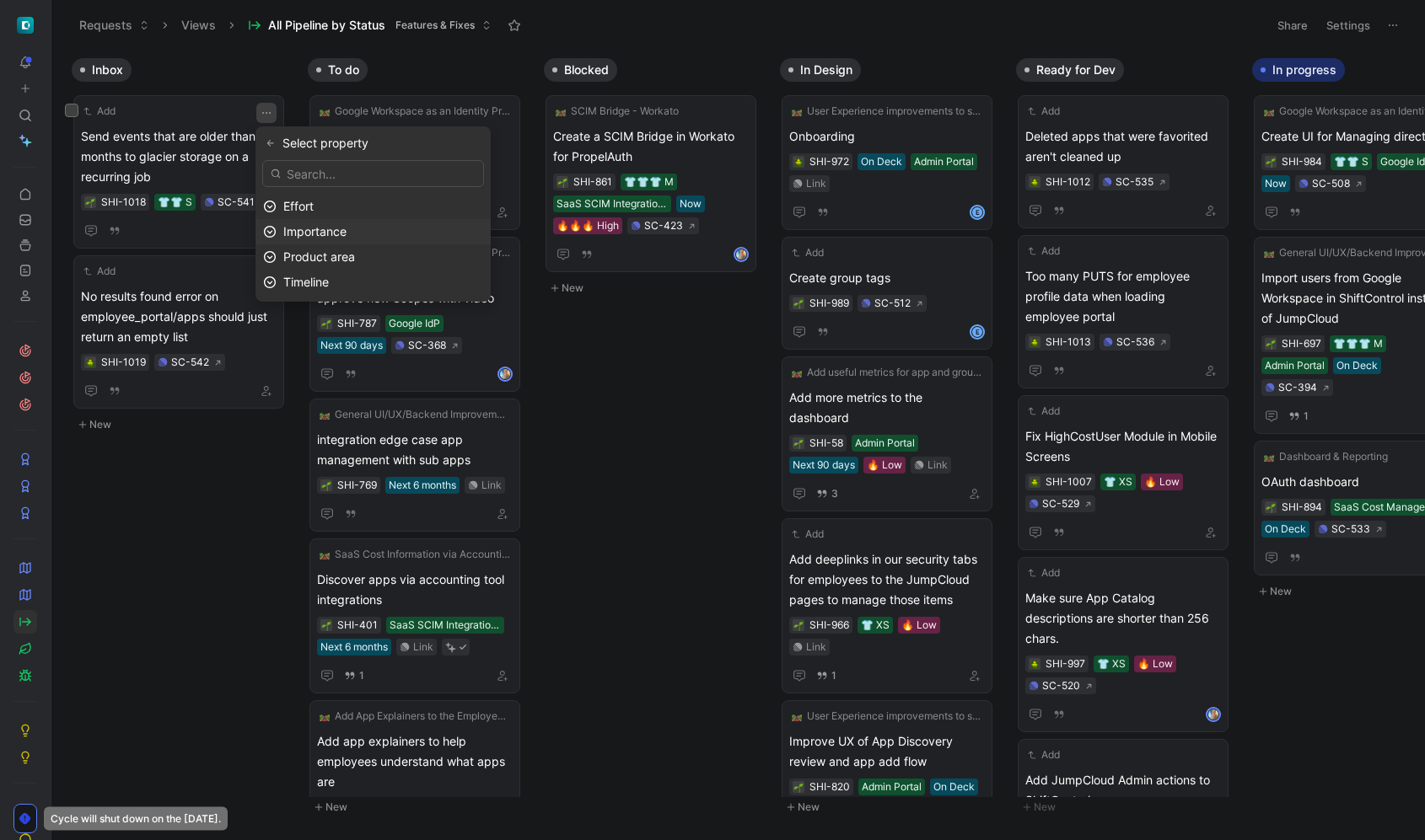
click at [305, 235] on span "Importance" at bounding box center [315, 231] width 63 height 14
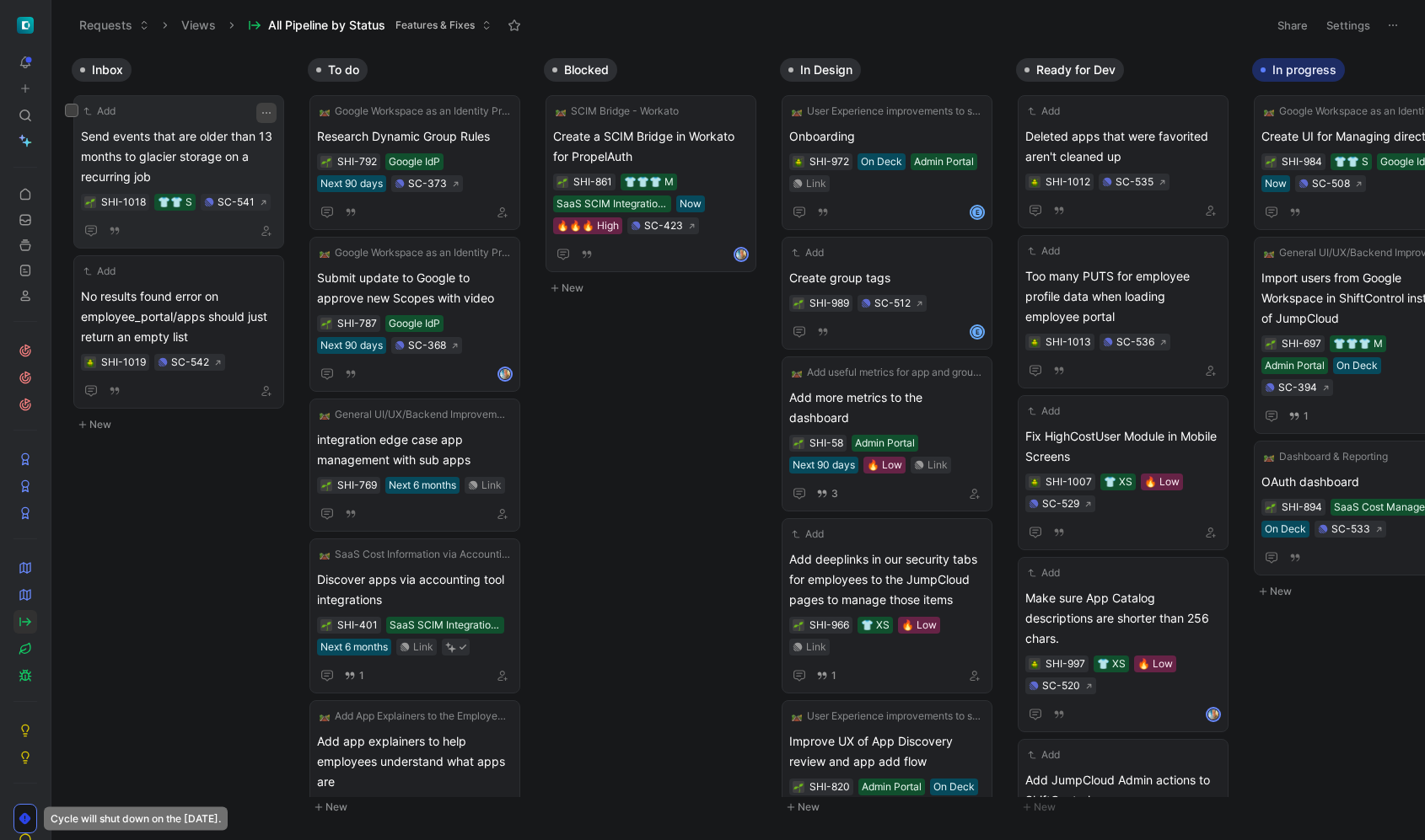
click at [268, 116] on icon "button" at bounding box center [266, 113] width 13 height 13
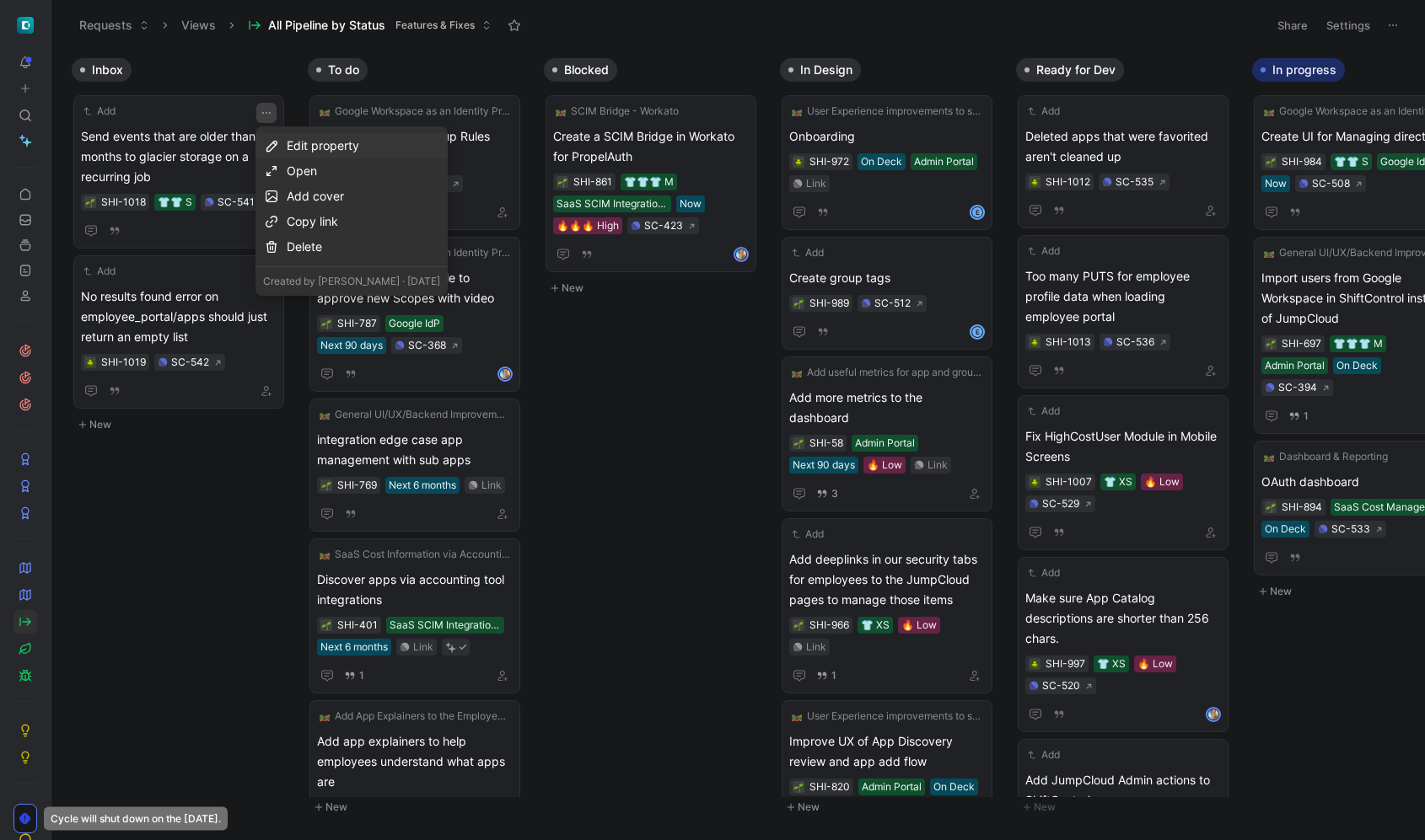
click at [304, 145] on div "Edit property" at bounding box center [363, 145] width 154 height 20
click at [322, 231] on span "Importance" at bounding box center [315, 231] width 63 height 14
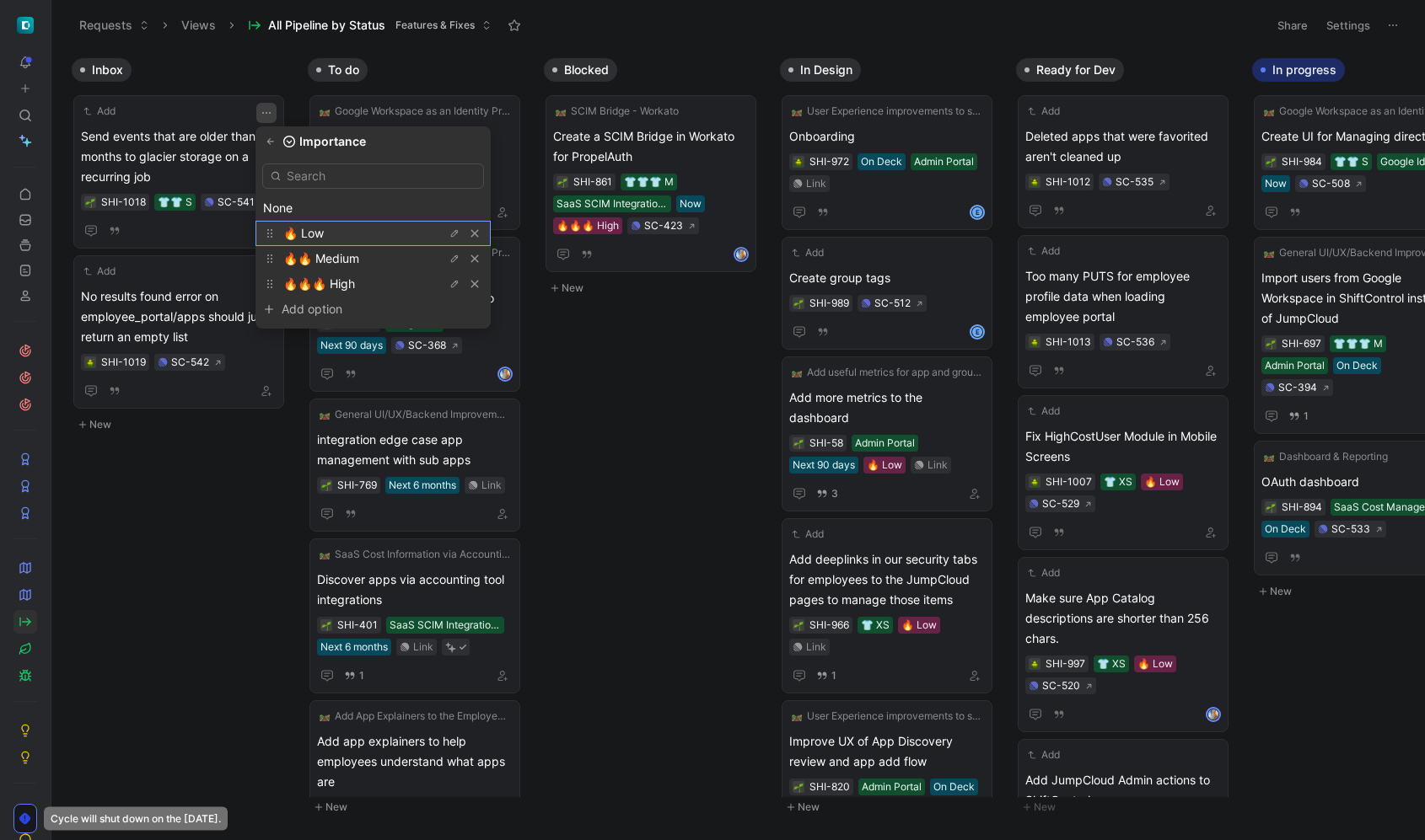
click at [345, 231] on div "🔥 Low" at bounding box center [346, 233] width 127 height 20
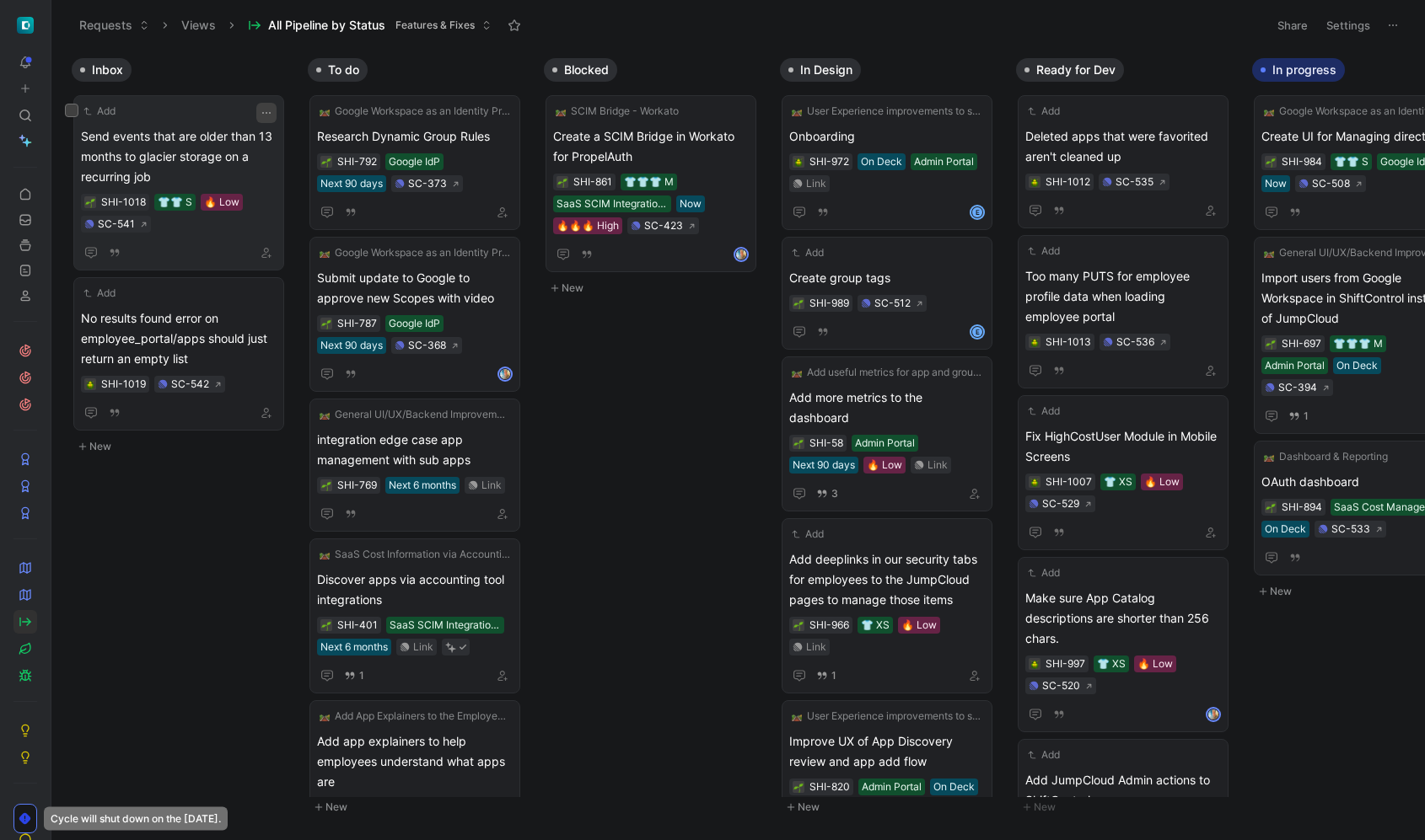
click at [261, 116] on icon "button" at bounding box center [266, 113] width 13 height 13
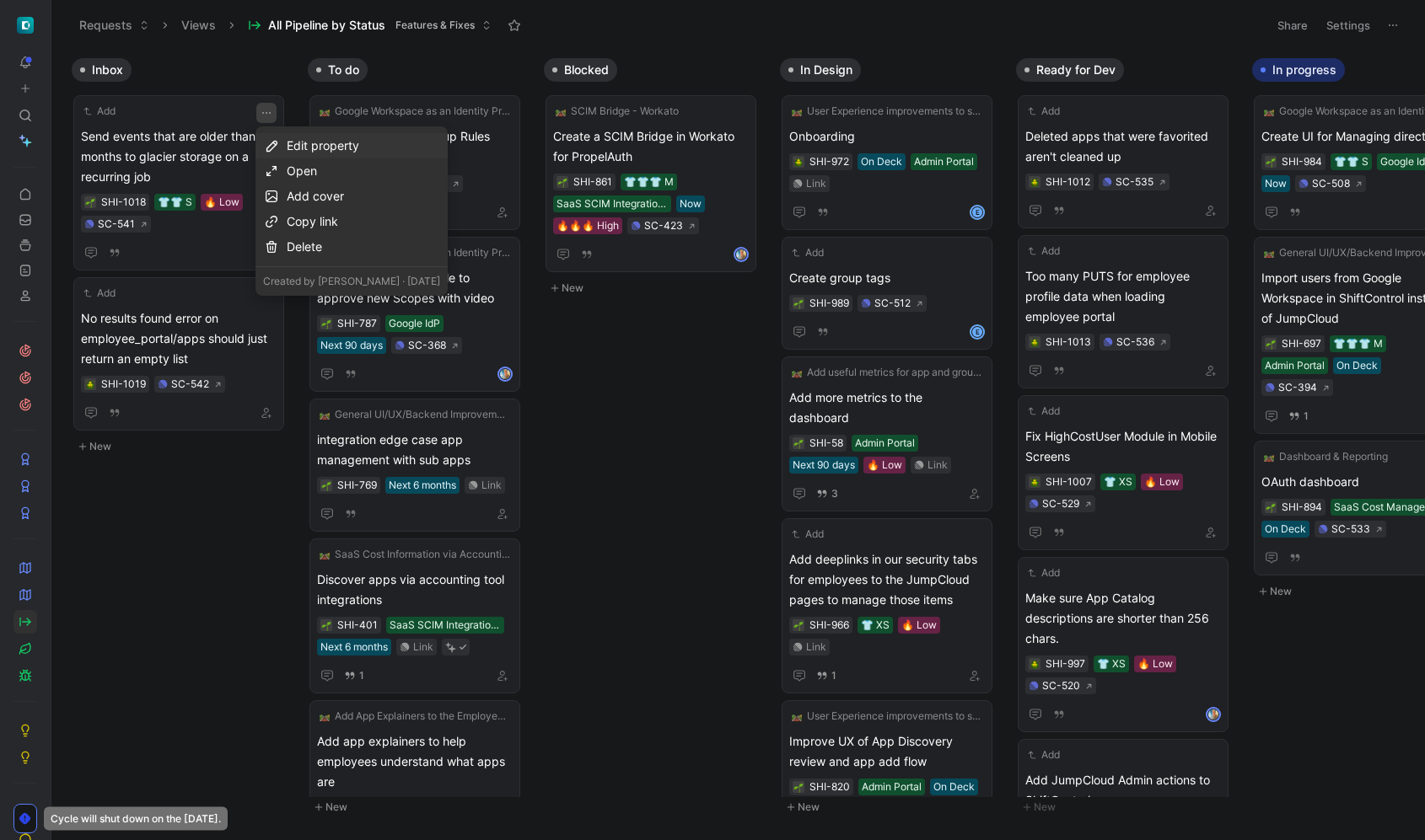
click at [308, 144] on div "Edit property" at bounding box center [363, 145] width 154 height 20
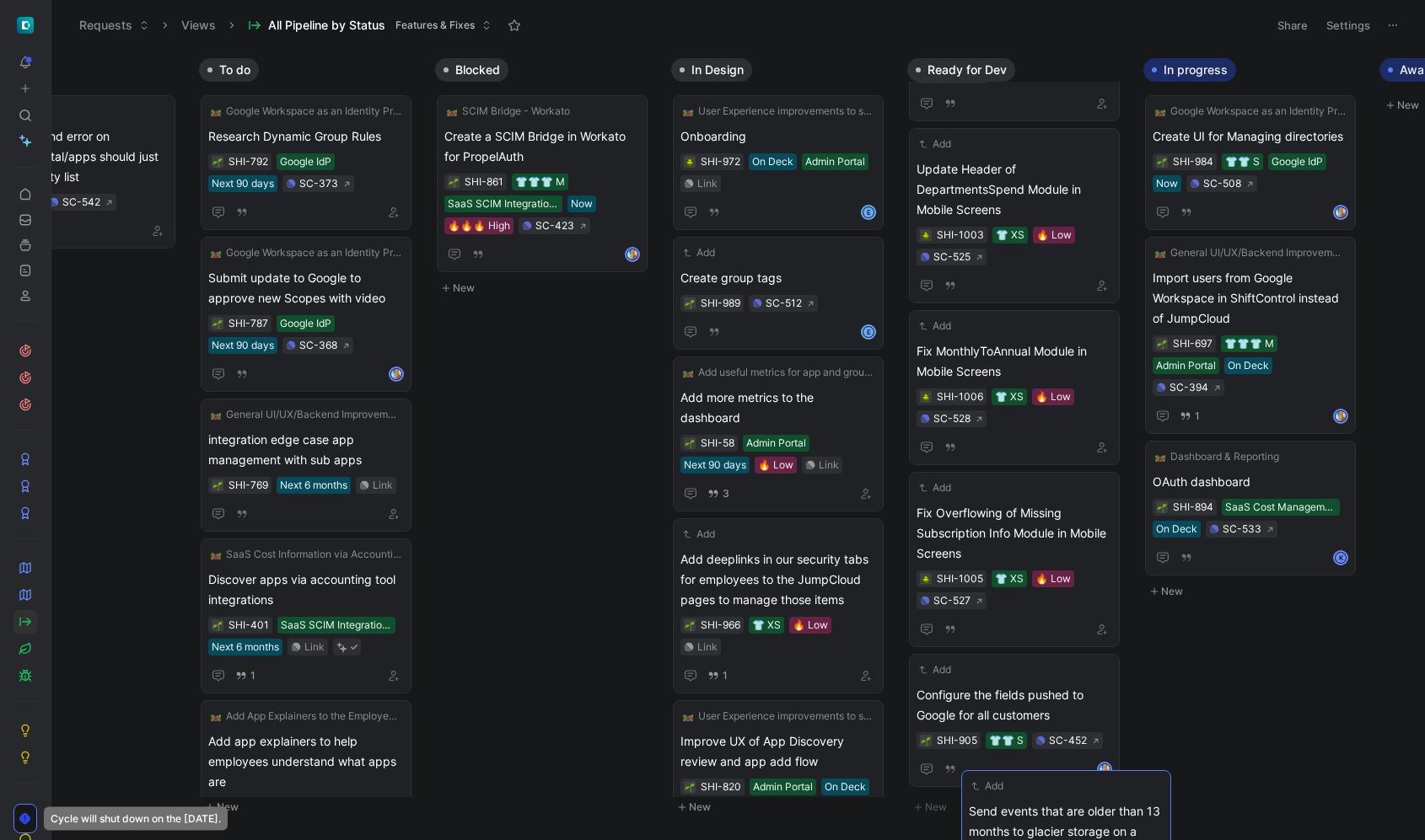
scroll to position [0, 129]
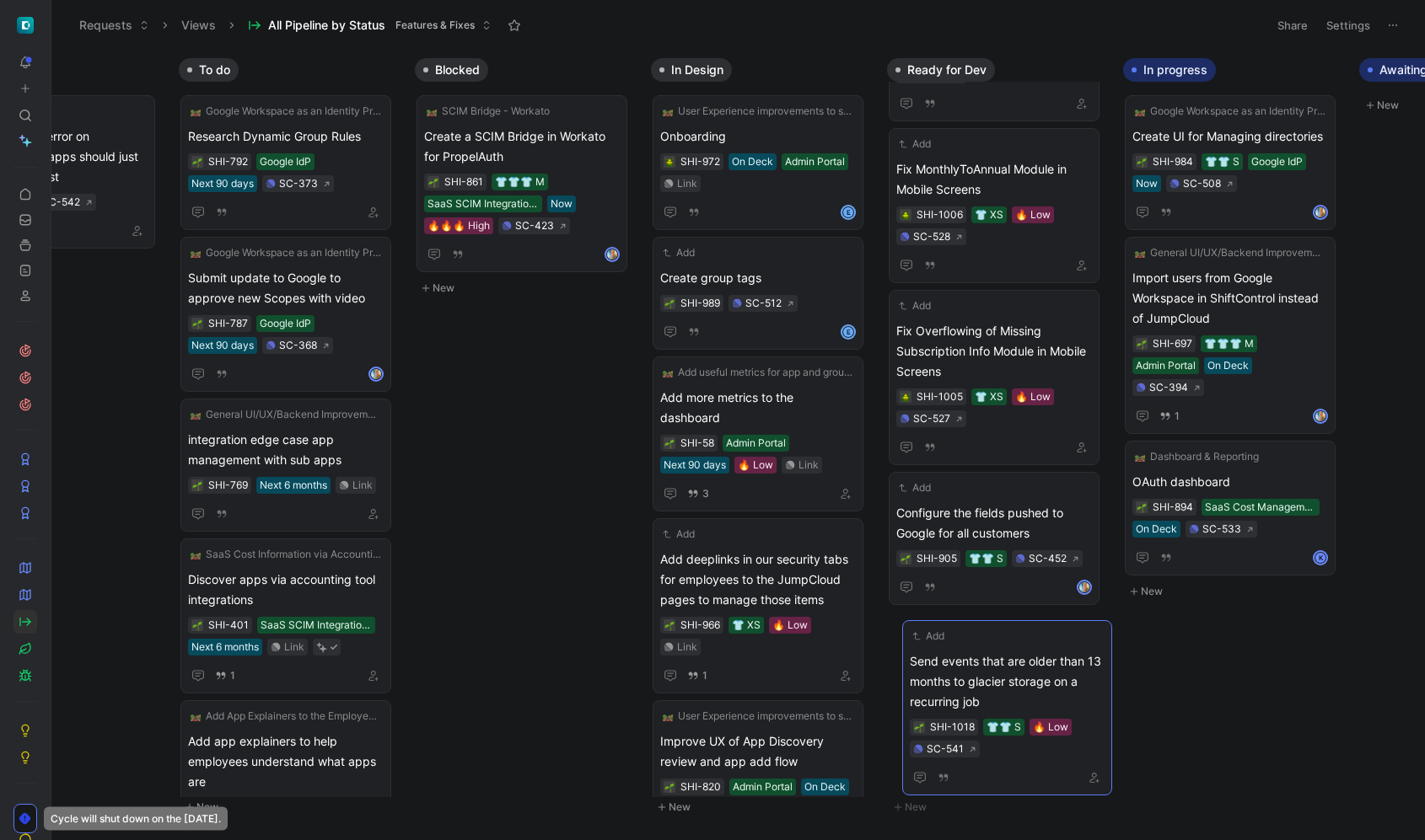
drag, startPoint x: 216, startPoint y: 151, endPoint x: 1040, endPoint y: 656, distance: 966.4
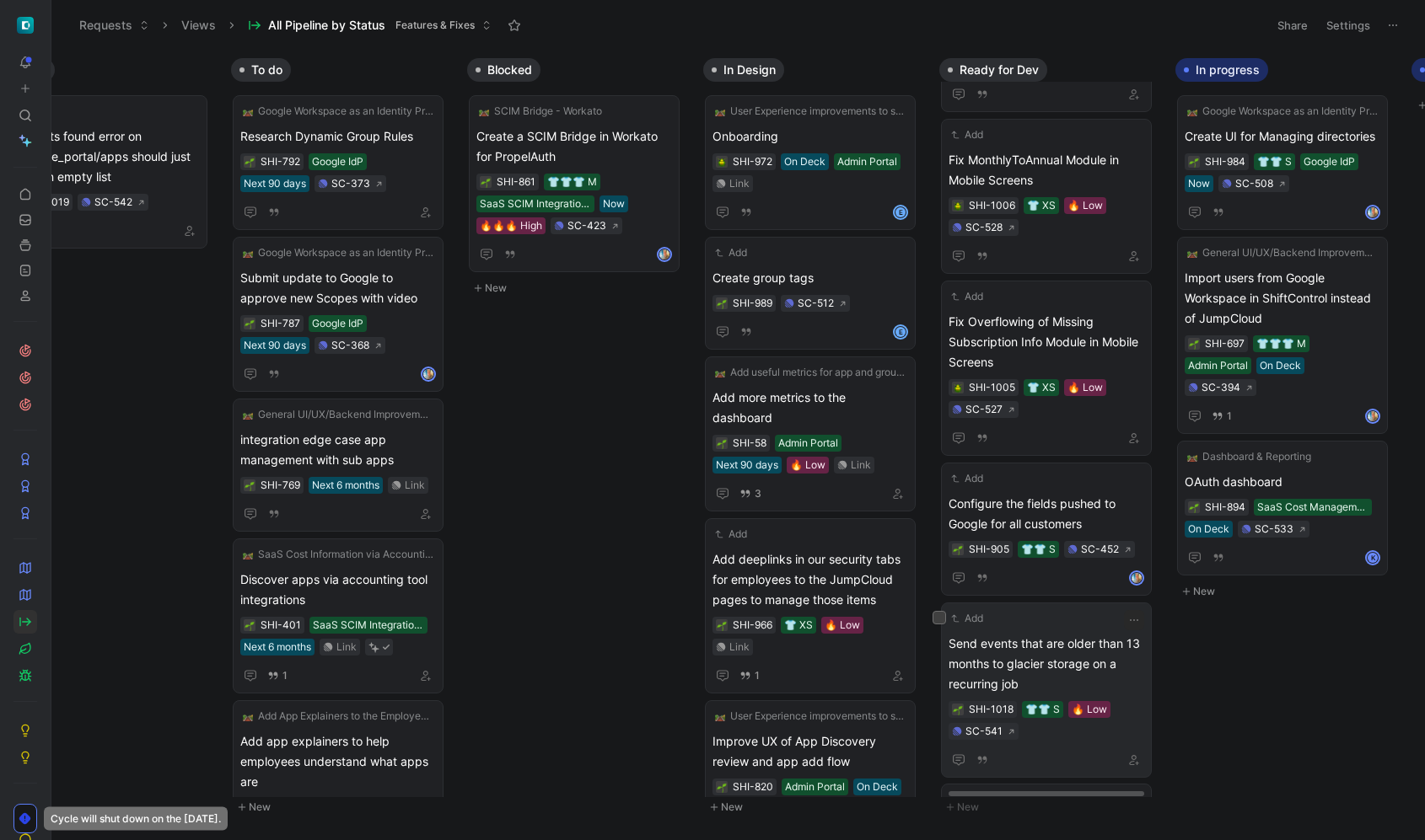
scroll to position [0, 0]
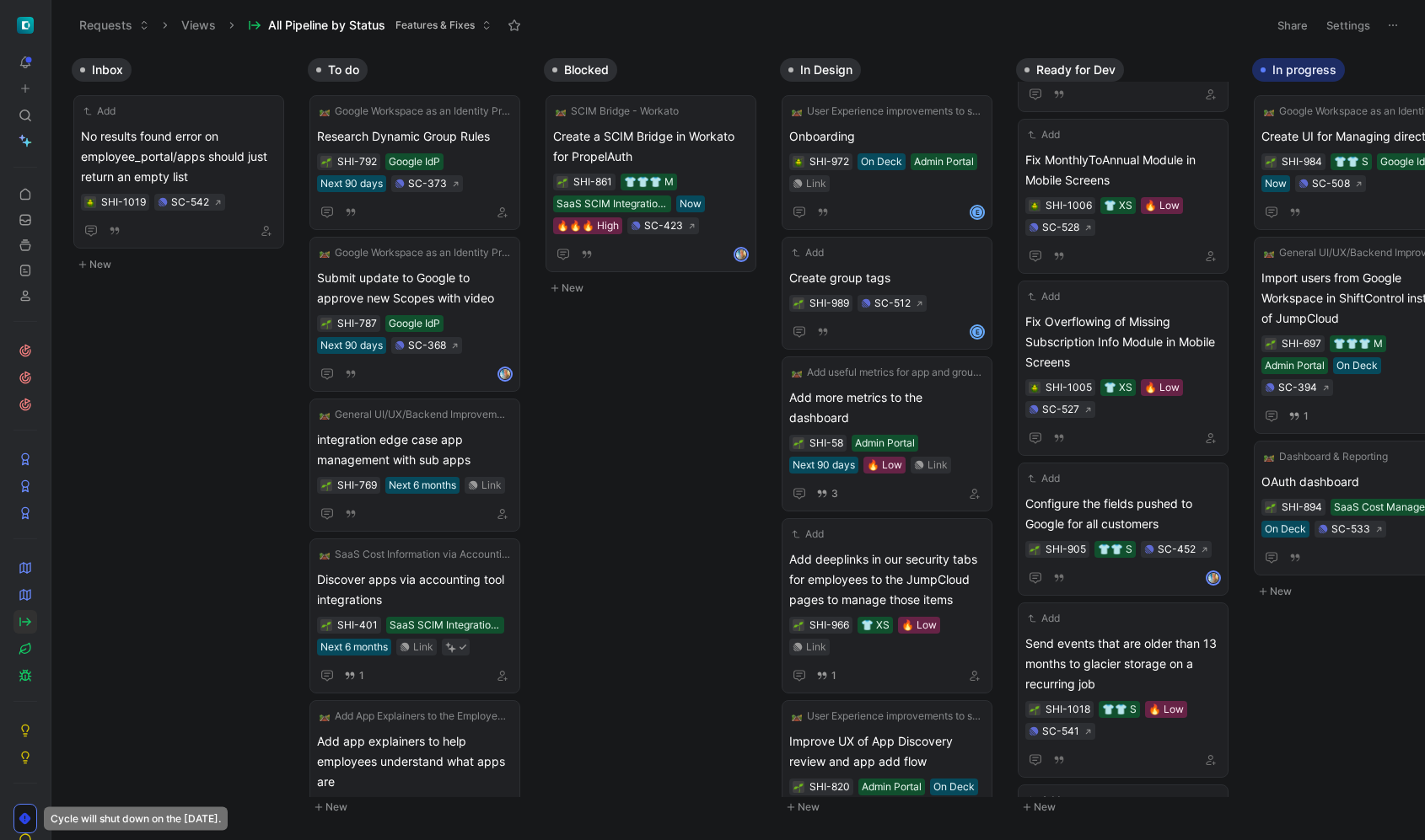
click at [149, 301] on div "Inbox Add No results found error on employee_portal/apps should just return an …" at bounding box center [738, 444] width 1374 height 790
click at [189, 150] on span "No results found error on employee_portal/apps should just return an empty list" at bounding box center [179, 157] width 196 height 61
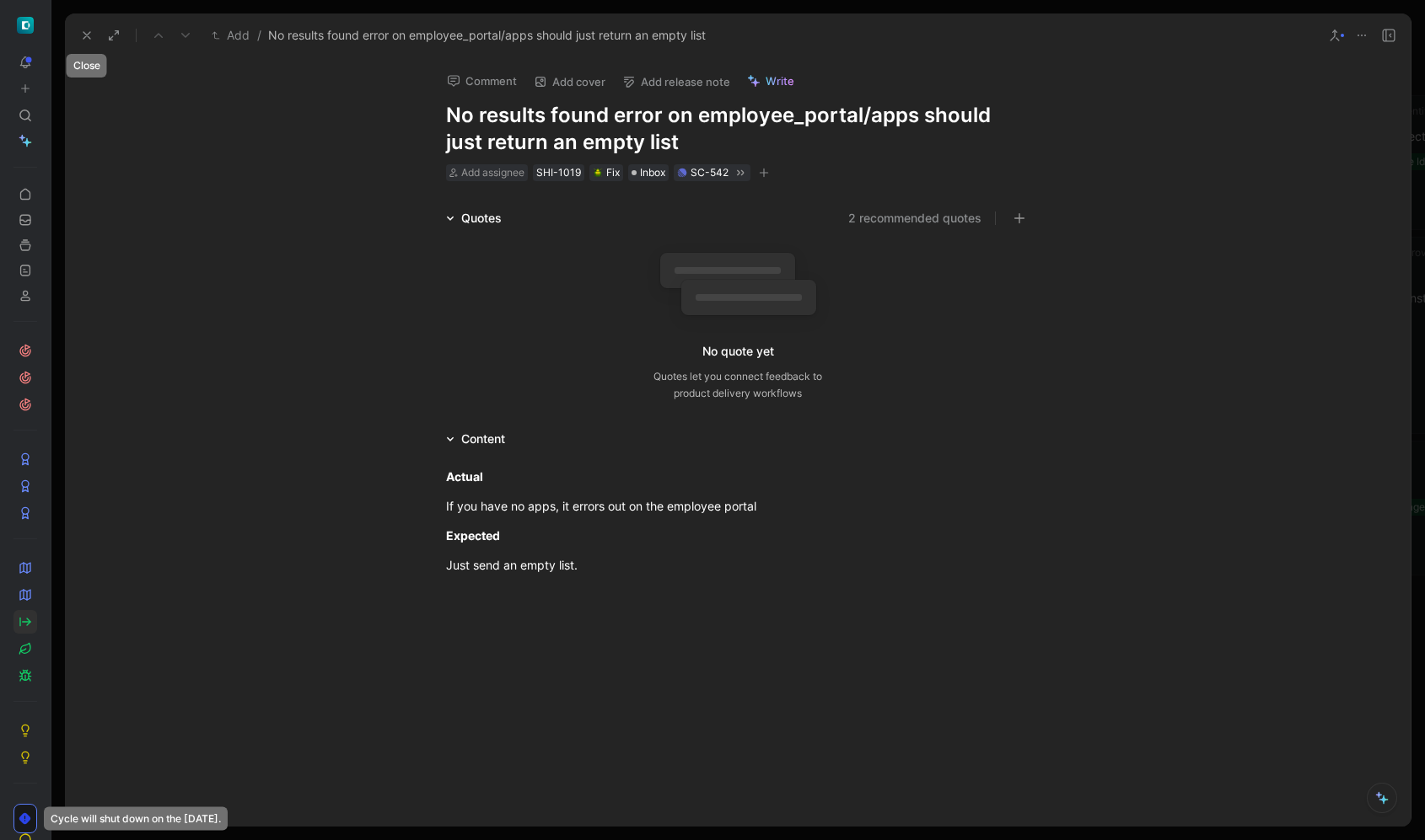
click at [81, 35] on icon at bounding box center [86, 35] width 13 height 13
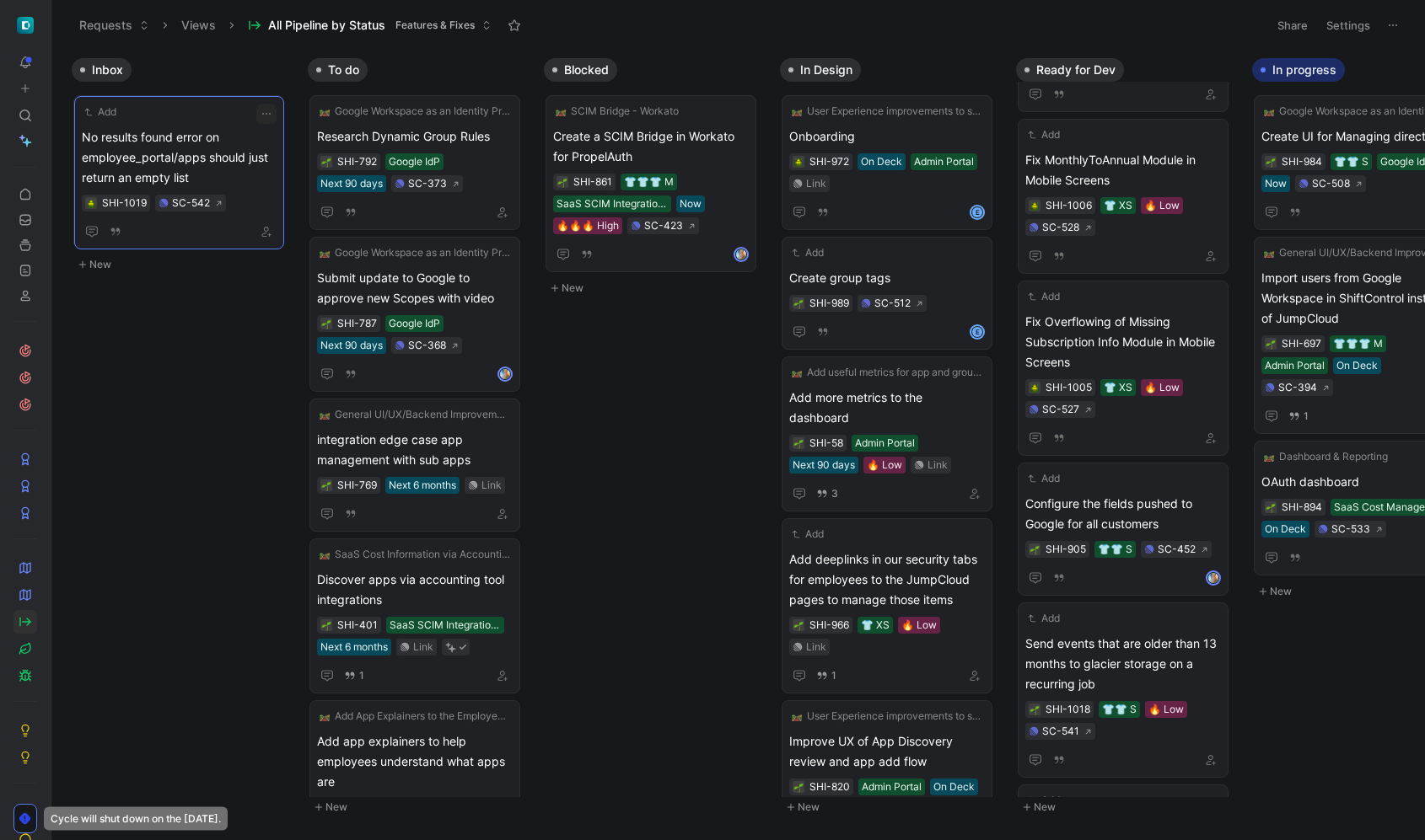
drag, startPoint x: 189, startPoint y: 149, endPoint x: 204, endPoint y: 148, distance: 15.0
click at [259, 109] on icon "button" at bounding box center [266, 113] width 13 height 13
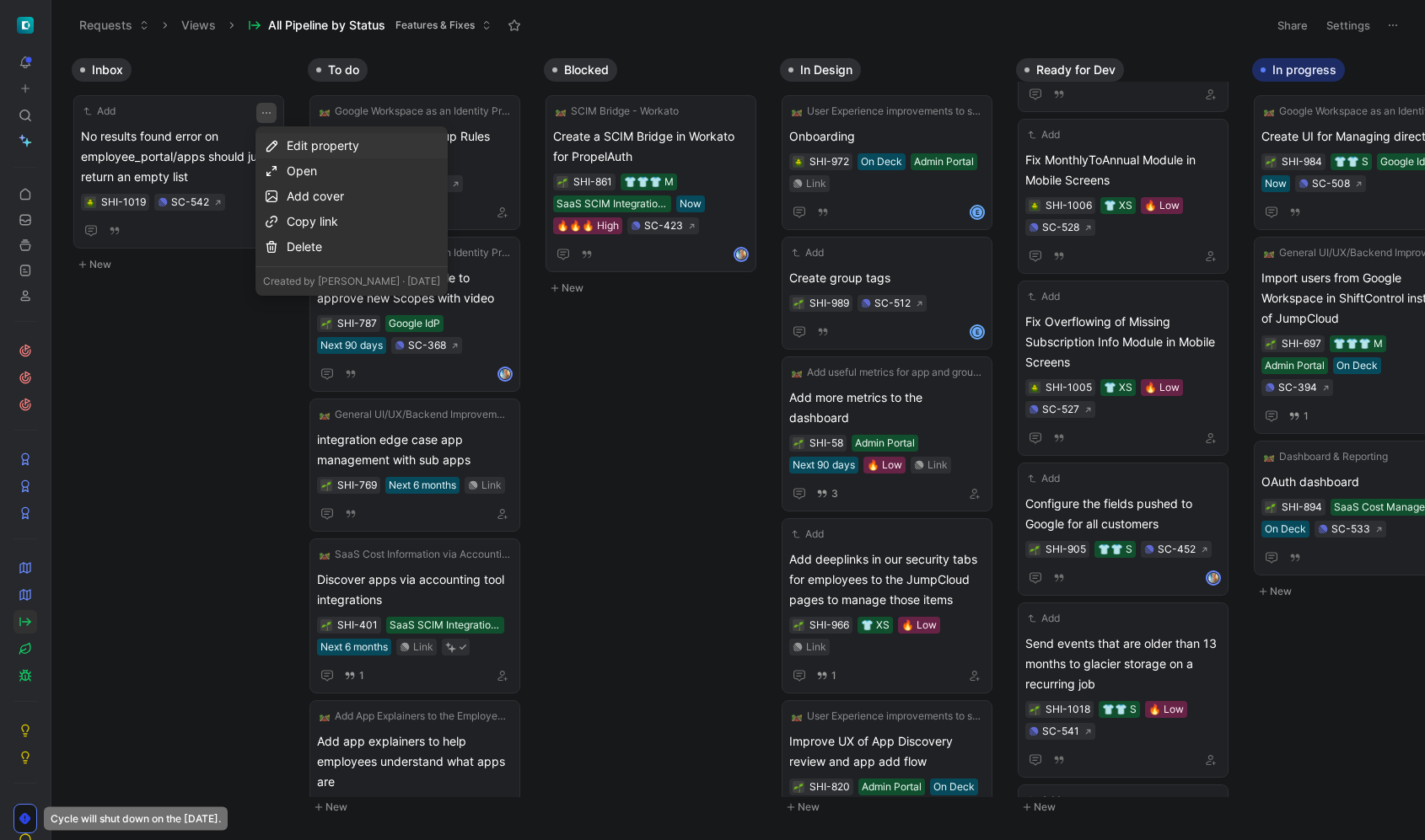
click at [377, 141] on div "Edit property" at bounding box center [363, 145] width 154 height 20
click at [351, 226] on div "Importance" at bounding box center [383, 231] width 200 height 20
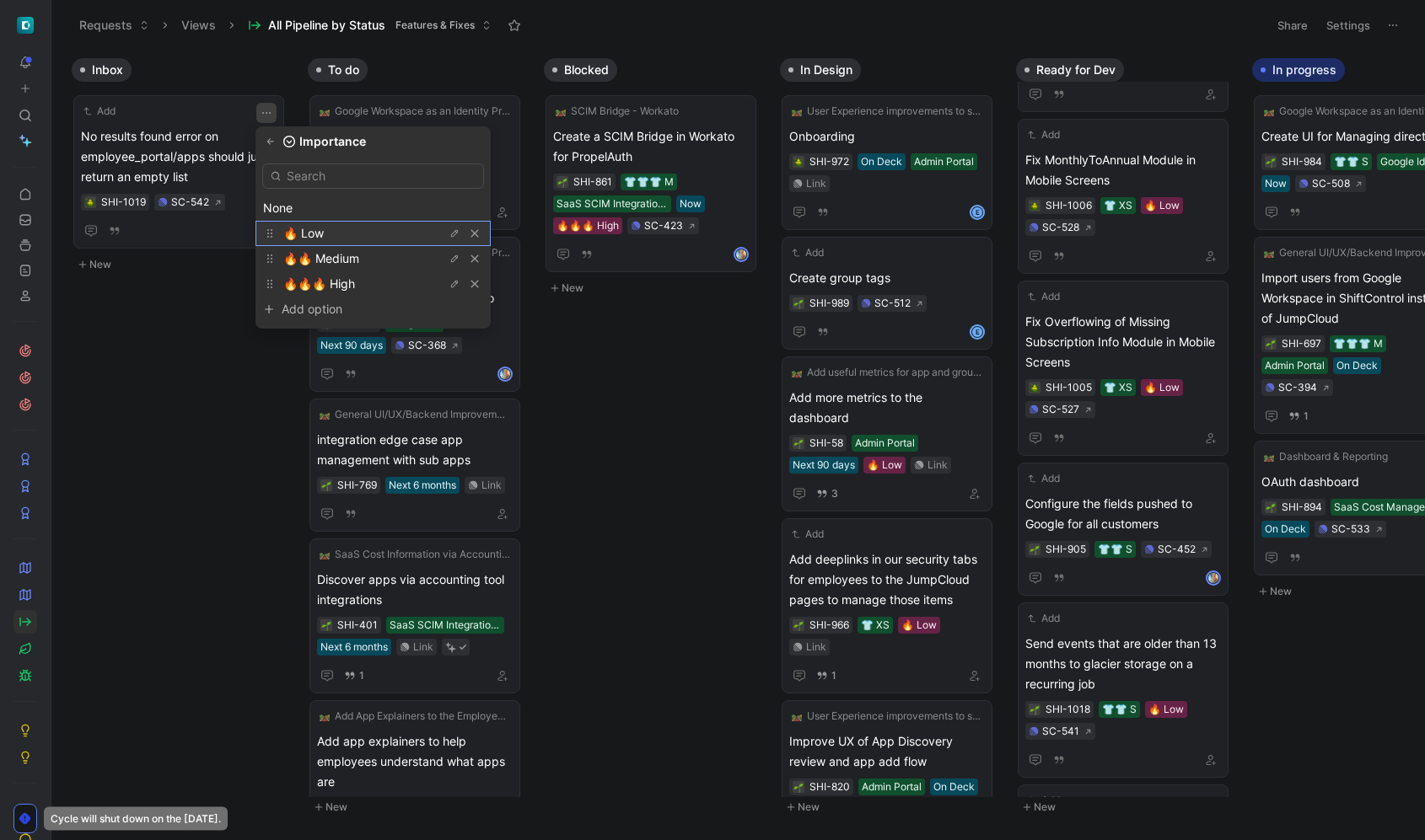
click at [341, 236] on div "🔥 Low" at bounding box center [346, 233] width 127 height 20
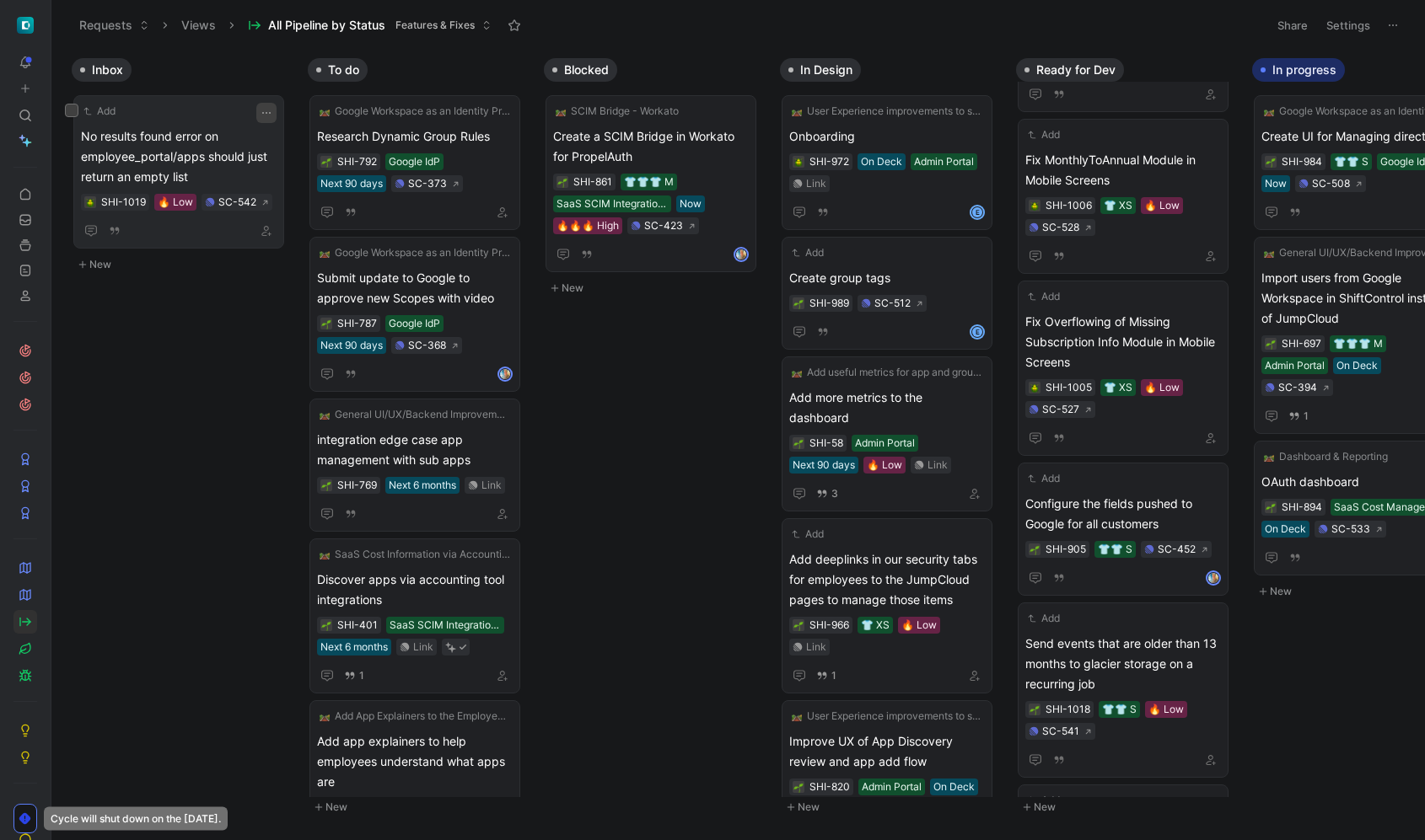
click at [263, 107] on icon "button" at bounding box center [266, 113] width 13 height 13
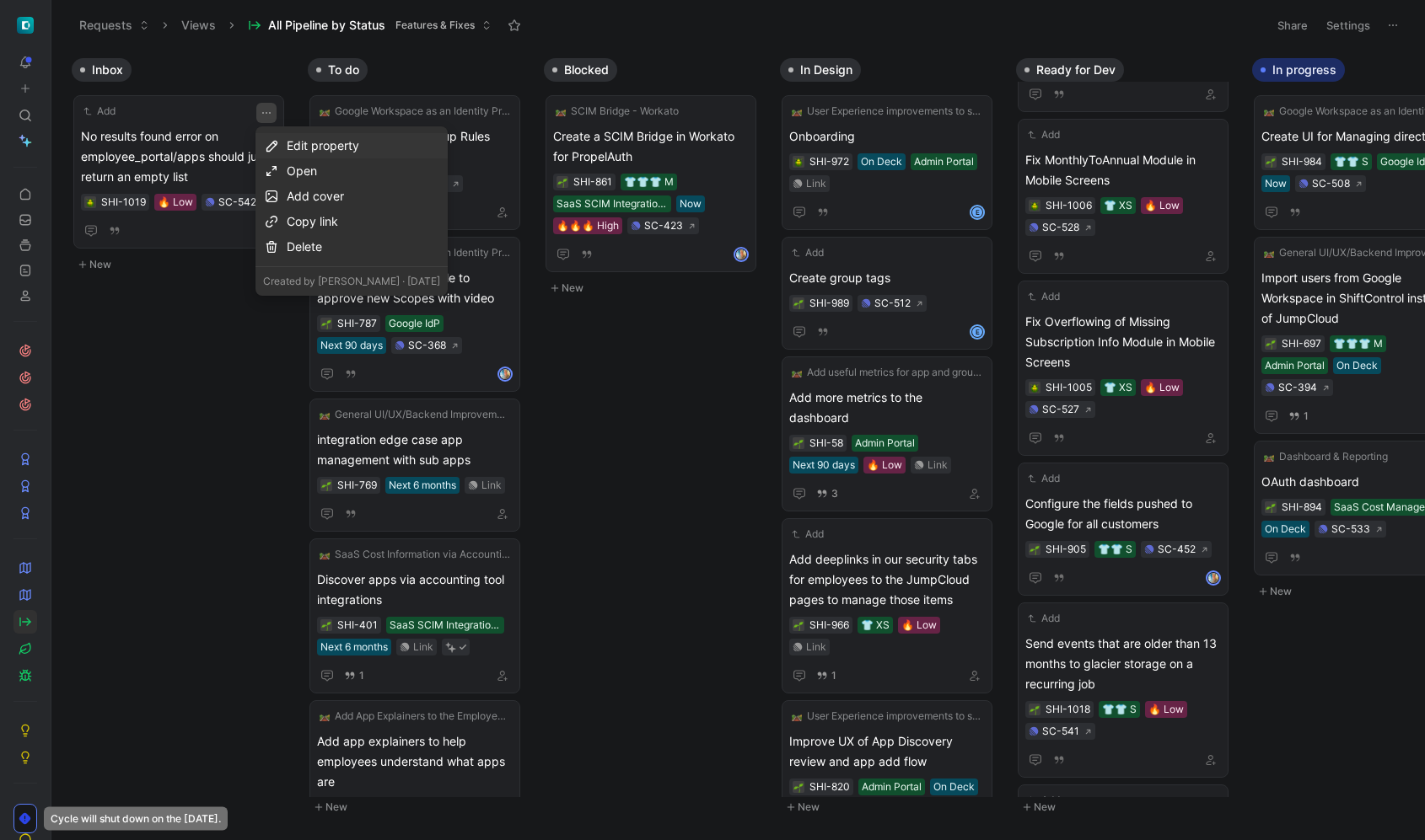
click at [309, 149] on div "Edit property" at bounding box center [363, 145] width 154 height 20
click at [313, 201] on span "Effort" at bounding box center [298, 206] width 31 height 14
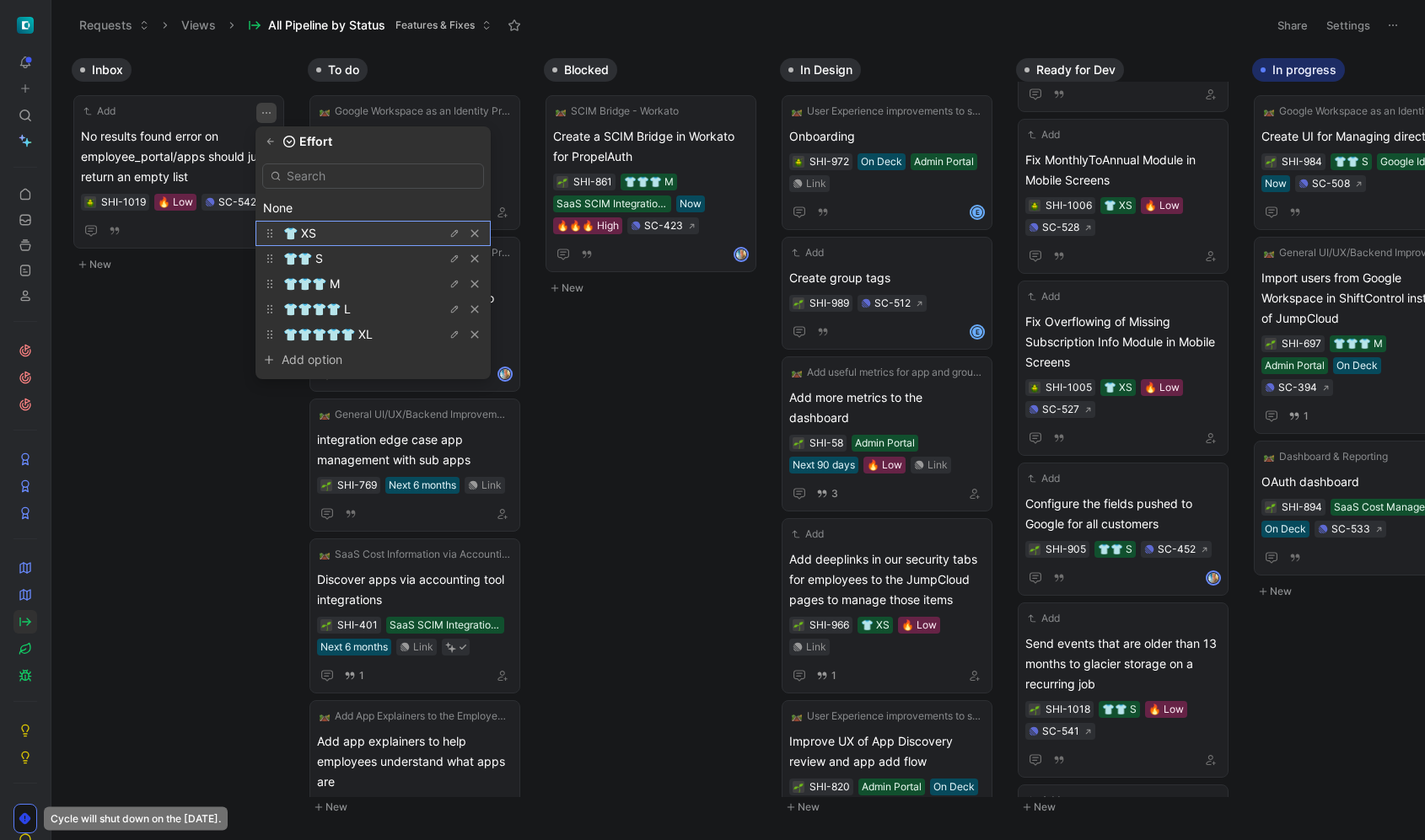
click at [336, 241] on div "👕 XS" at bounding box center [346, 233] width 127 height 20
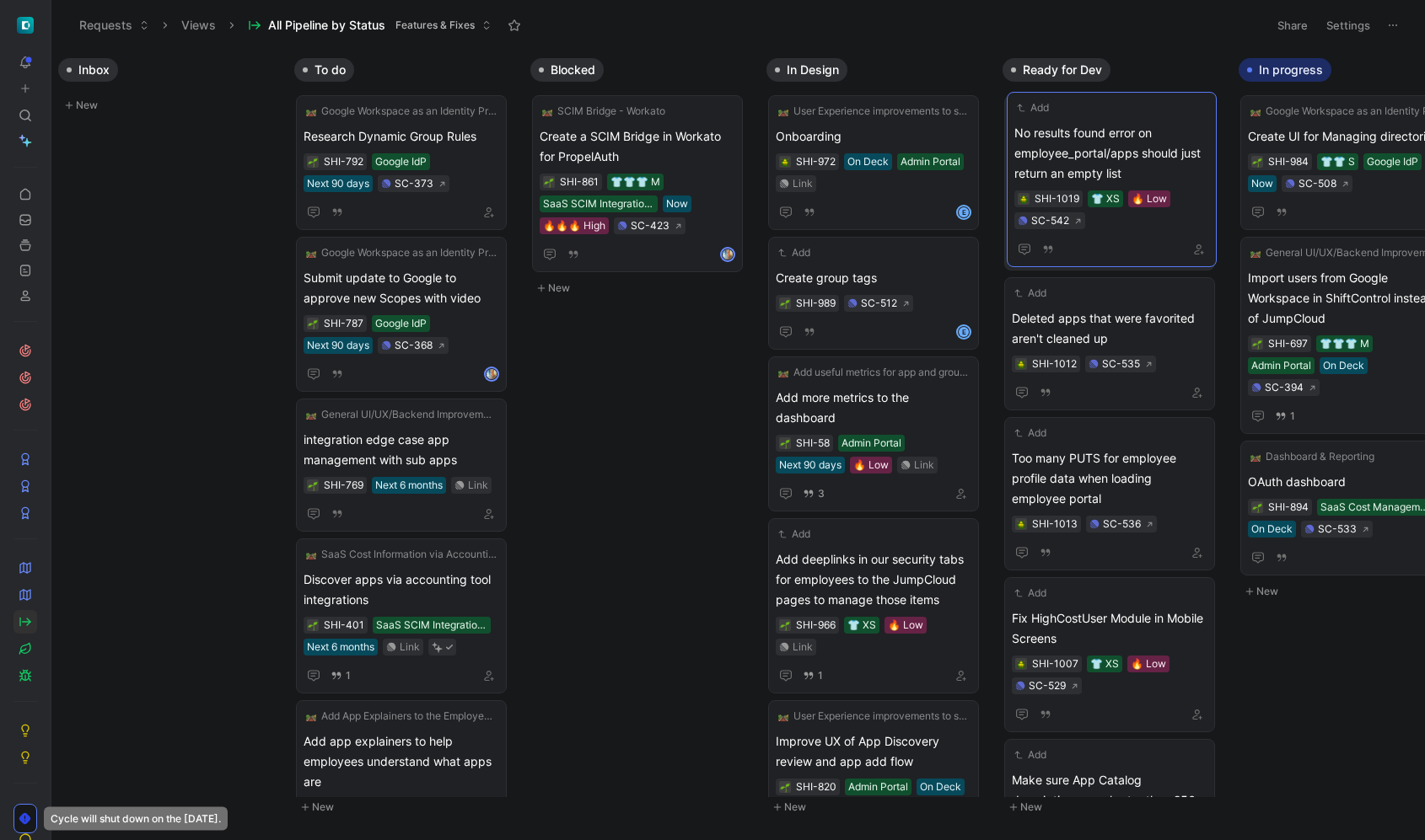
drag, startPoint x: 163, startPoint y: 153, endPoint x: 1096, endPoint y: 149, distance: 933.0
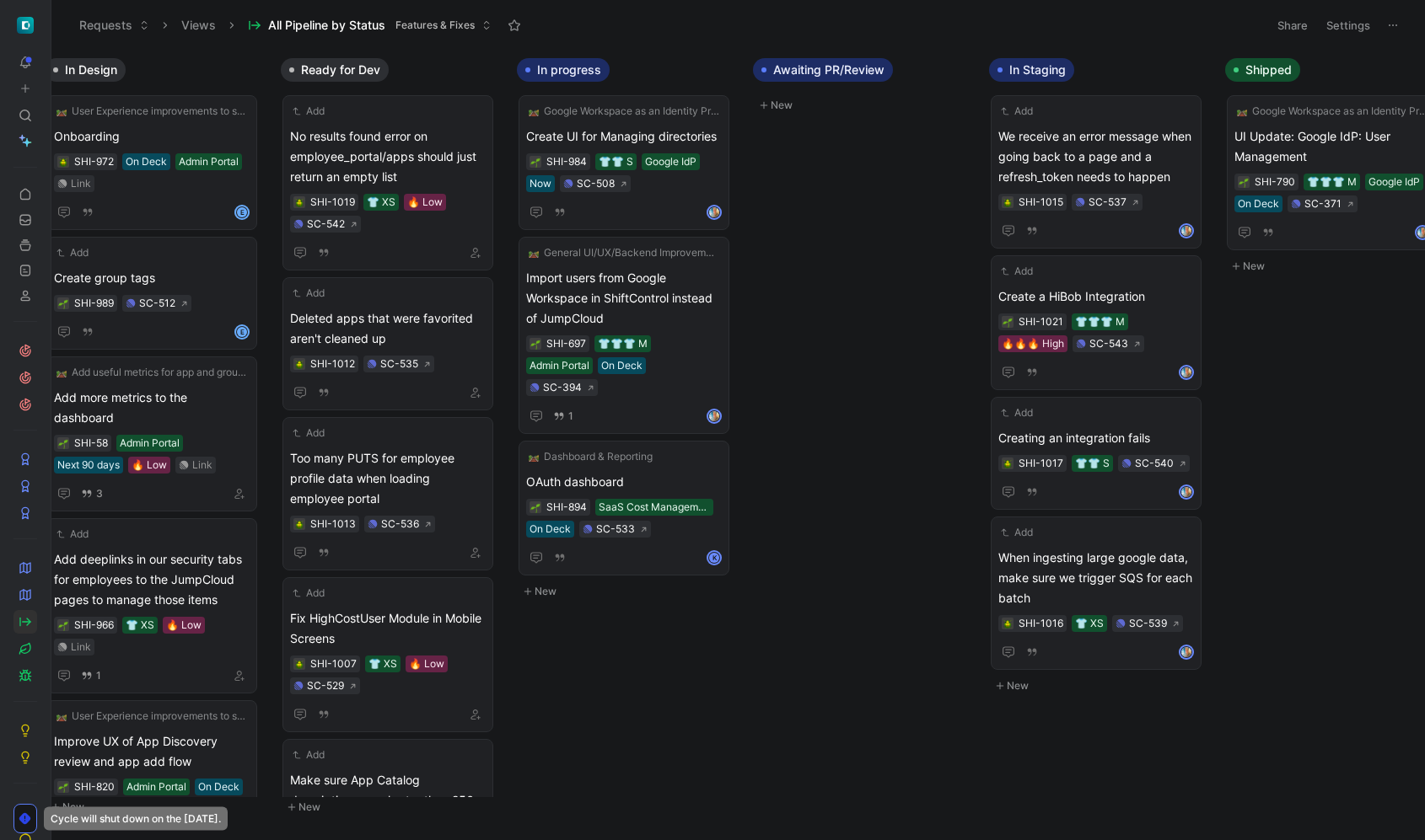
scroll to position [0, 612]
